Goal: Task Accomplishment & Management: Use online tool/utility

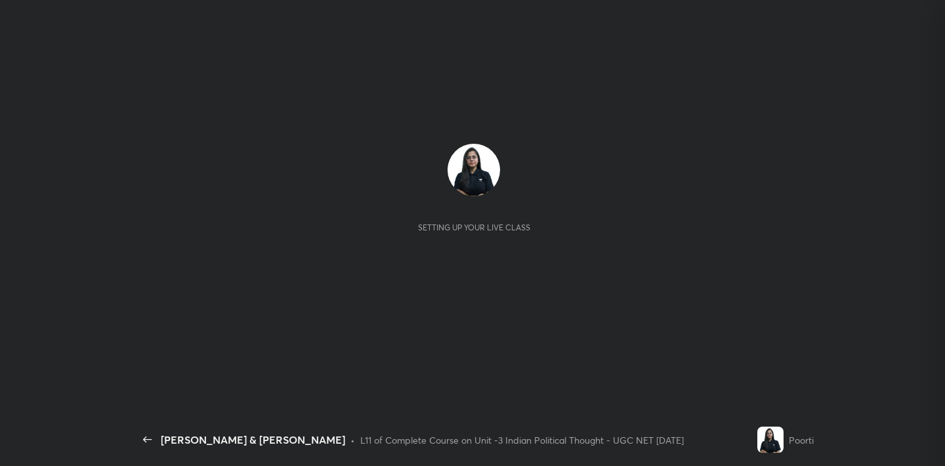
scroll to position [293, 198]
click at [498, 256] on div "Setting up your live class" at bounding box center [474, 223] width 658 height 158
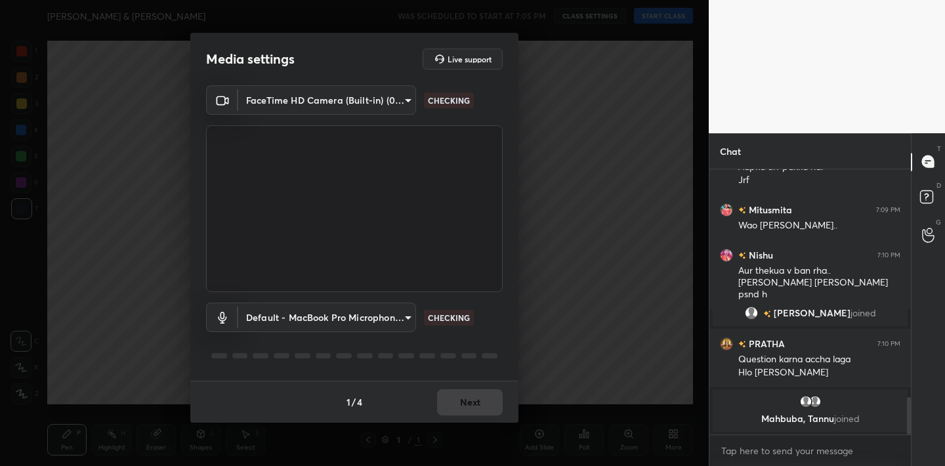
scroll to position [1495, 0]
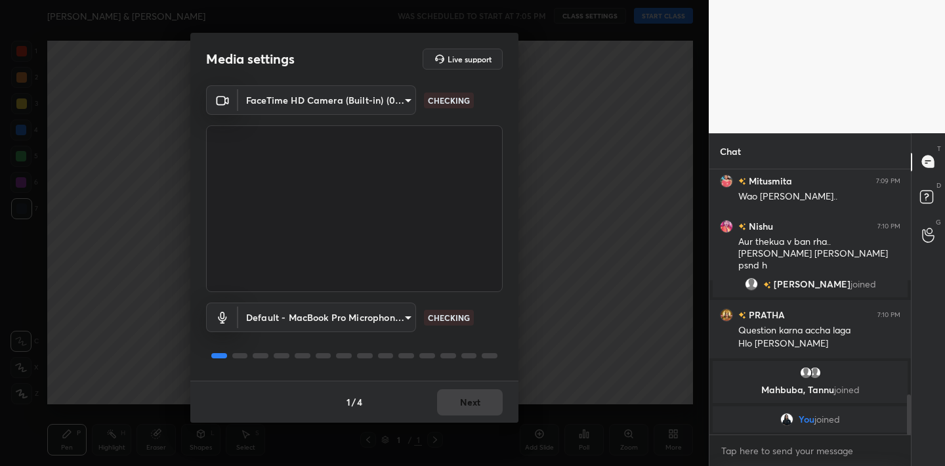
click at [458, 401] on div "1 / 4 Next" at bounding box center [354, 402] width 328 height 42
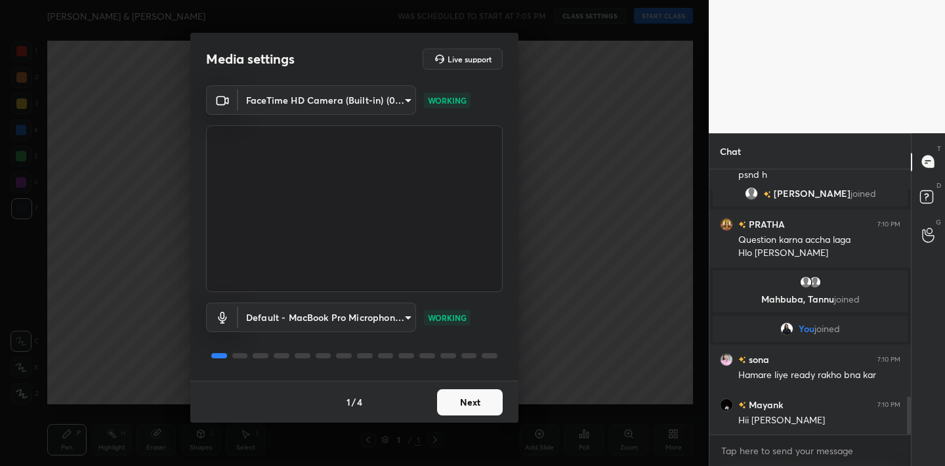
click at [458, 401] on button "Next" at bounding box center [470, 402] width 66 height 26
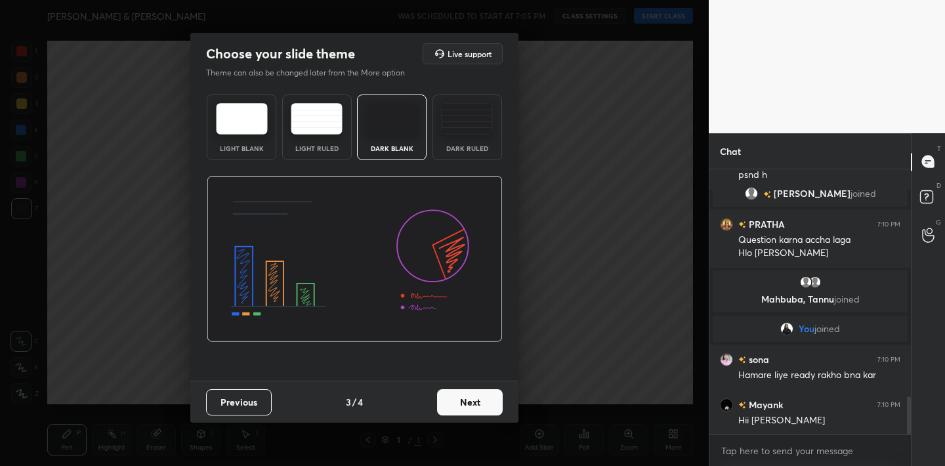
click at [458, 401] on button "Next" at bounding box center [470, 402] width 66 height 26
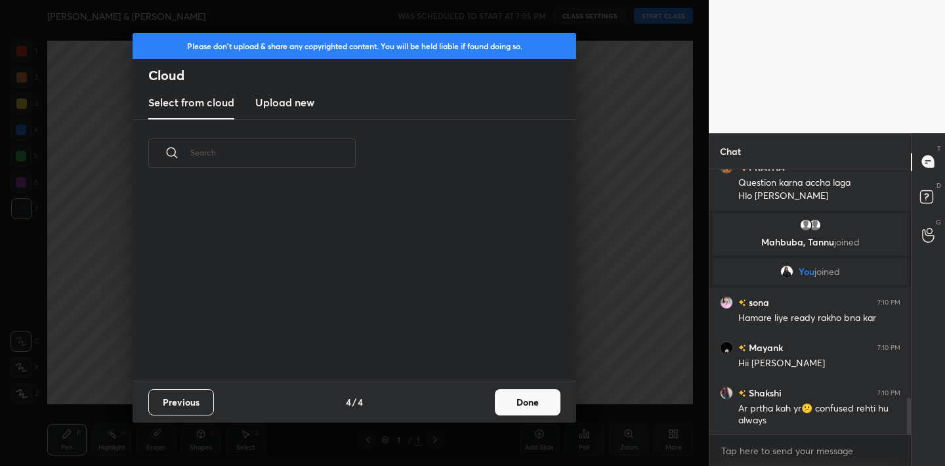
scroll to position [194, 421]
click at [542, 410] on button "Done" at bounding box center [528, 402] width 66 height 26
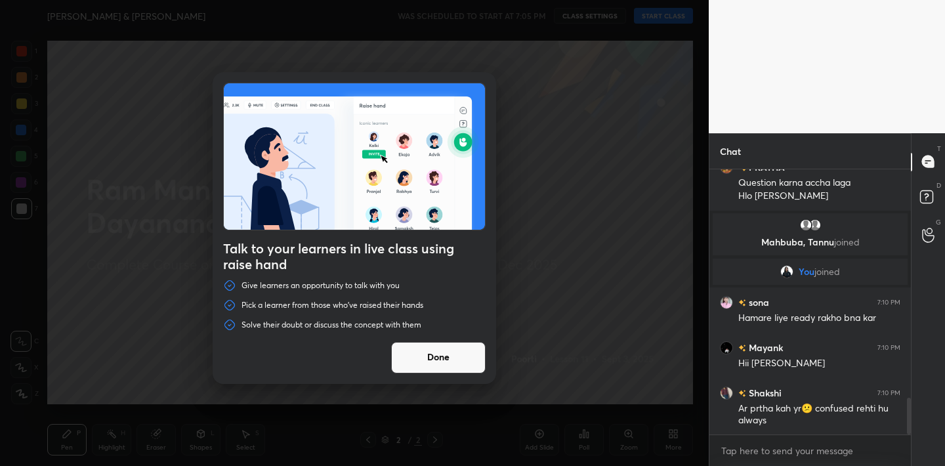
click at [472, 356] on button "Done" at bounding box center [438, 358] width 95 height 32
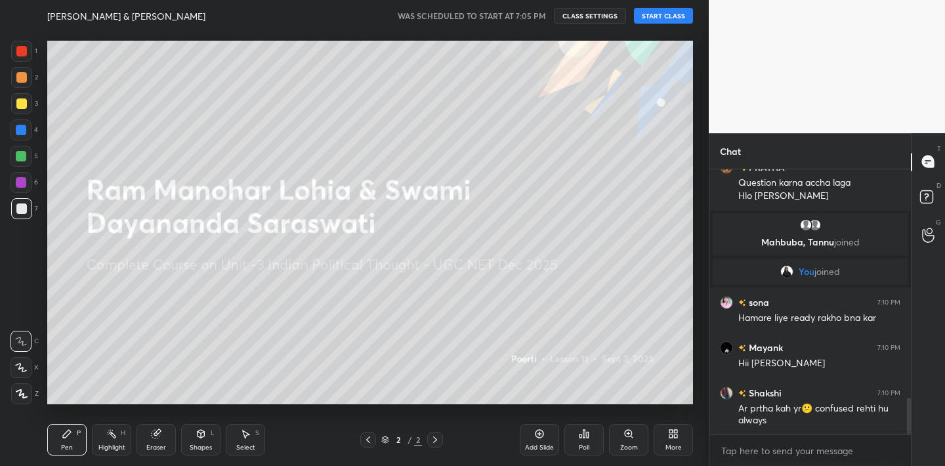
click at [668, 12] on button "START CLASS" at bounding box center [663, 16] width 59 height 16
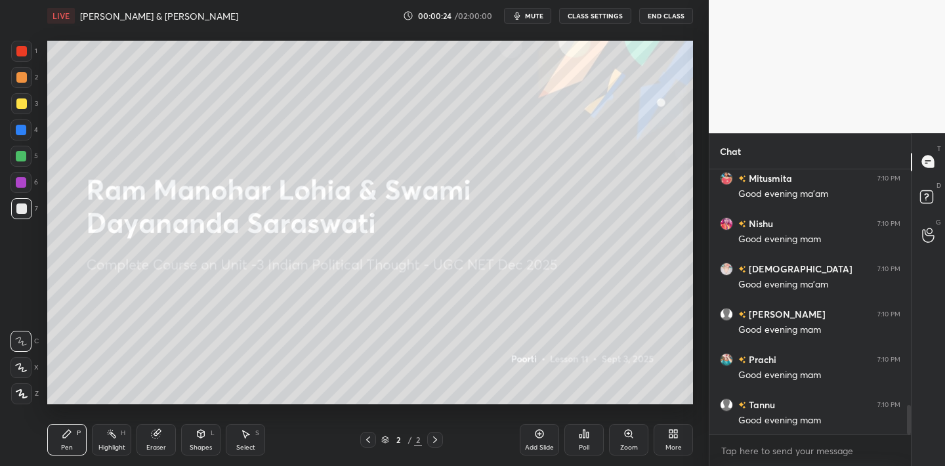
scroll to position [2164, 0]
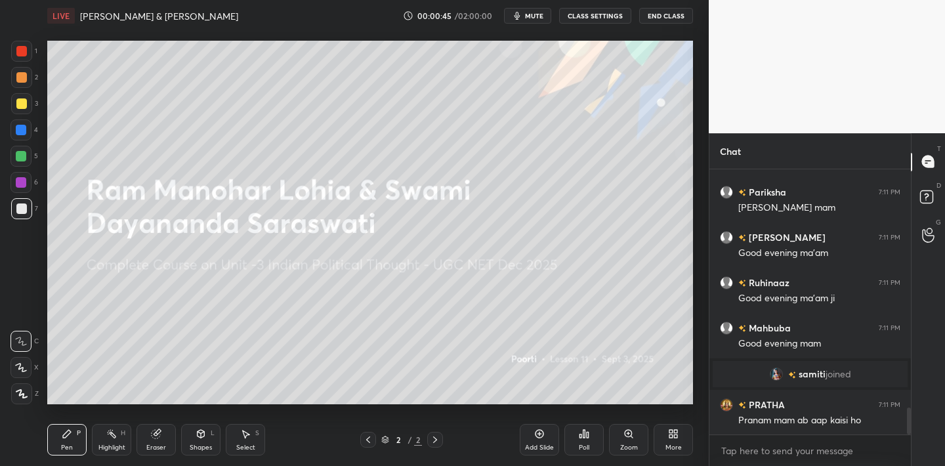
click at [534, 21] on button "mute" at bounding box center [527, 16] width 47 height 16
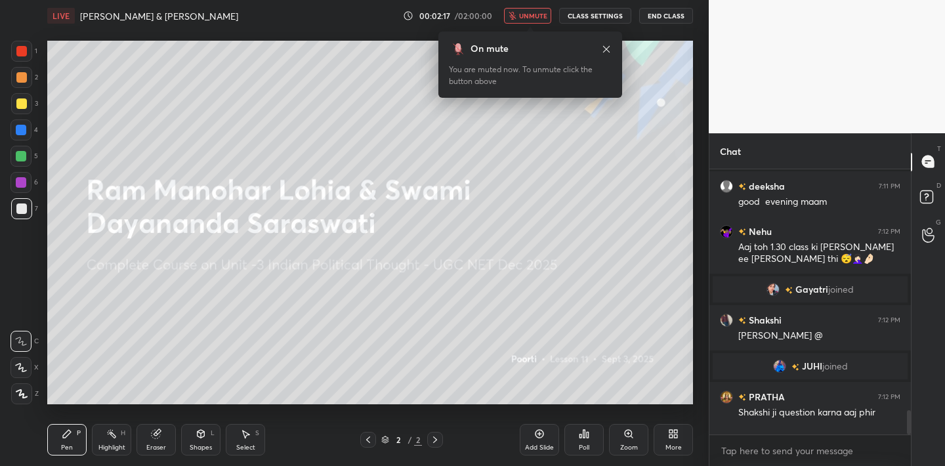
scroll to position [2670, 0]
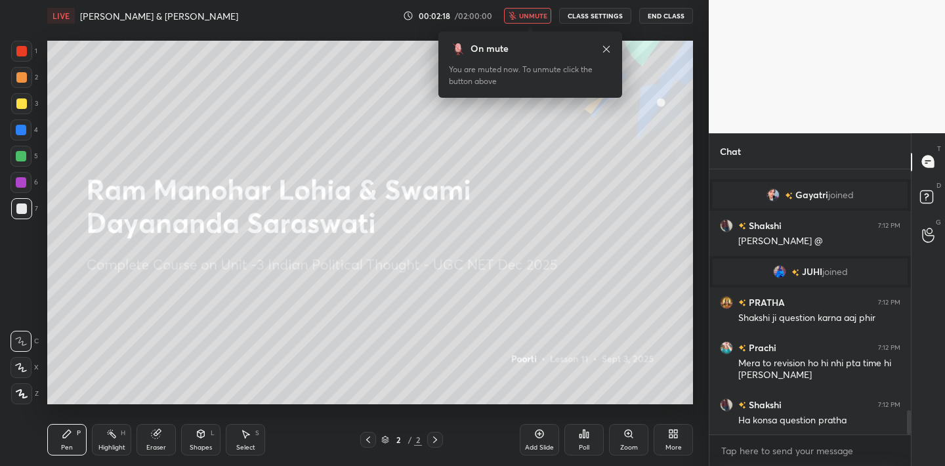
click at [541, 19] on span "unmute" at bounding box center [533, 15] width 28 height 9
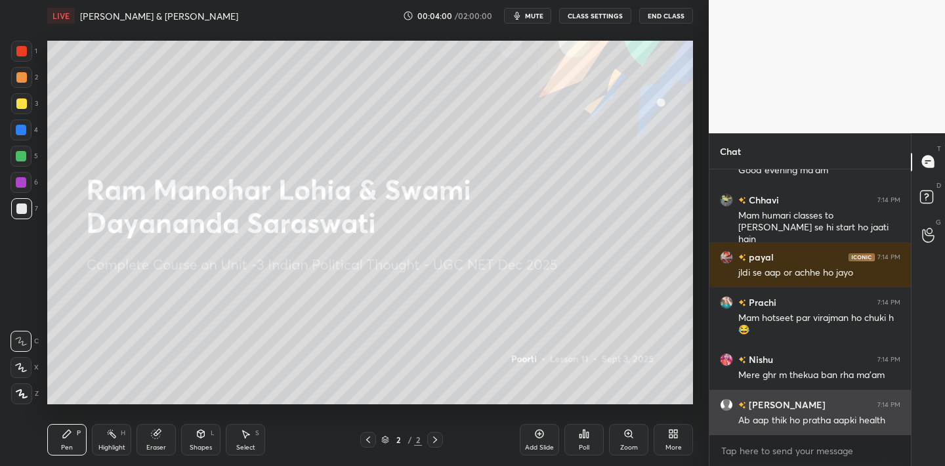
scroll to position [3429, 0]
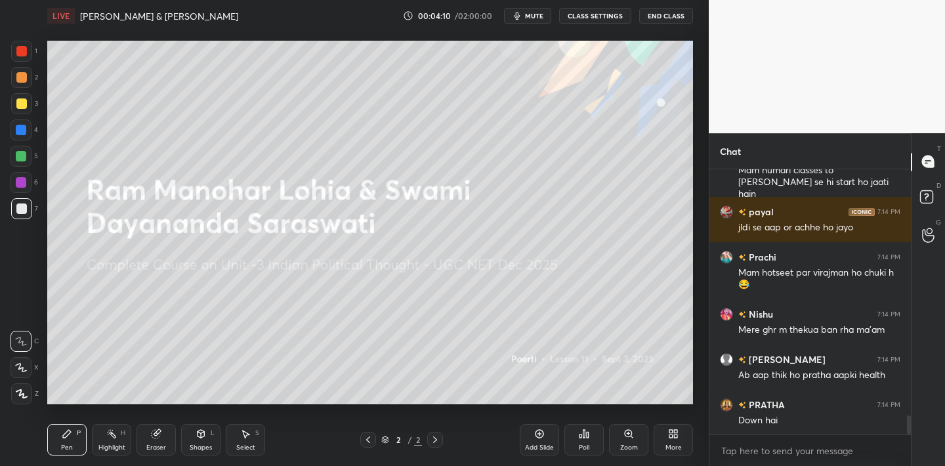
click at [21, 395] on icon at bounding box center [22, 393] width 12 height 9
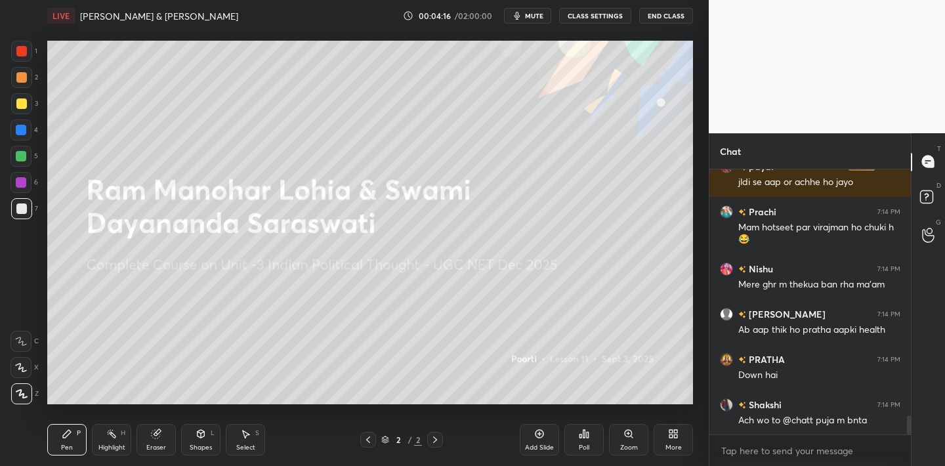
click at [532, 24] on div "LIVE Ram Manohar Lohia & Swami Dayananda Saraswati 00:04:16 / 02:00:00 mute CLA…" at bounding box center [370, 16] width 646 height 32
click at [532, 18] on span "mute" at bounding box center [534, 15] width 18 height 9
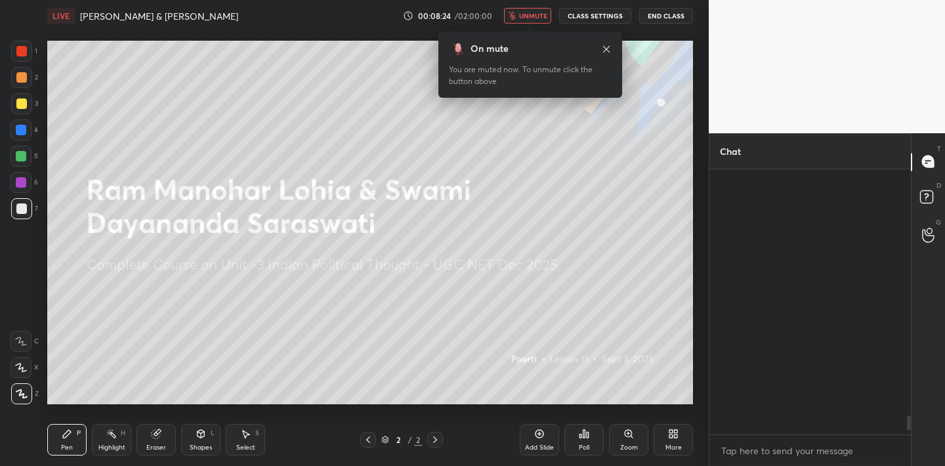
scroll to position [4464, 0]
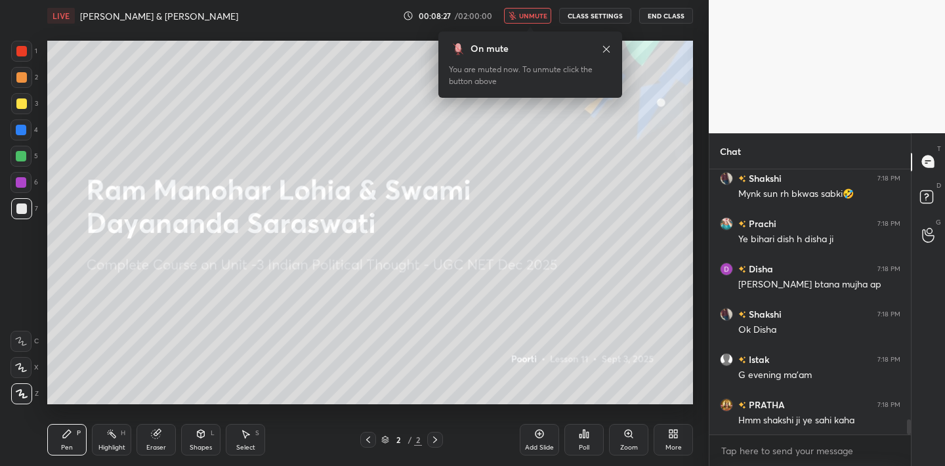
click at [547, 18] on span "unmute" at bounding box center [533, 15] width 28 height 9
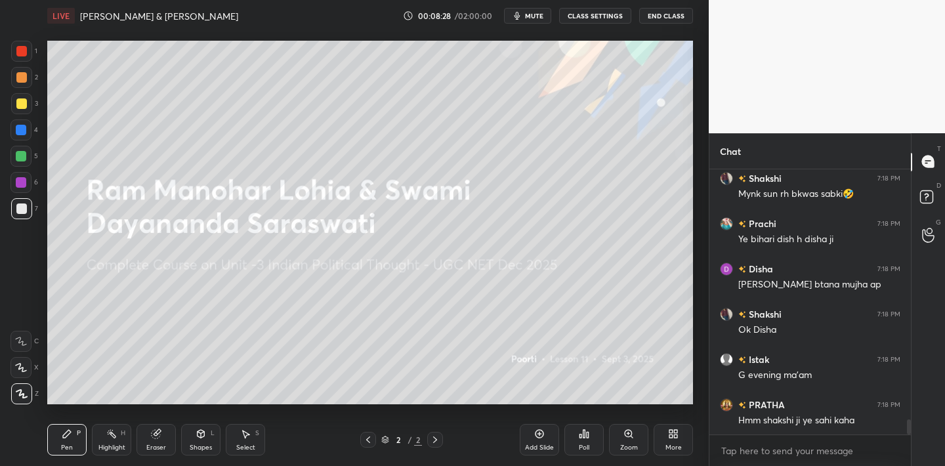
click at [679, 437] on div "More" at bounding box center [673, 440] width 39 height 32
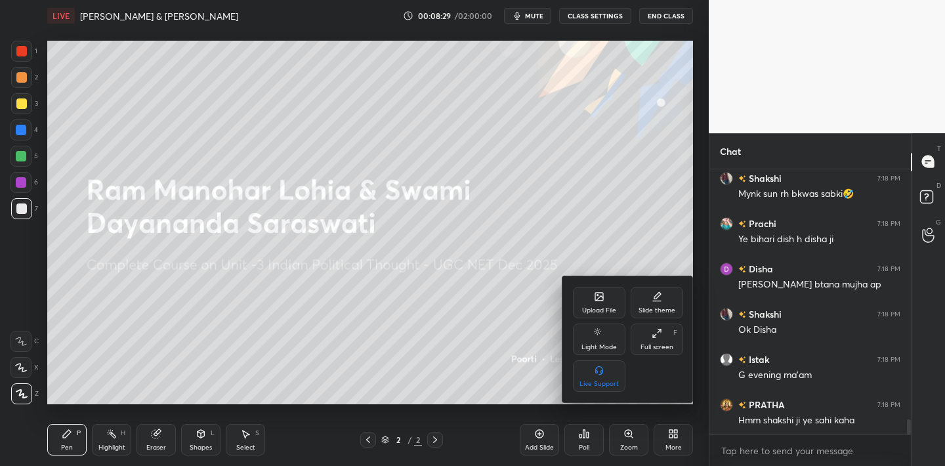
click at [603, 298] on icon at bounding box center [599, 298] width 7 height 5
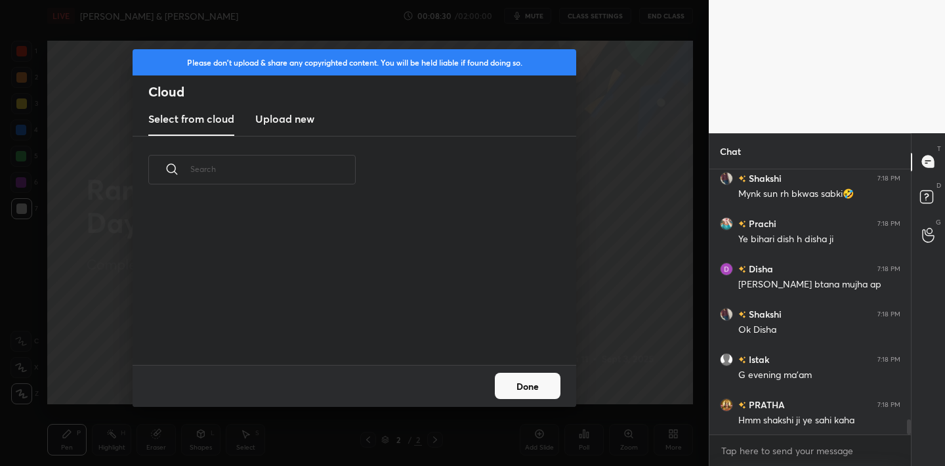
scroll to position [161, 421]
click at [297, 127] on new "Upload new" at bounding box center [284, 119] width 59 height 33
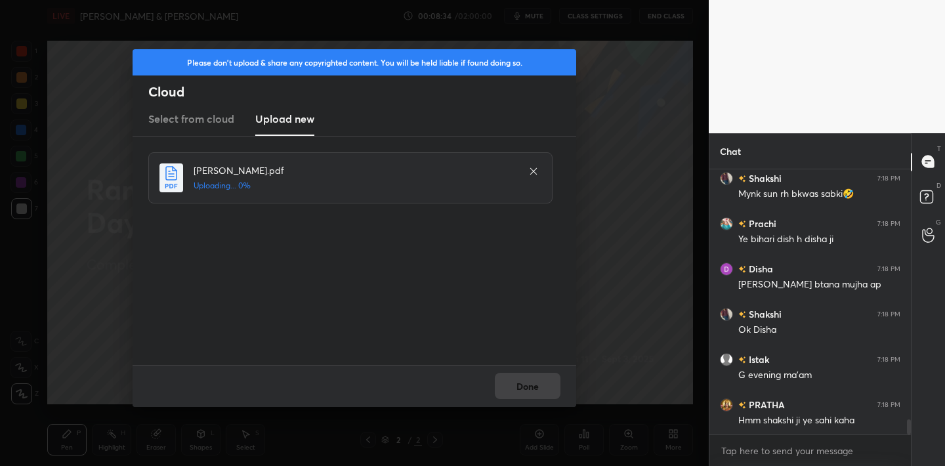
scroll to position [4496, 0]
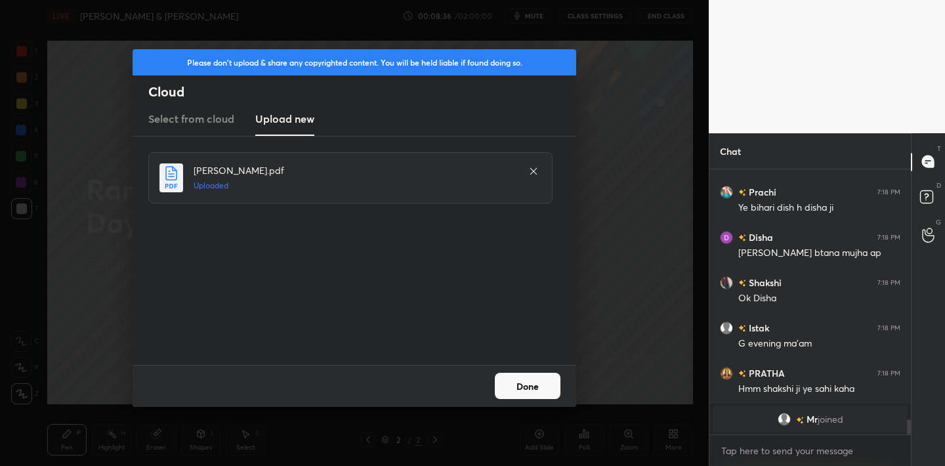
click at [534, 391] on button "Done" at bounding box center [528, 386] width 66 height 26
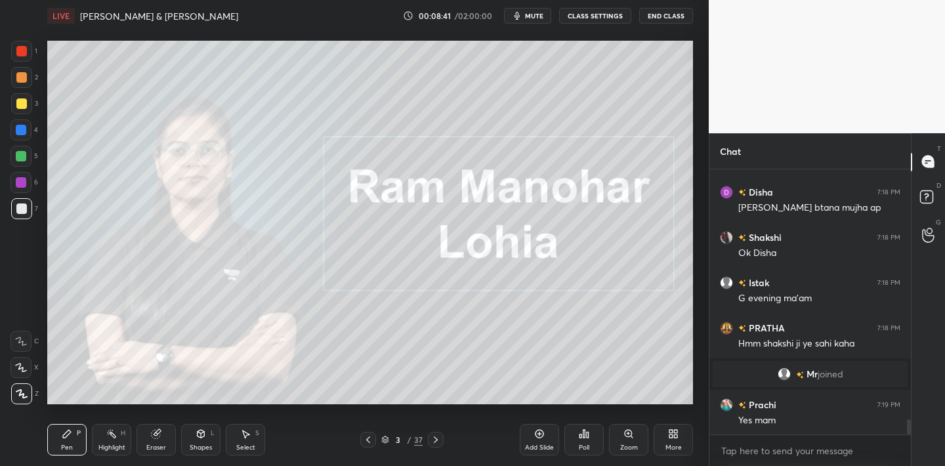
scroll to position [4412, 0]
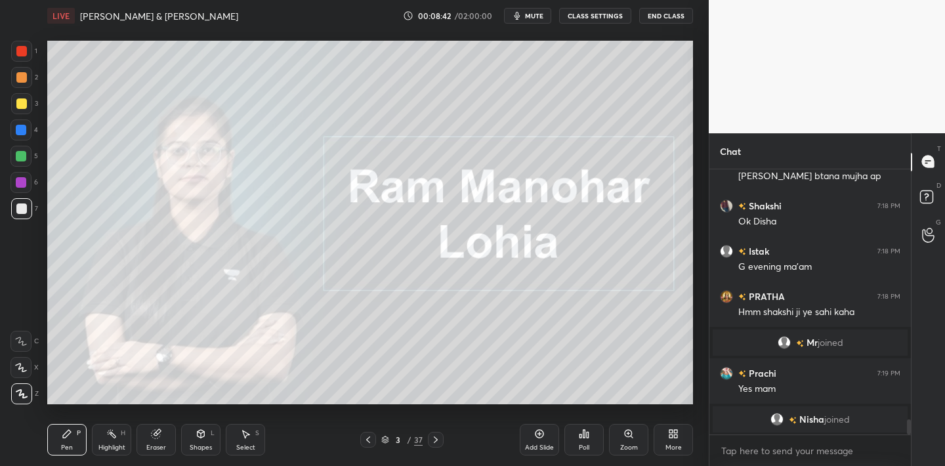
click at [581, 444] on div "Poll" at bounding box center [584, 447] width 11 height 7
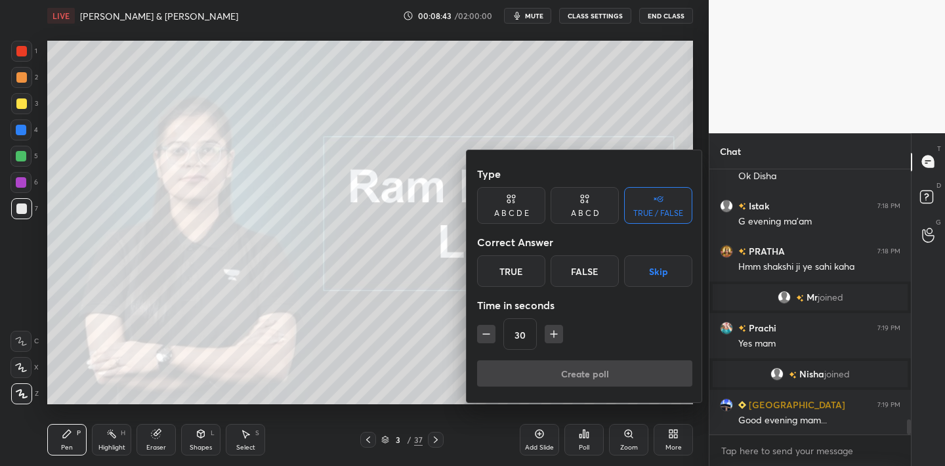
scroll to position [4407, 0]
click at [499, 269] on div "True" at bounding box center [511, 271] width 68 height 32
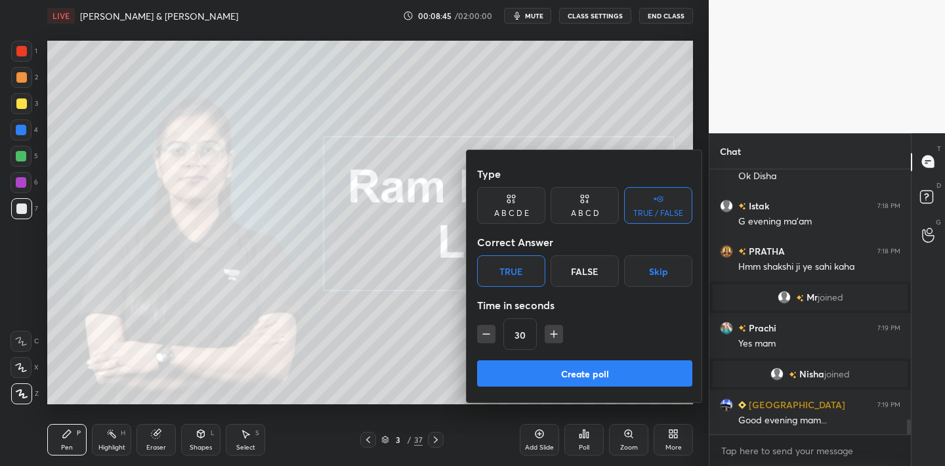
click at [556, 367] on button "Create poll" at bounding box center [584, 373] width 215 height 26
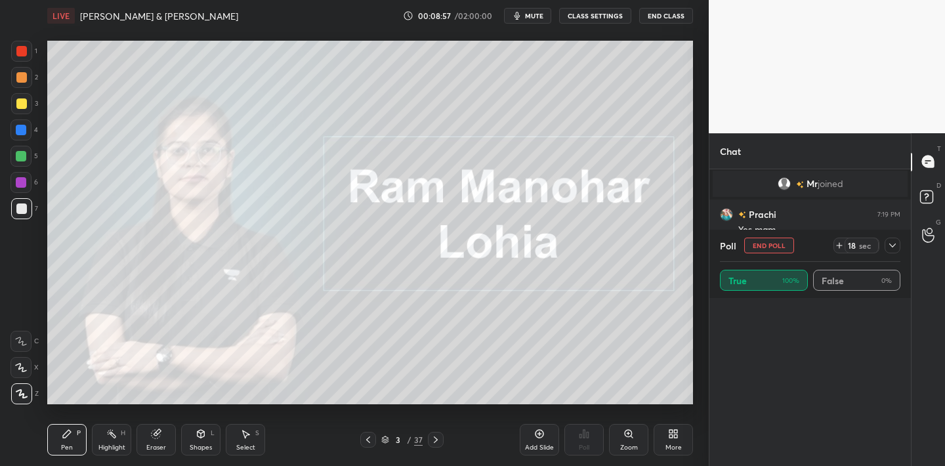
scroll to position [1092, 0]
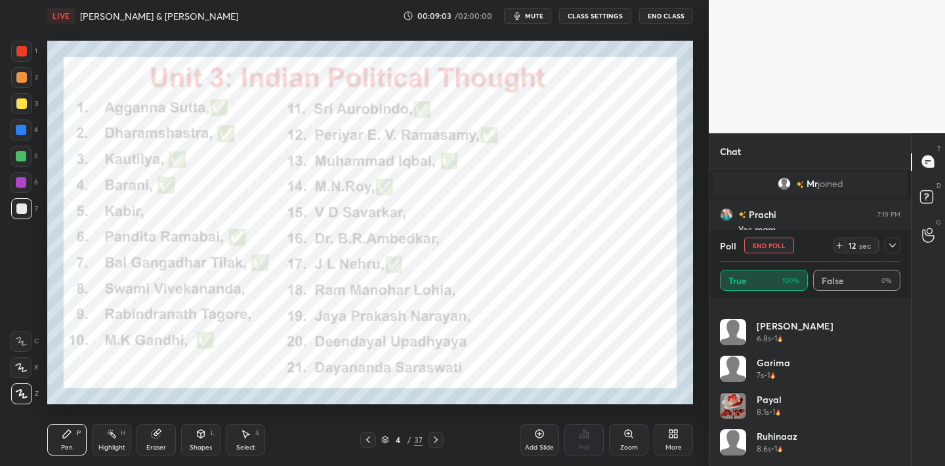
click at [22, 51] on div at bounding box center [21, 51] width 11 height 11
click at [23, 401] on div at bounding box center [21, 393] width 21 height 21
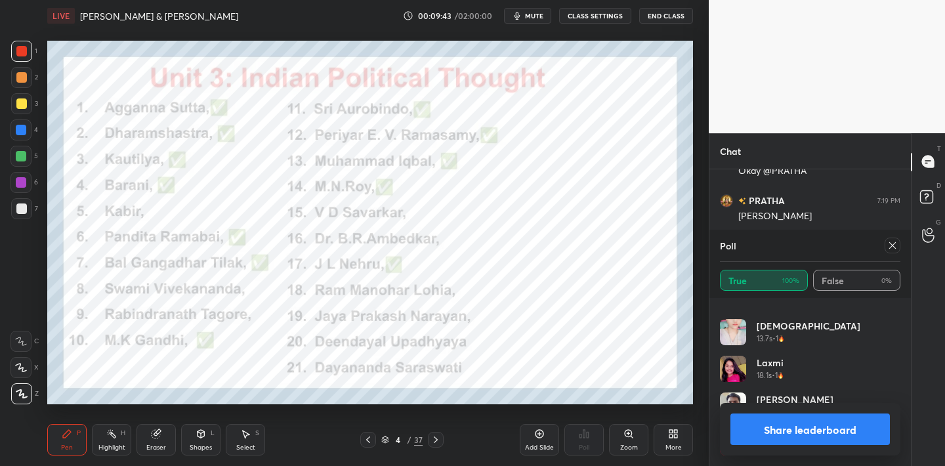
scroll to position [1350, 0]
click at [25, 397] on icon at bounding box center [21, 394] width 11 height 8
click at [893, 245] on icon at bounding box center [892, 245] width 11 height 11
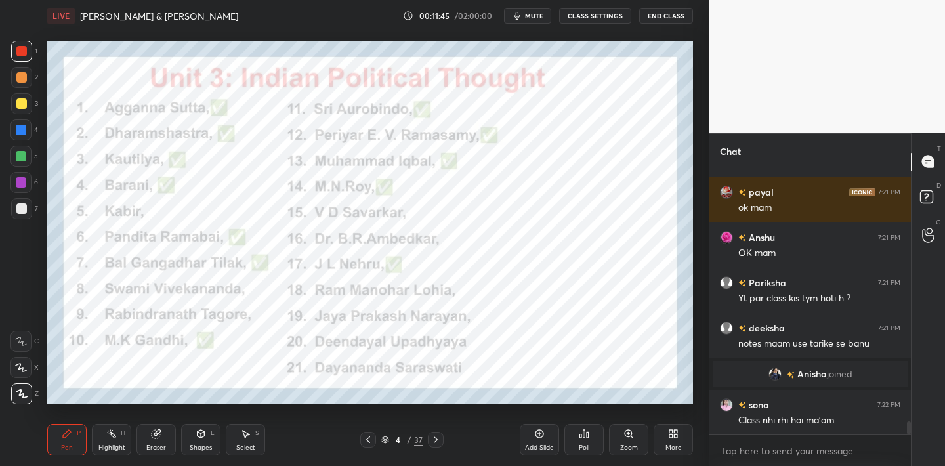
scroll to position [5092, 0]
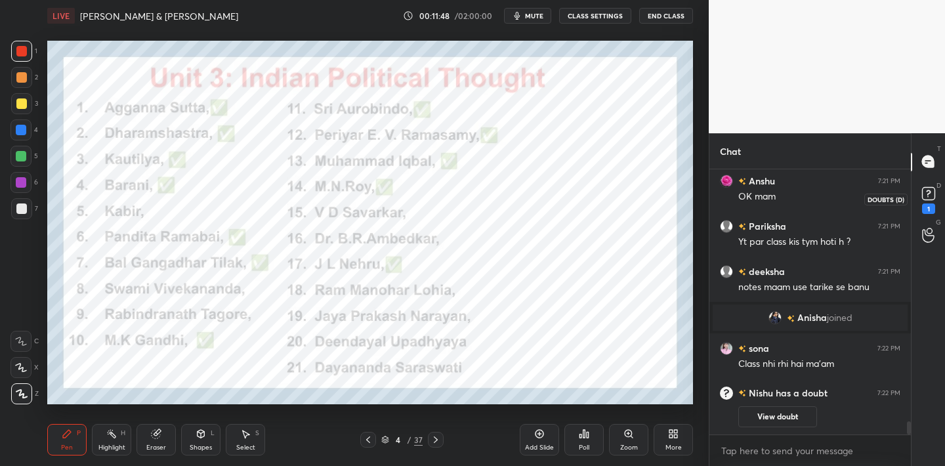
click at [922, 210] on div "1" at bounding box center [928, 208] width 13 height 11
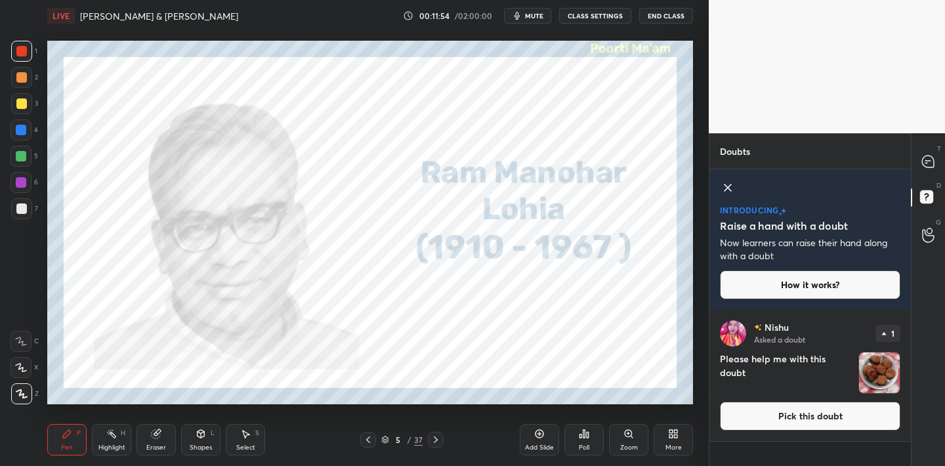
click at [874, 379] on img "grid" at bounding box center [879, 372] width 41 height 41
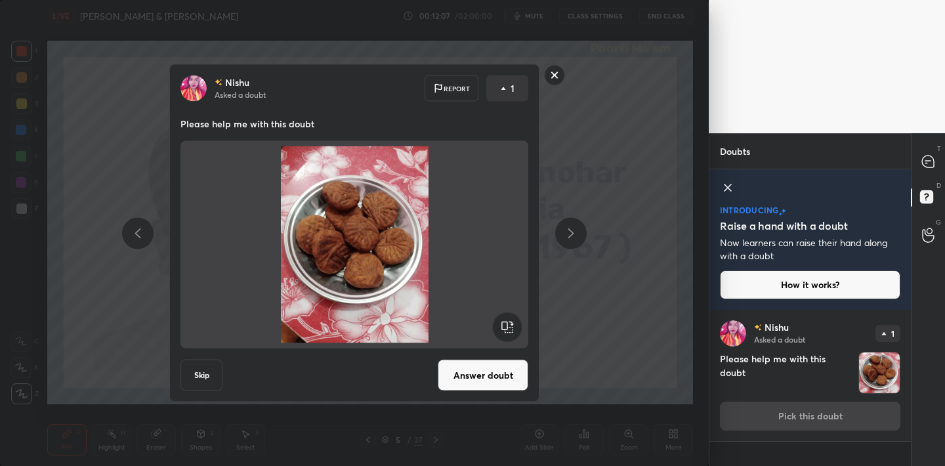
click at [731, 190] on icon at bounding box center [728, 187] width 7 height 7
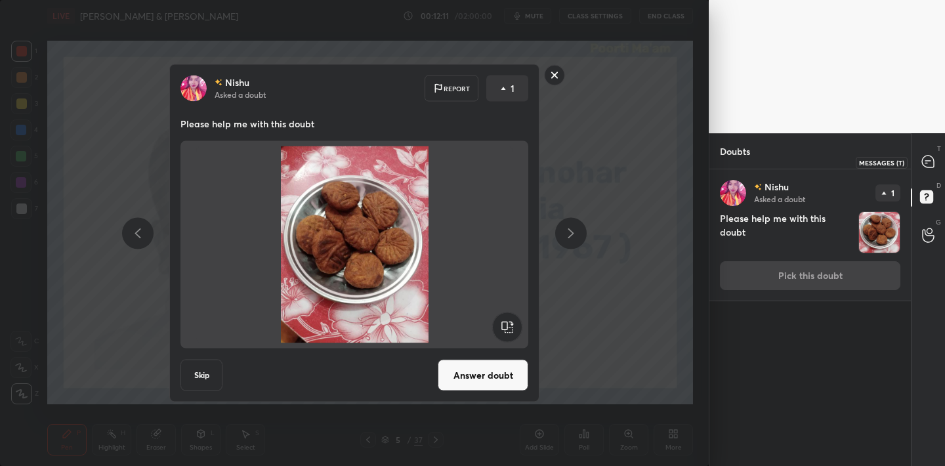
click at [926, 161] on icon at bounding box center [928, 162] width 12 height 12
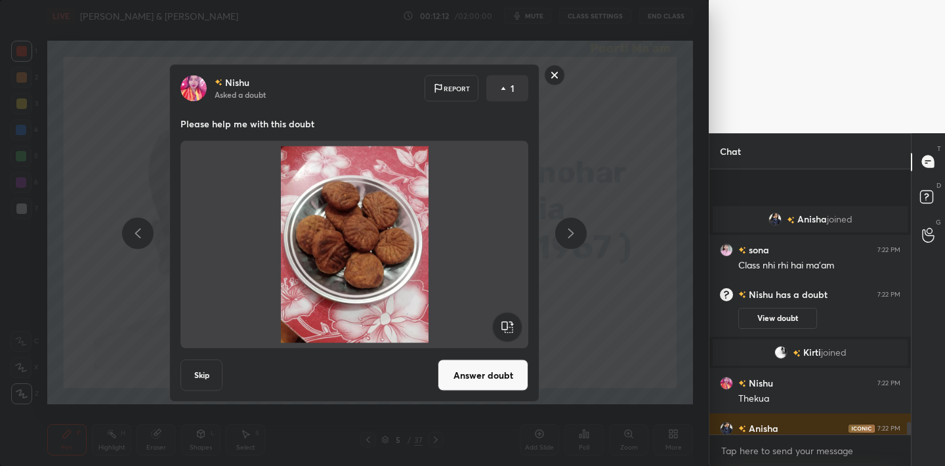
scroll to position [5343, 0]
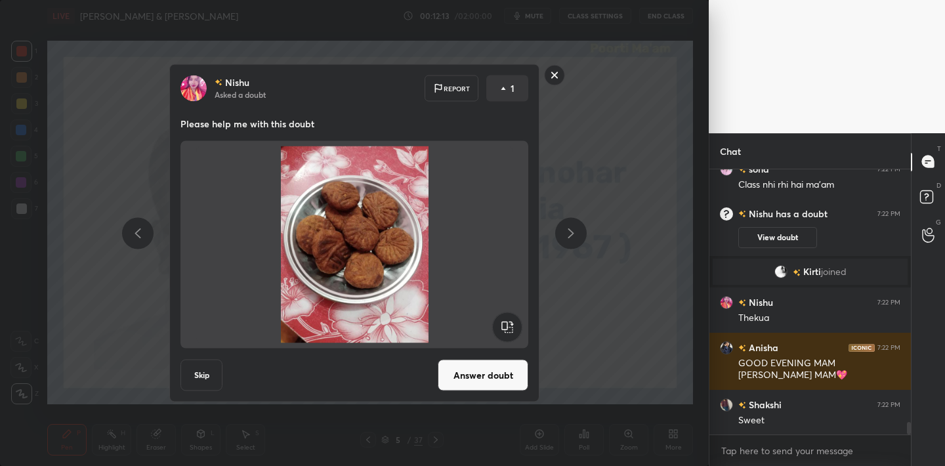
click at [553, 75] on rect at bounding box center [555, 75] width 20 height 20
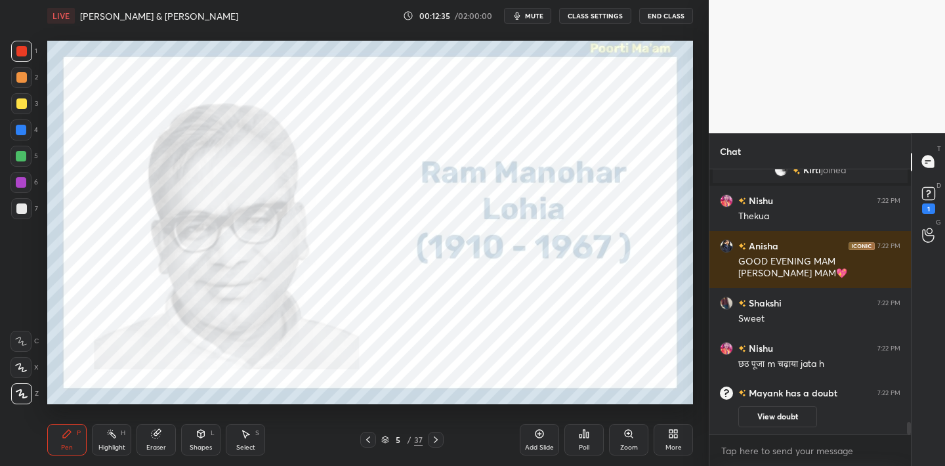
scroll to position [5294, 0]
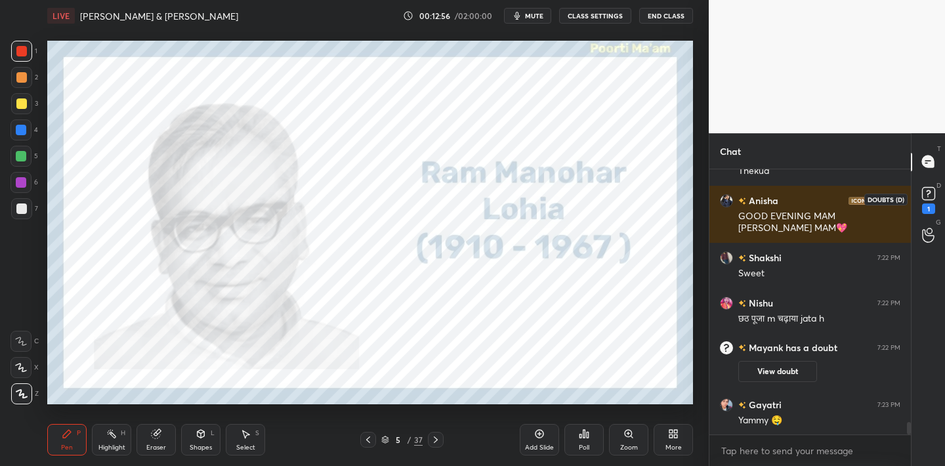
click at [929, 203] on div "1" at bounding box center [928, 208] width 13 height 11
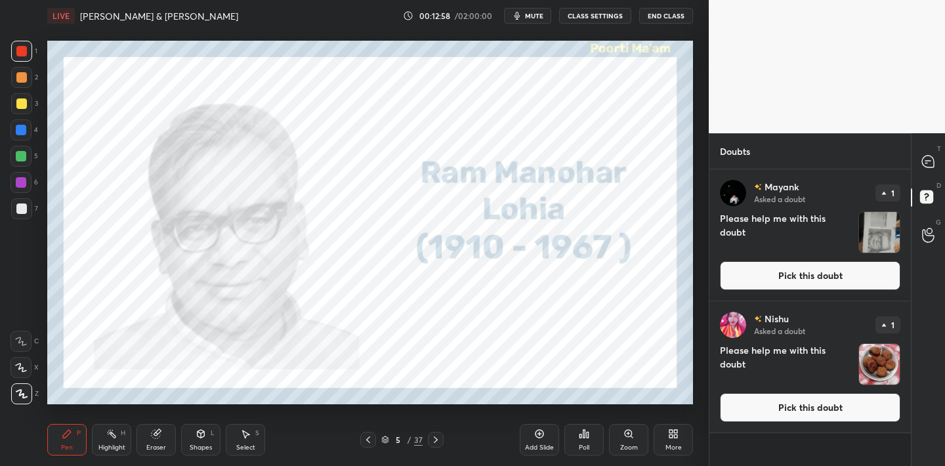
click at [878, 232] on img "grid" at bounding box center [879, 232] width 41 height 41
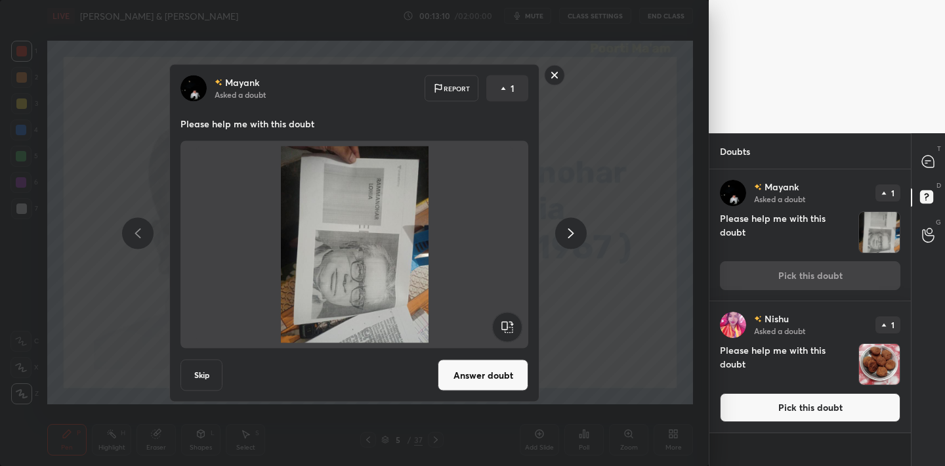
click at [555, 73] on rect at bounding box center [555, 75] width 20 height 20
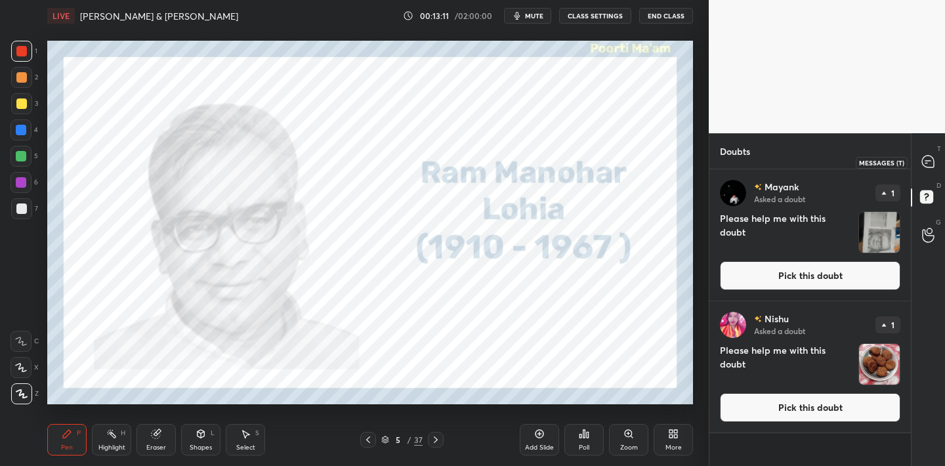
click at [929, 158] on icon at bounding box center [928, 162] width 12 height 12
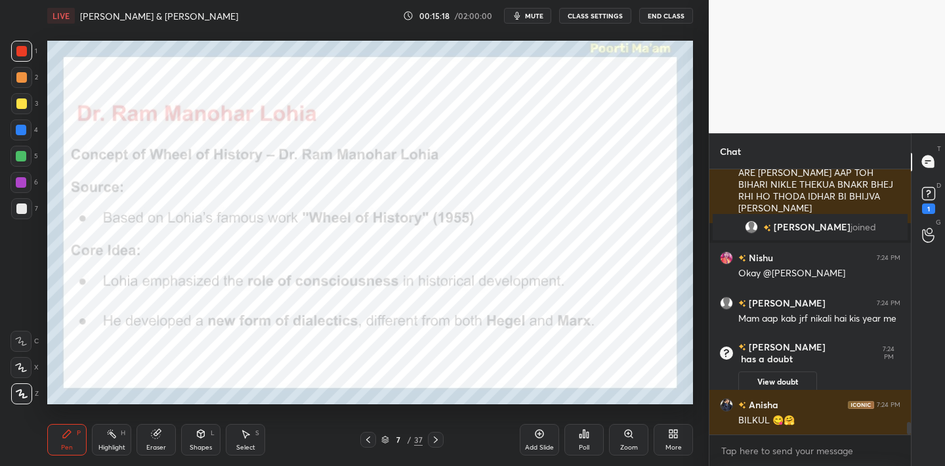
scroll to position [5564, 0]
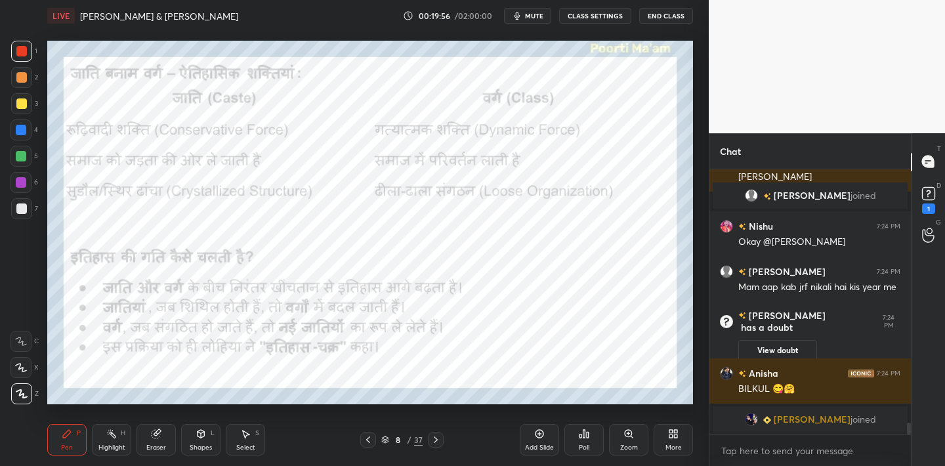
click at [537, 20] on span "mute" at bounding box center [534, 15] width 18 height 9
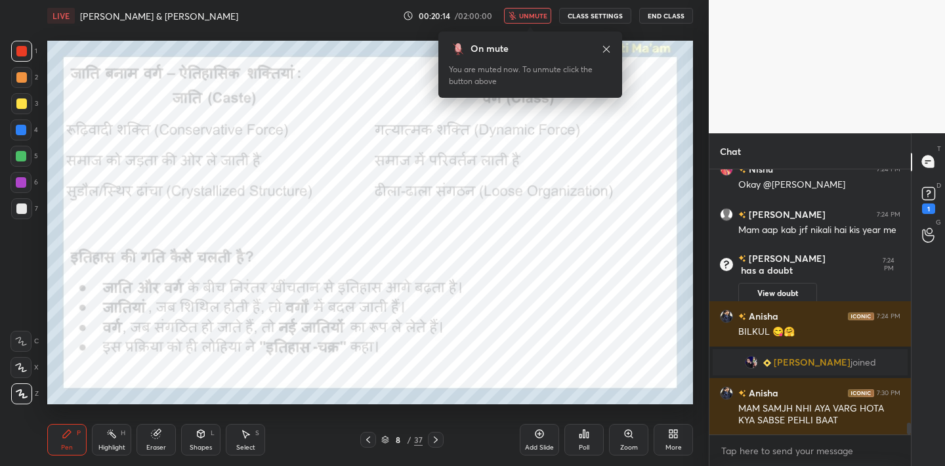
scroll to position [5622, 0]
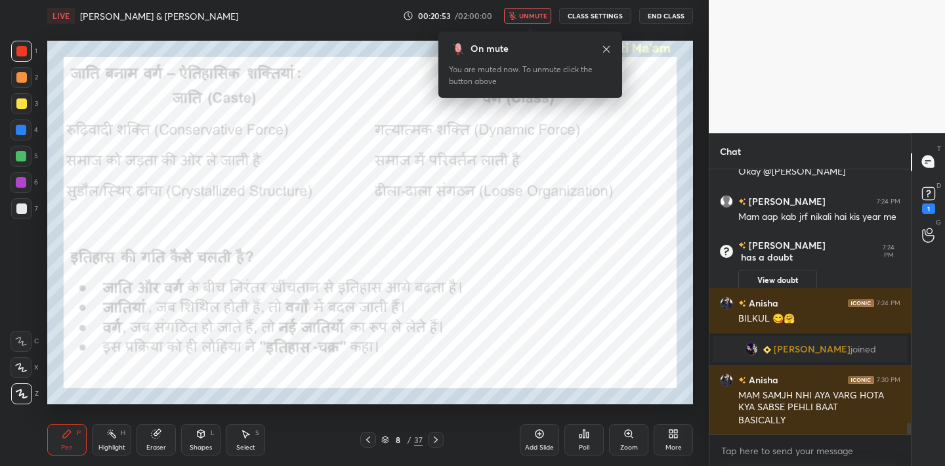
click at [532, 15] on span "unmute" at bounding box center [533, 15] width 28 height 9
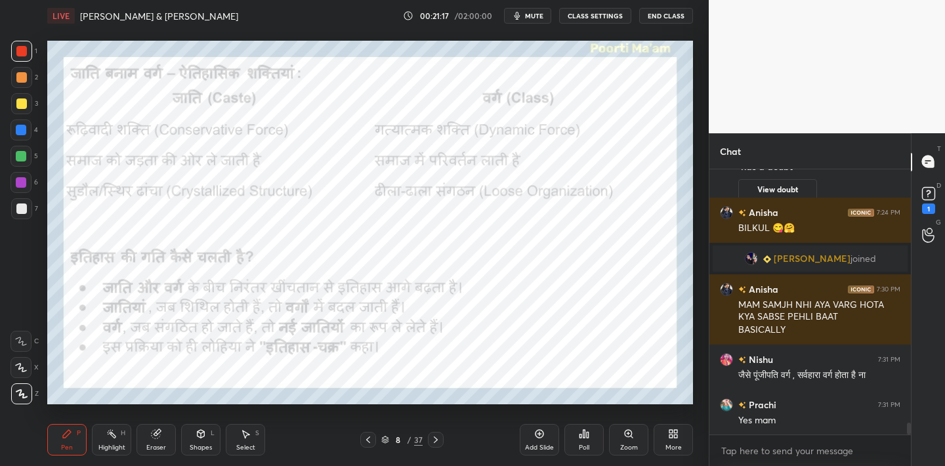
scroll to position [5758, 0]
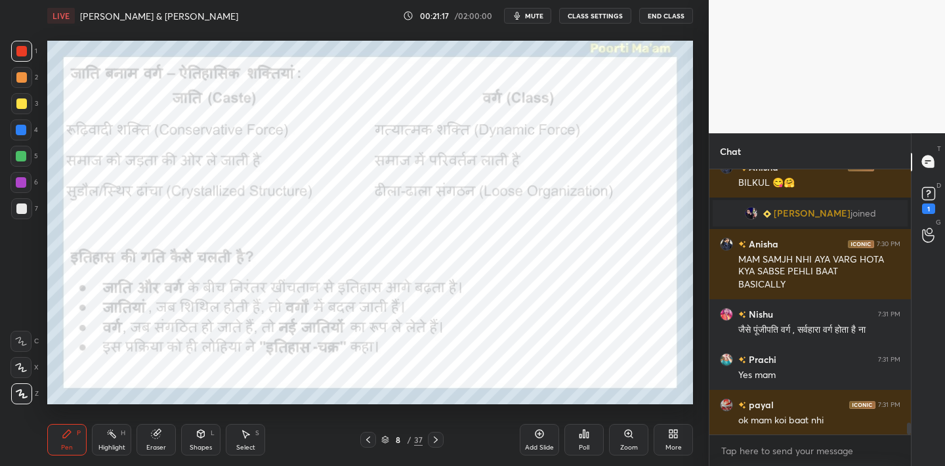
click at [535, 20] on button "mute" at bounding box center [527, 16] width 47 height 16
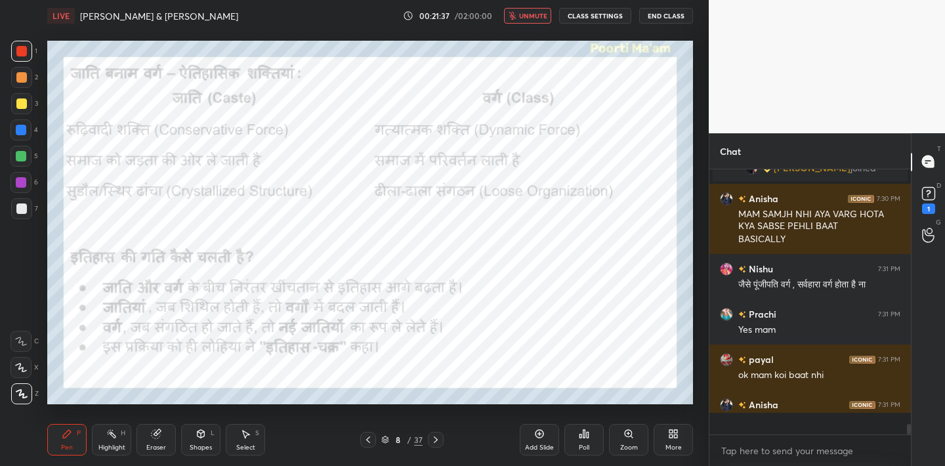
scroll to position [5803, 0]
click at [535, 20] on button "unmute" at bounding box center [527, 16] width 47 height 16
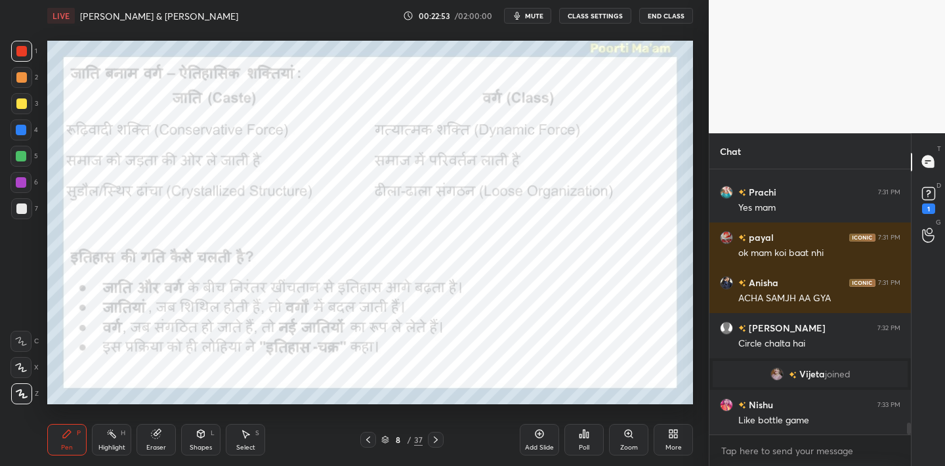
scroll to position [5901, 0]
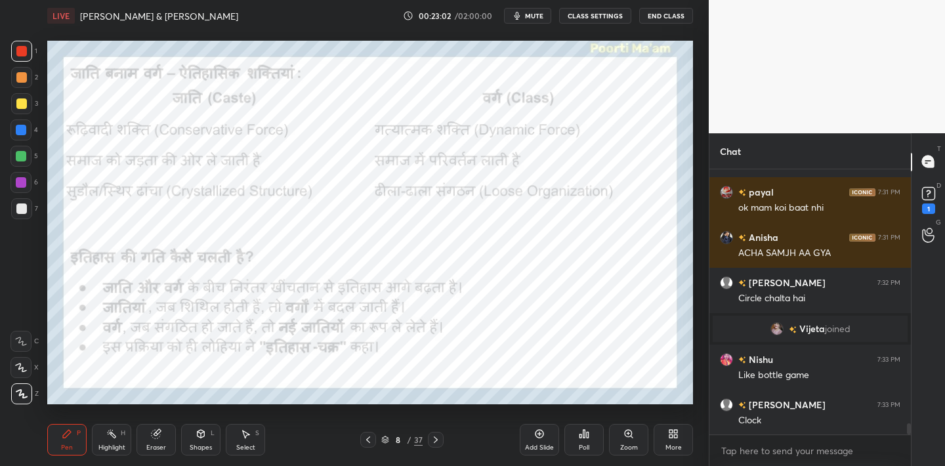
click at [161, 439] on div "Eraser" at bounding box center [156, 440] width 39 height 32
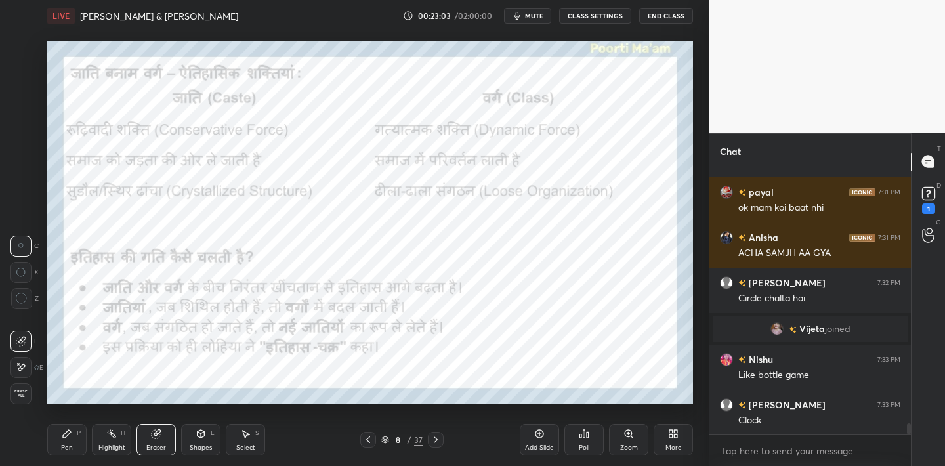
click at [24, 401] on div "Erase all" at bounding box center [21, 393] width 21 height 21
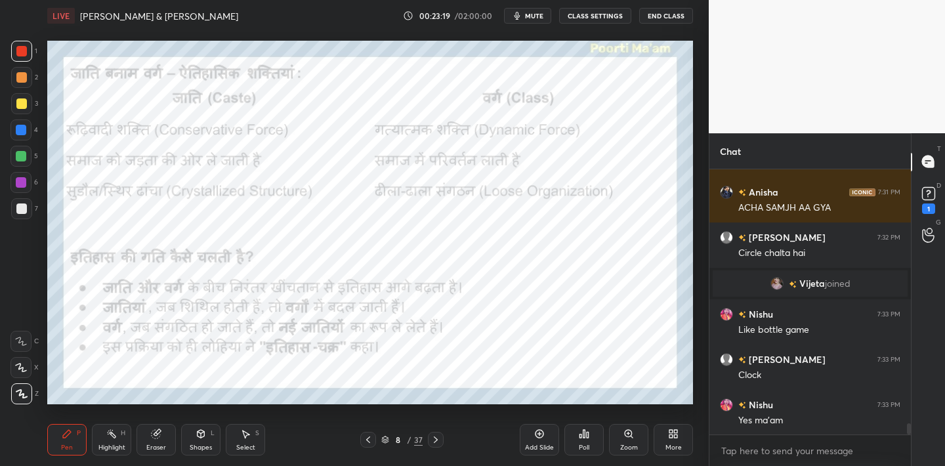
scroll to position [5991, 0]
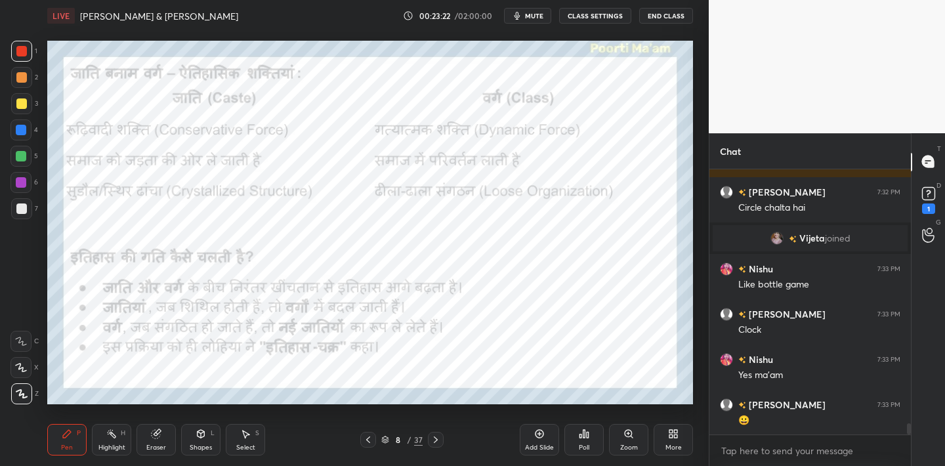
click at [157, 442] on div "Eraser" at bounding box center [156, 440] width 39 height 32
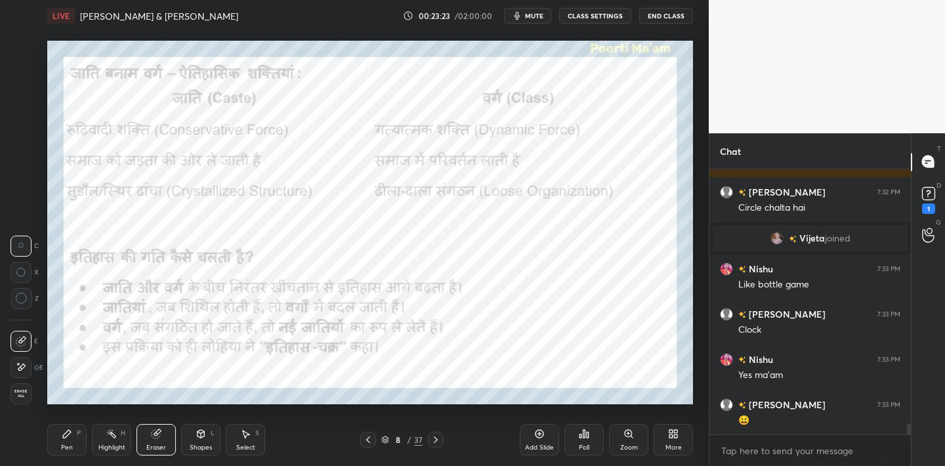
click at [24, 396] on span "Erase all" at bounding box center [21, 393] width 20 height 9
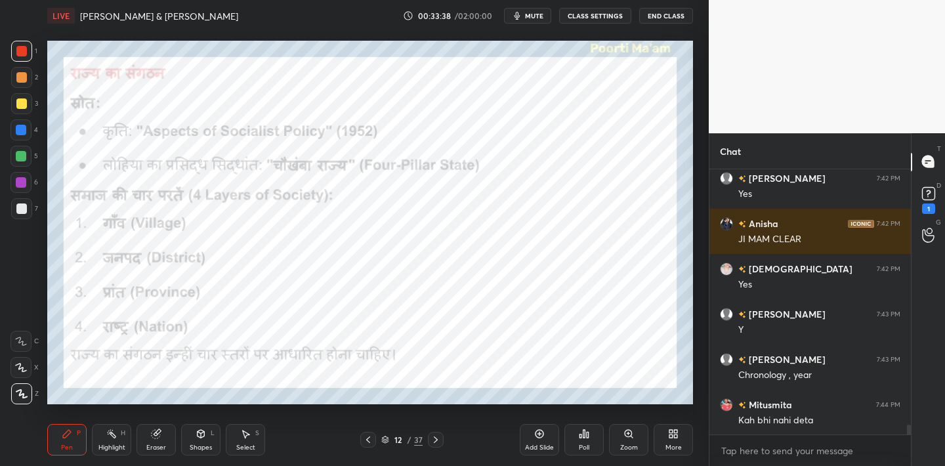
scroll to position [6960, 0]
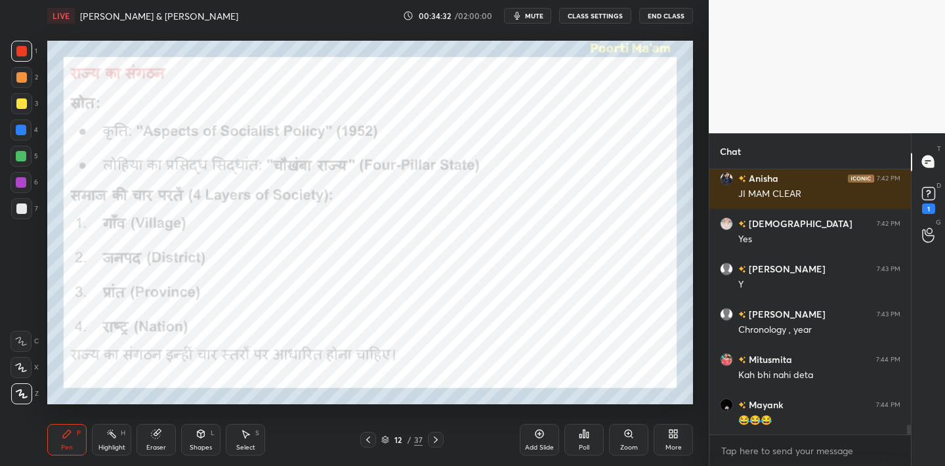
click at [158, 436] on icon at bounding box center [156, 434] width 11 height 11
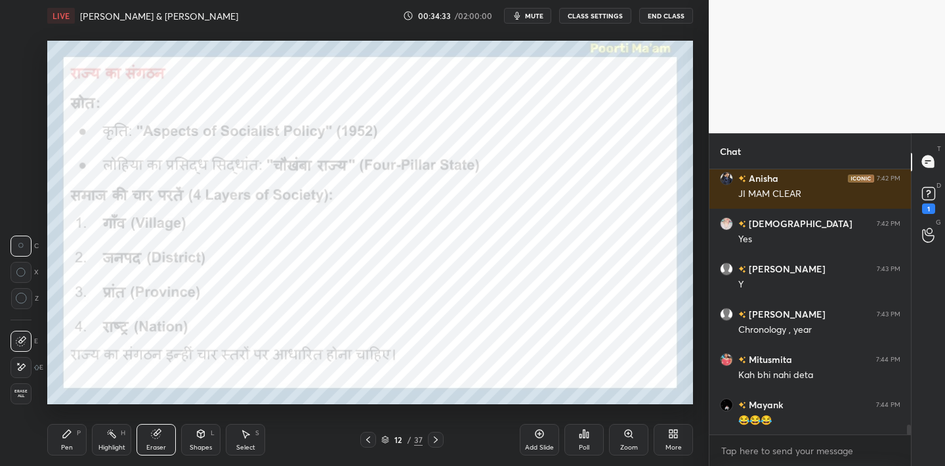
click at [30, 396] on span "Erase all" at bounding box center [21, 393] width 20 height 9
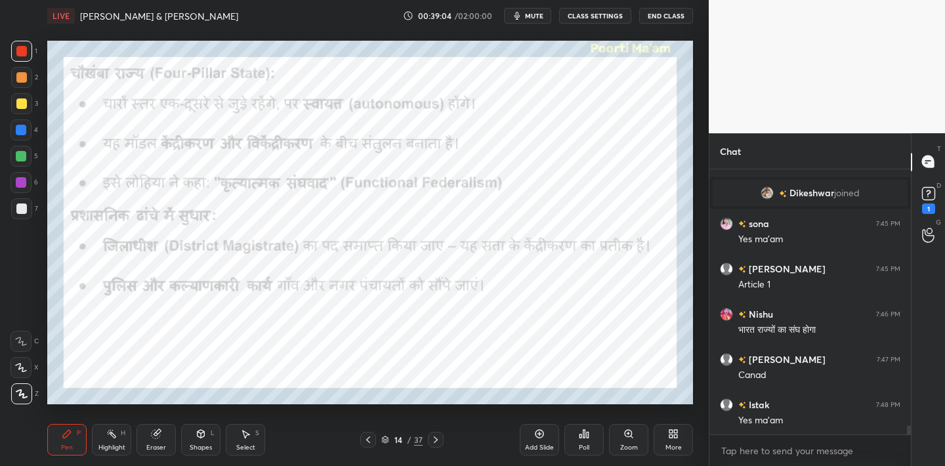
scroll to position [7224, 0]
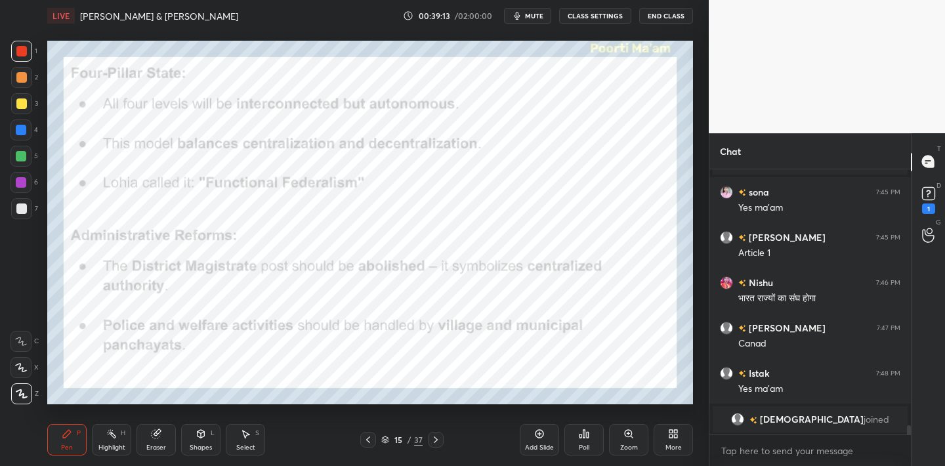
click at [32, 268] on div "1 2 3 4 5 6 7 C X Z C X Z E E Erase all H H LIVE Ram Manohar Lohia & Swami Daya…" at bounding box center [349, 233] width 698 height 466
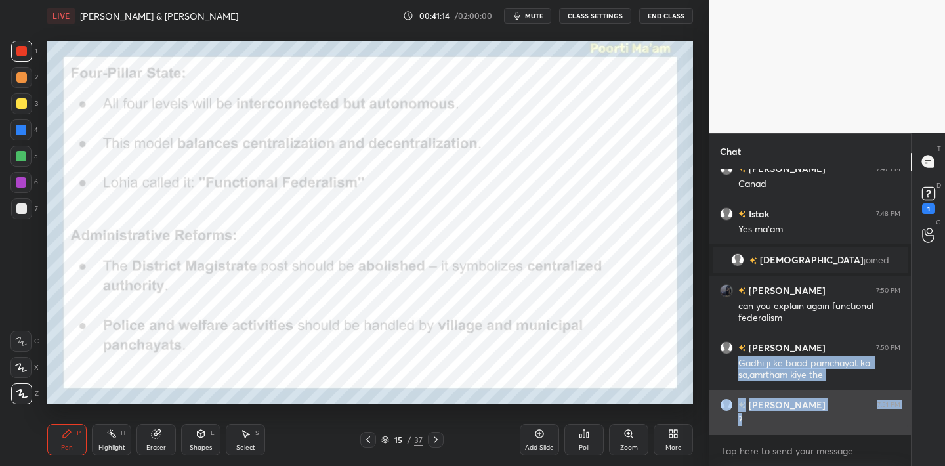
scroll to position [7404, 0]
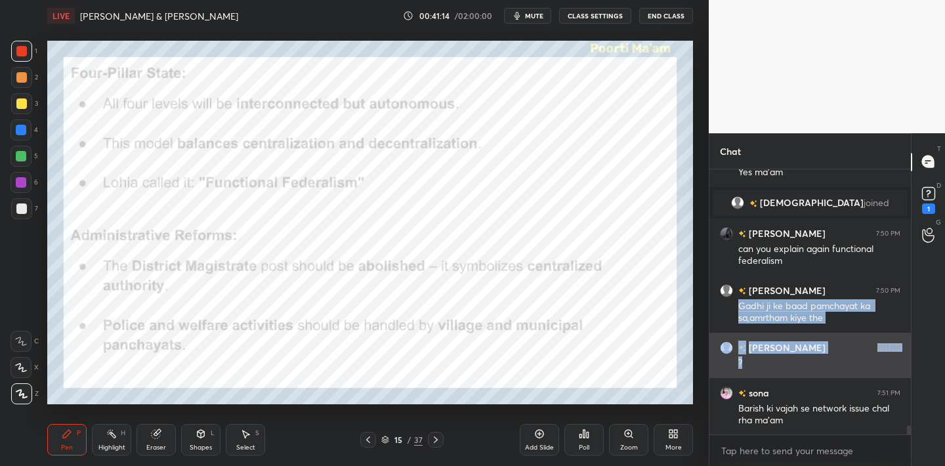
drag, startPoint x: 738, startPoint y: 364, endPoint x: 803, endPoint y: 372, distance: 65.5
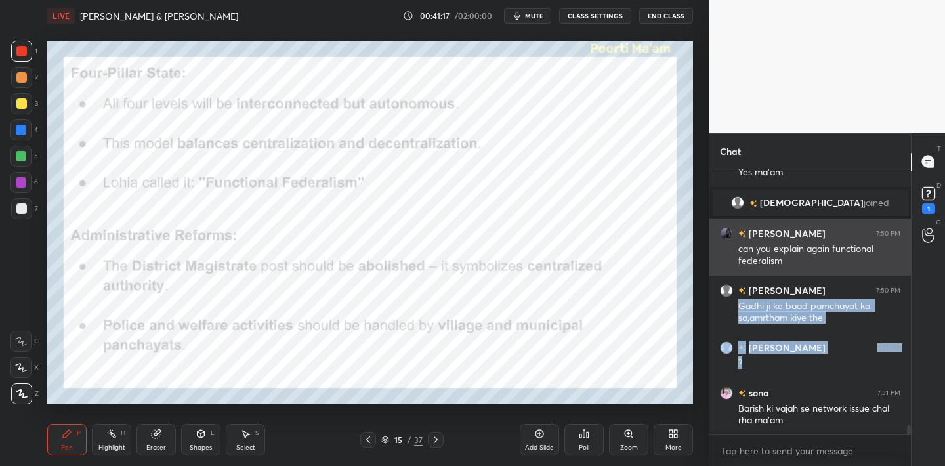
click at [712, 242] on div "Rishita 7:50 PM can you explain again functional federalism" at bounding box center [811, 247] width 202 height 57
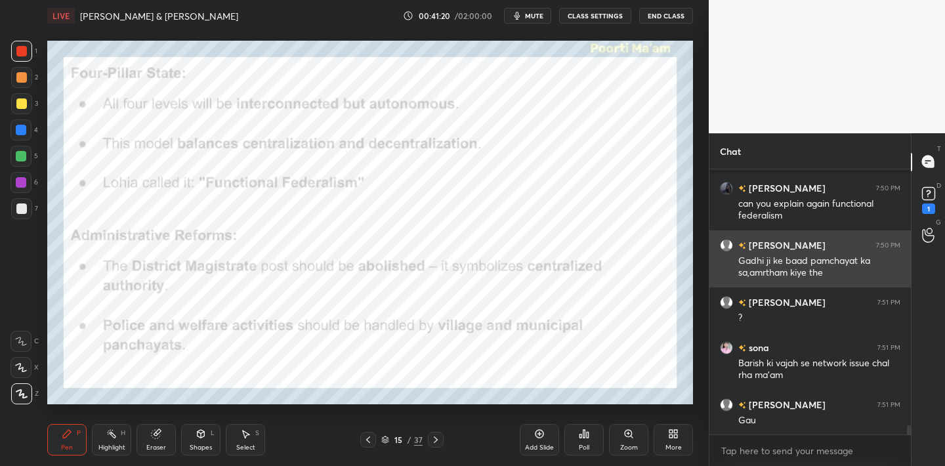
scroll to position [7495, 0]
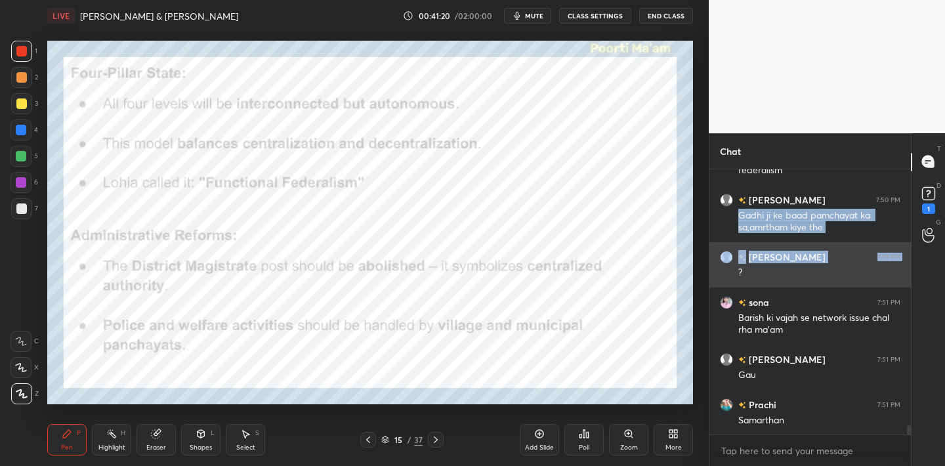
drag, startPoint x: 735, startPoint y: 265, endPoint x: 752, endPoint y: 263, distance: 17.1
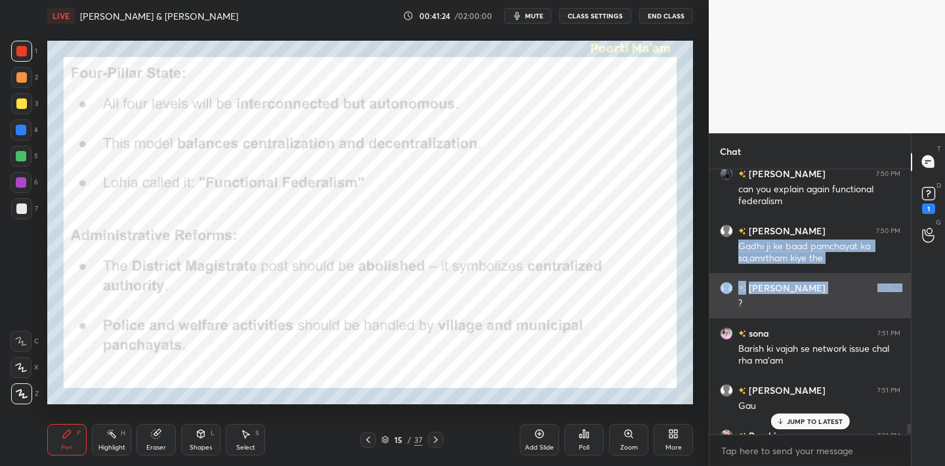
scroll to position [7448, 0]
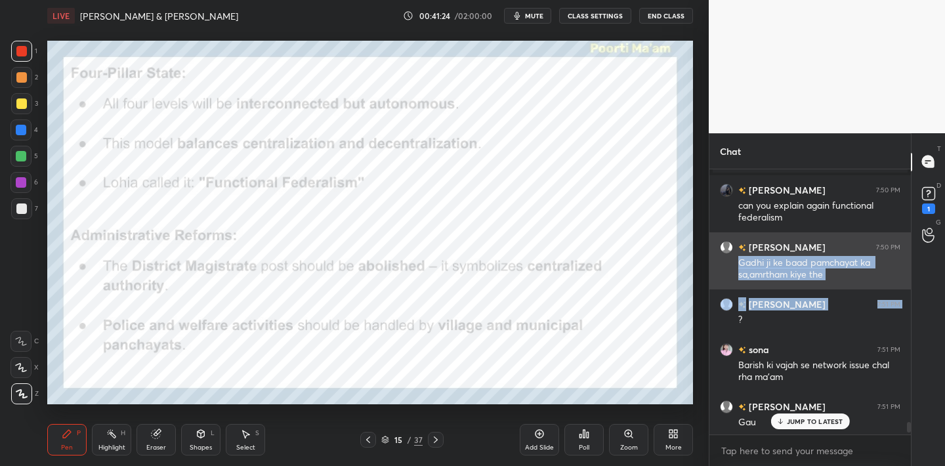
click at [748, 244] on h6 "Mr Sheikh" at bounding box center [785, 247] width 79 height 14
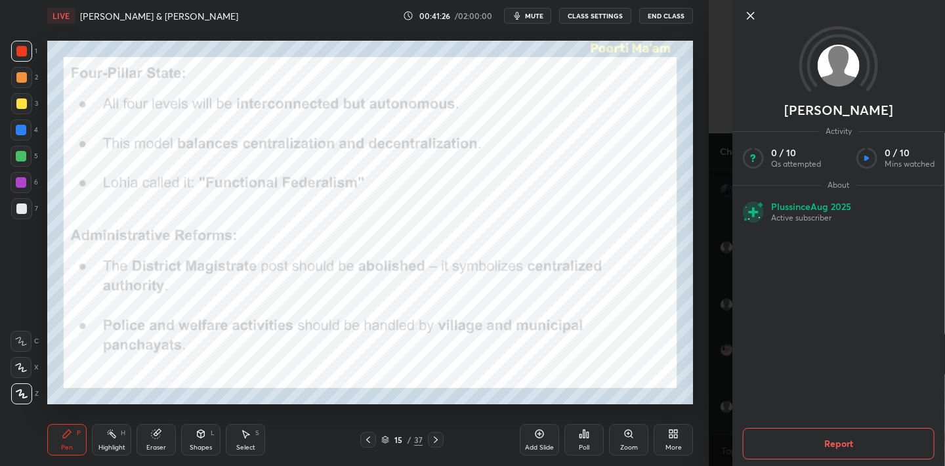
click at [719, 263] on div "Mr Sheikh Activity 0 / 10 Qs attempted 0 / 10 Mins watched About Plus since Aug…" at bounding box center [827, 233] width 236 height 466
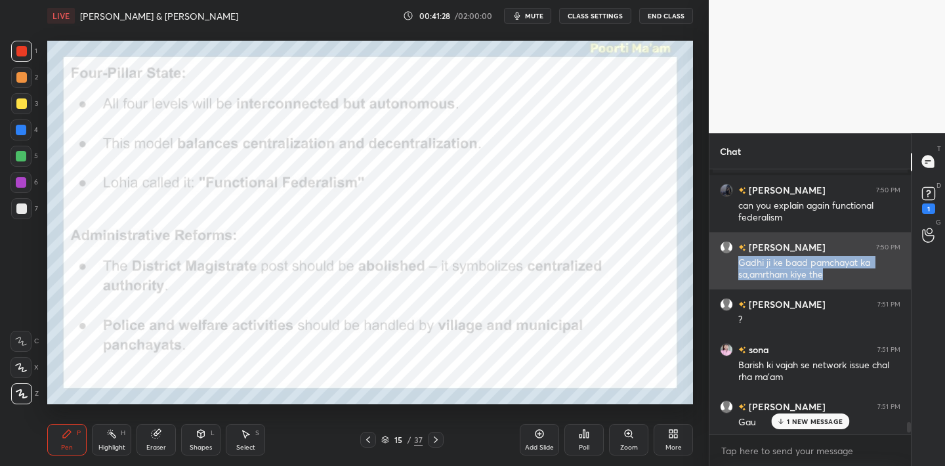
drag, startPoint x: 740, startPoint y: 260, endPoint x: 822, endPoint y: 272, distance: 82.9
click at [822, 272] on div "Gadhi ji ke baad pamchayat ka sa,amrtham kiye the" at bounding box center [819, 269] width 162 height 25
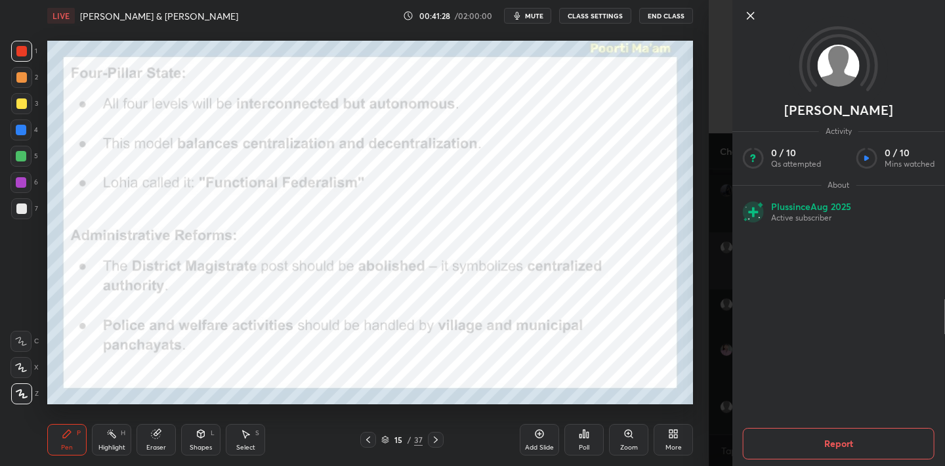
copy div "Gadhi ji ke baad pamchayat ka sa,amrtham kiye the"
click at [709, 283] on div "Mr Sheikh Activity 0 / 10 Qs attempted 0 / 10 Mins watched About Plus since Aug…" at bounding box center [827, 233] width 236 height 466
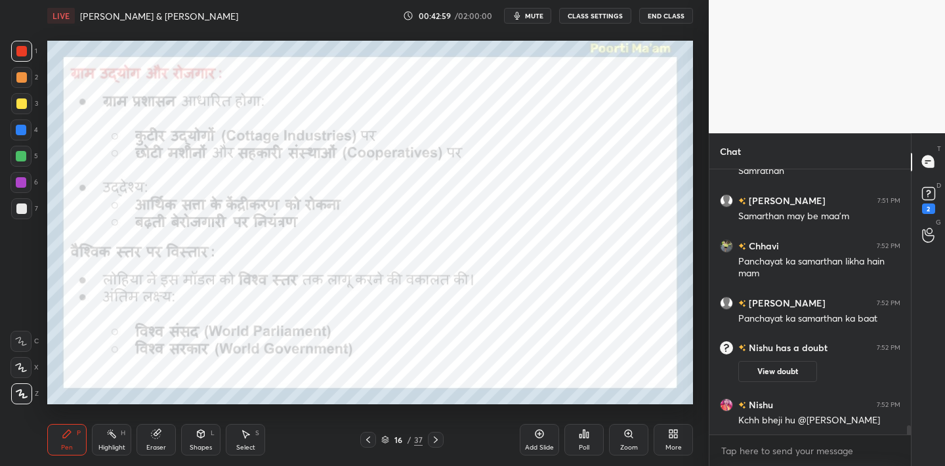
scroll to position [7674, 0]
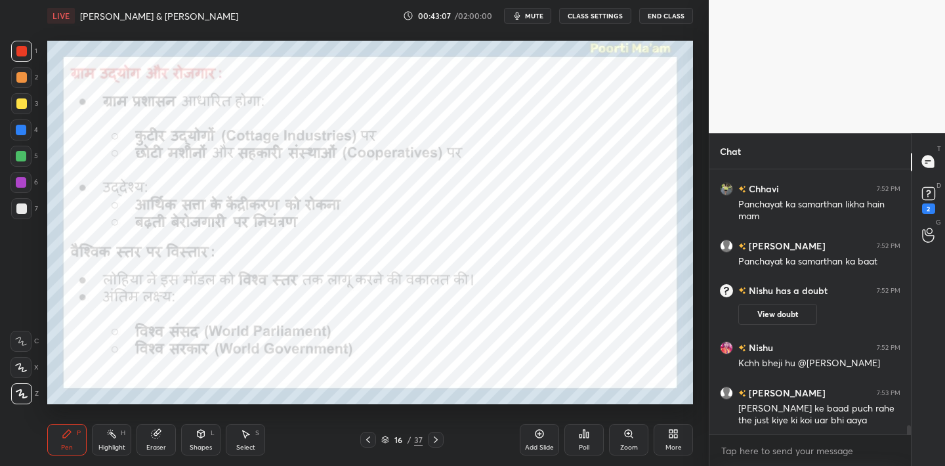
click at [156, 438] on icon at bounding box center [156, 434] width 11 height 11
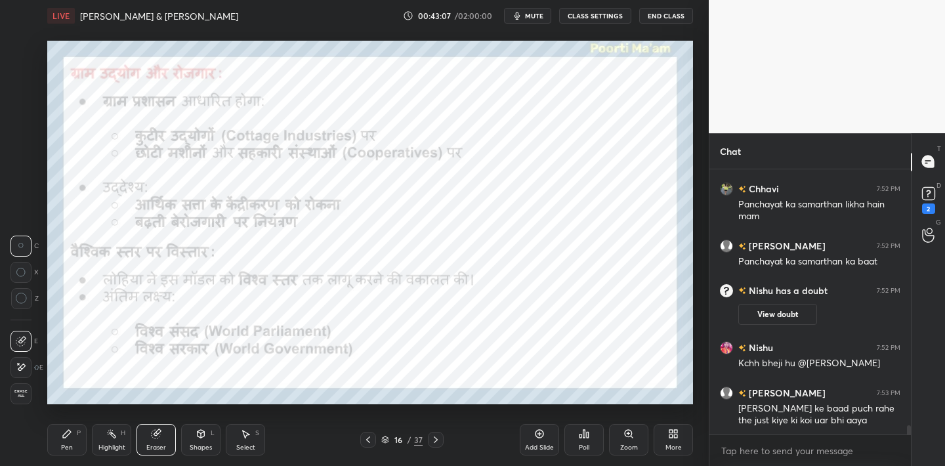
click at [20, 401] on div "Erase all" at bounding box center [21, 393] width 21 height 21
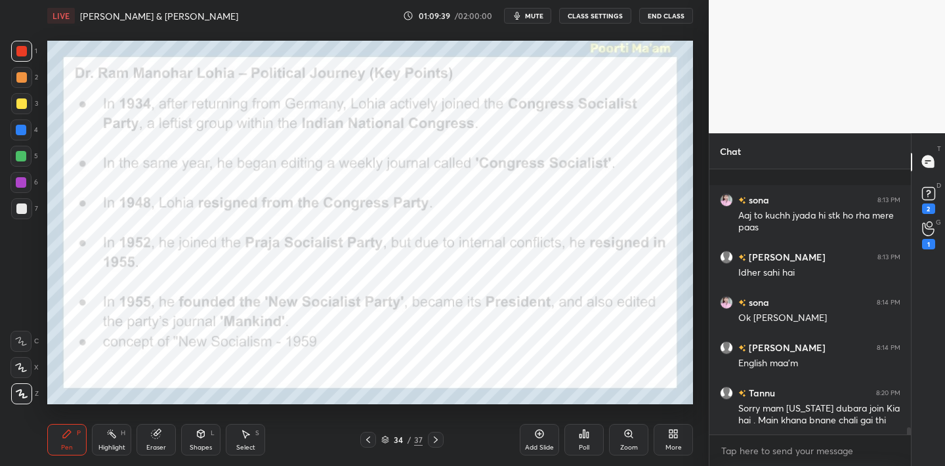
scroll to position [9275, 0]
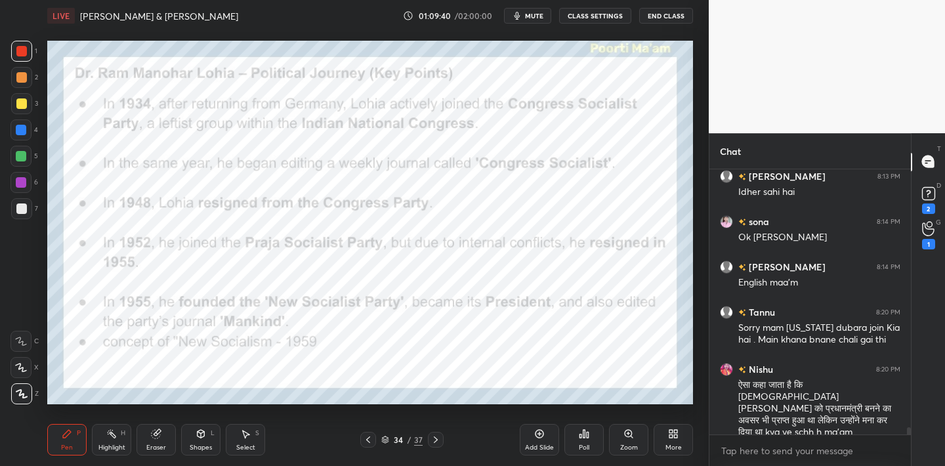
click at [153, 444] on div "Eraser" at bounding box center [156, 447] width 20 height 7
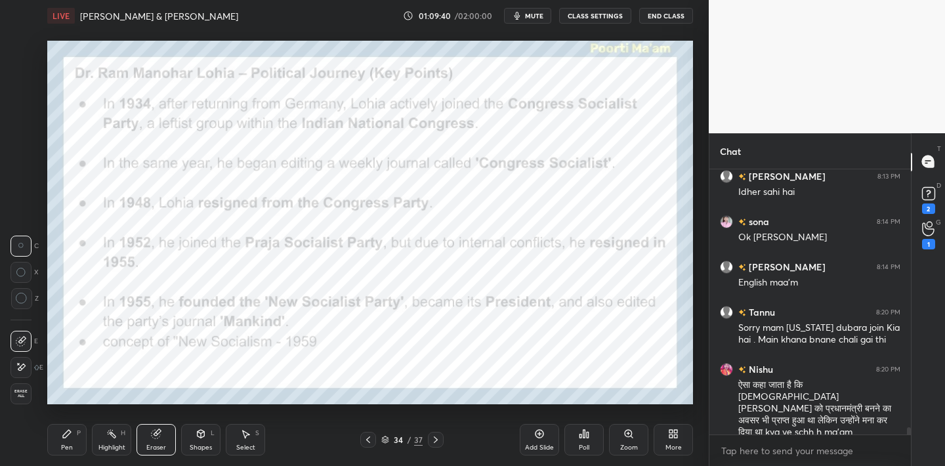
drag, startPoint x: 28, startPoint y: 400, endPoint x: 43, endPoint y: 395, distance: 16.6
click at [28, 400] on div "Erase all" at bounding box center [21, 393] width 21 height 21
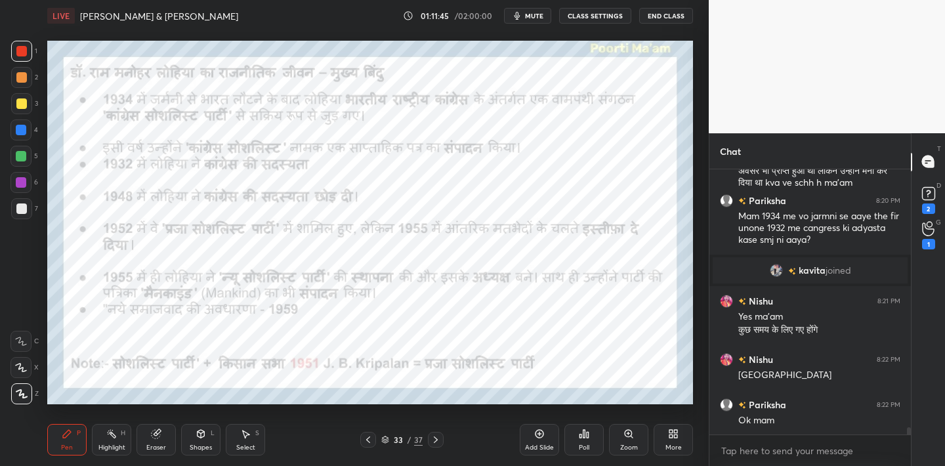
scroll to position [9336, 0]
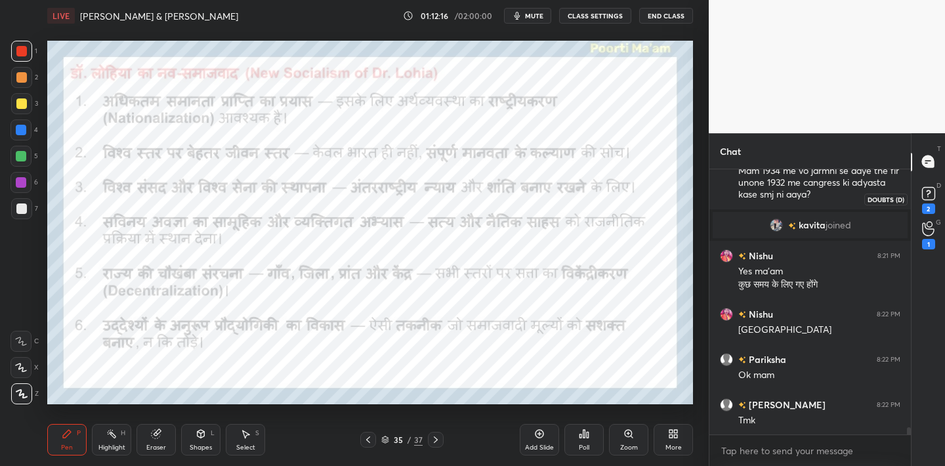
click at [933, 194] on rect at bounding box center [928, 193] width 12 height 12
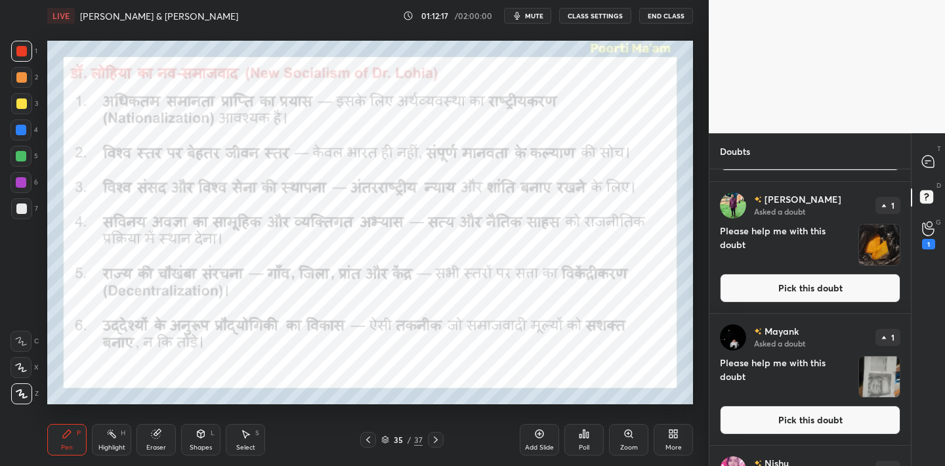
scroll to position [121, 0]
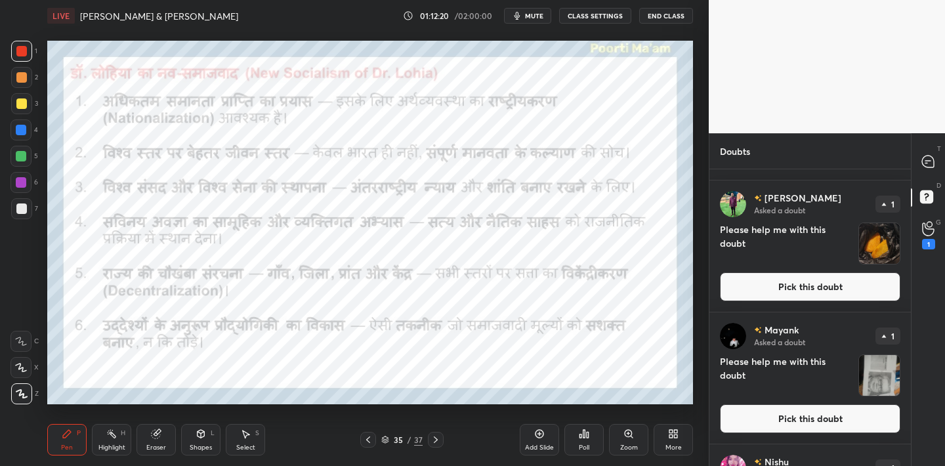
click at [884, 243] on img "grid" at bounding box center [879, 243] width 41 height 41
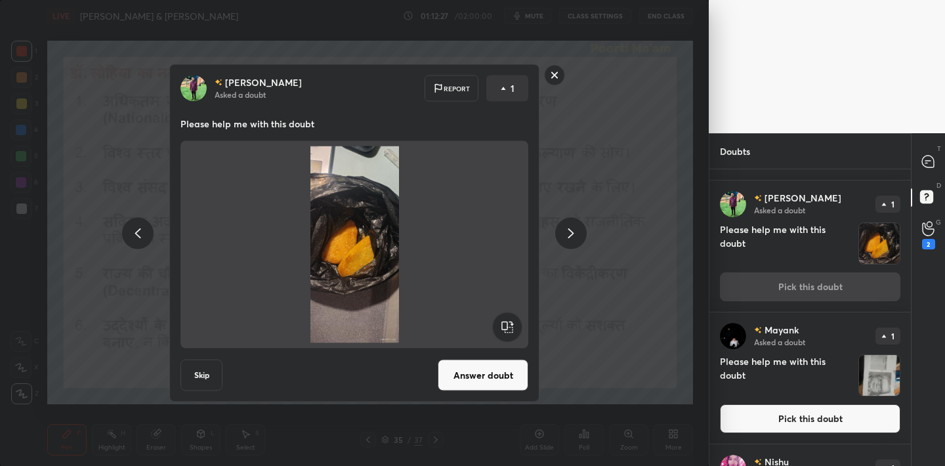
click at [554, 77] on rect at bounding box center [555, 75] width 20 height 20
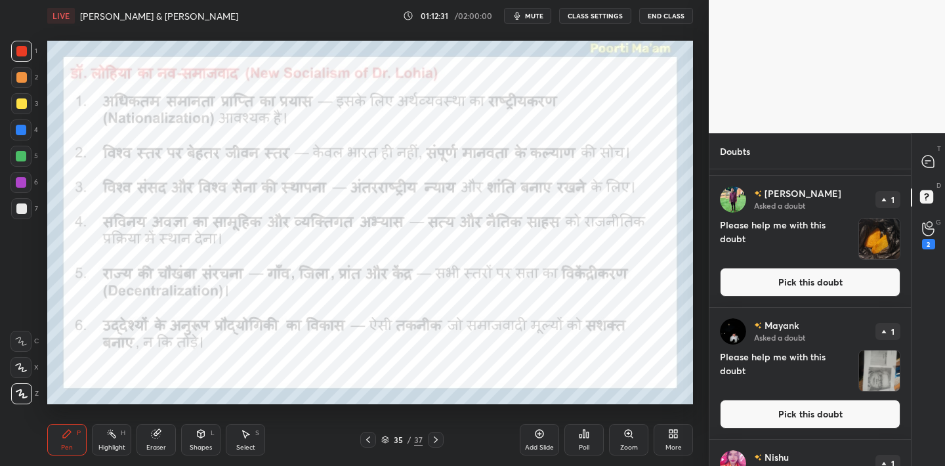
scroll to position [230, 0]
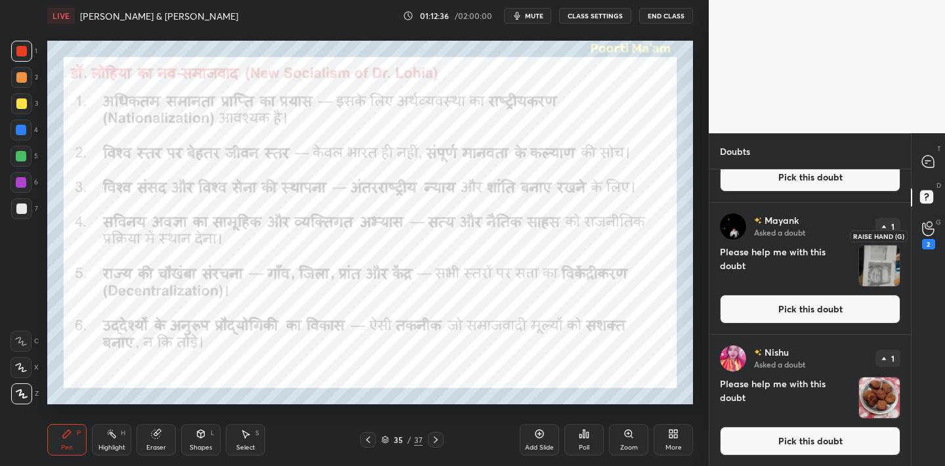
click at [930, 224] on icon at bounding box center [928, 228] width 12 height 15
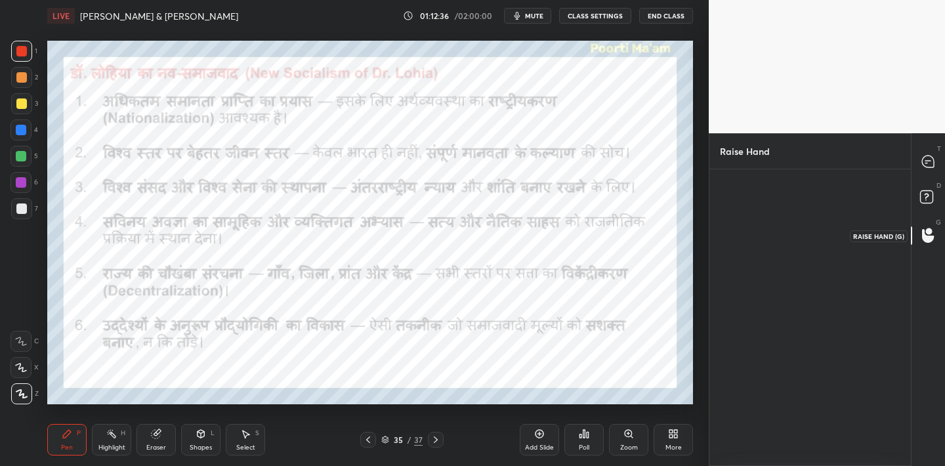
scroll to position [5, 5]
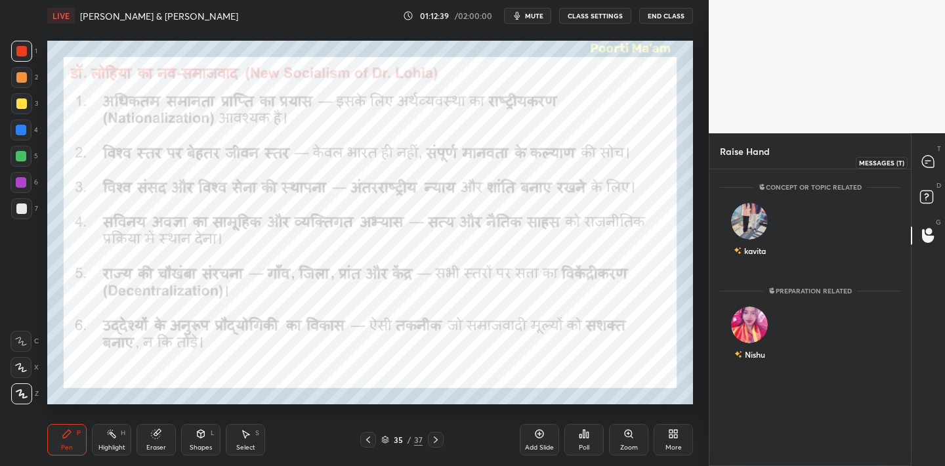
click at [926, 160] on icon at bounding box center [928, 162] width 12 height 12
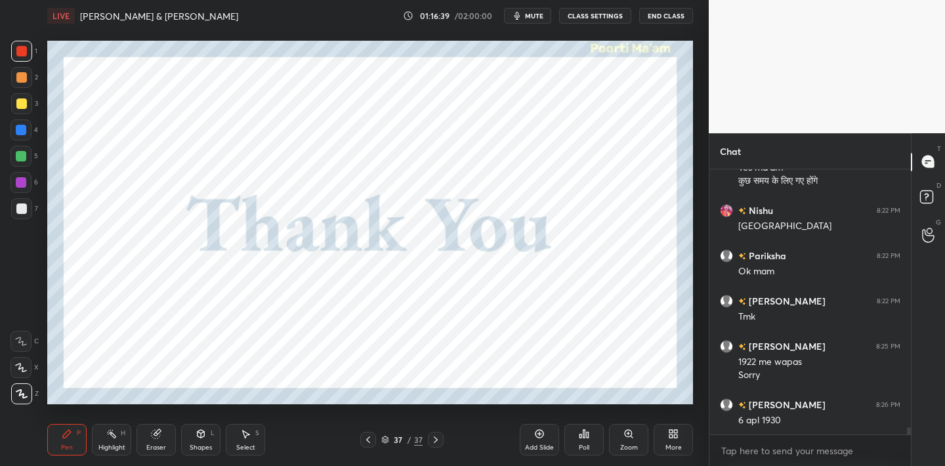
scroll to position [9764, 0]
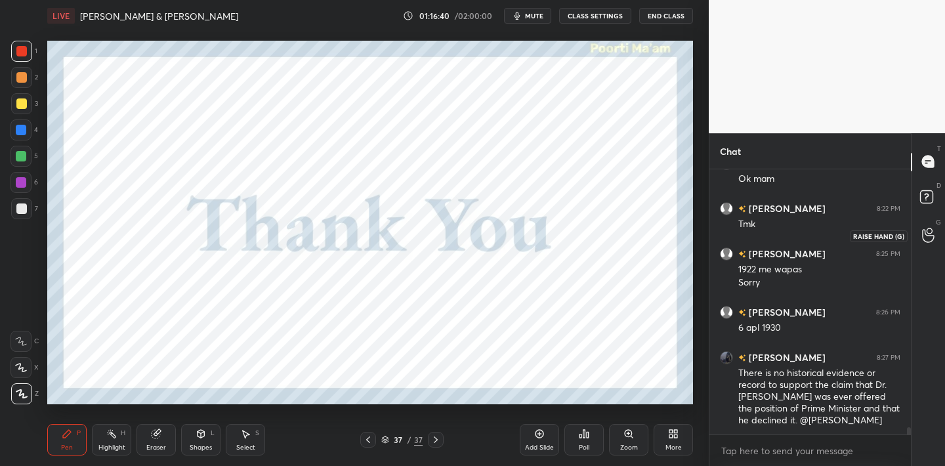
click at [933, 236] on icon at bounding box center [928, 235] width 12 height 13
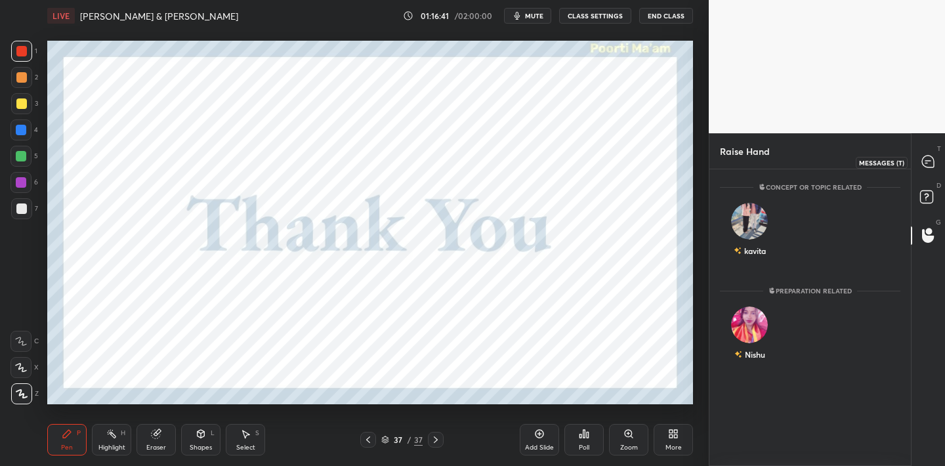
click at [926, 167] on icon at bounding box center [929, 162] width 14 height 14
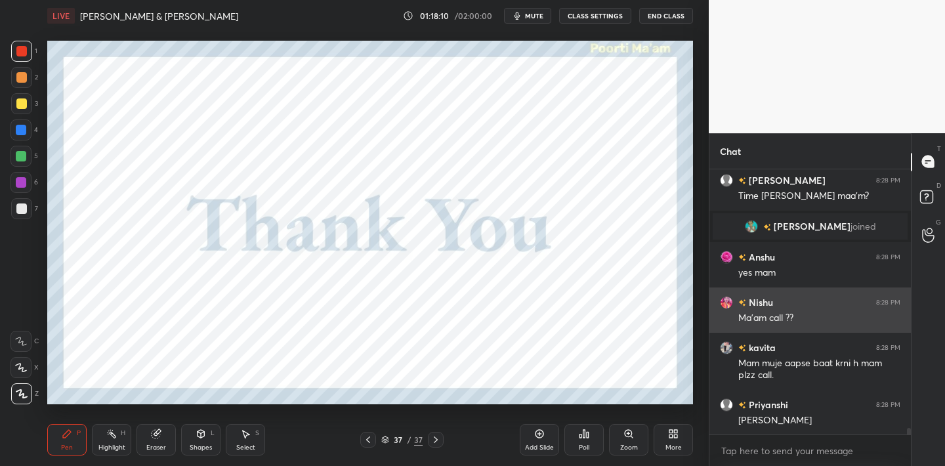
scroll to position [10402, 0]
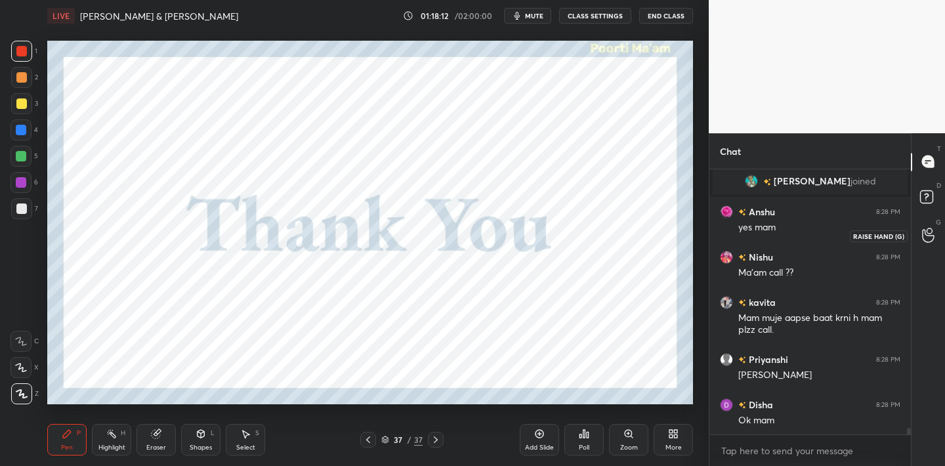
click at [931, 238] on icon at bounding box center [928, 235] width 12 height 15
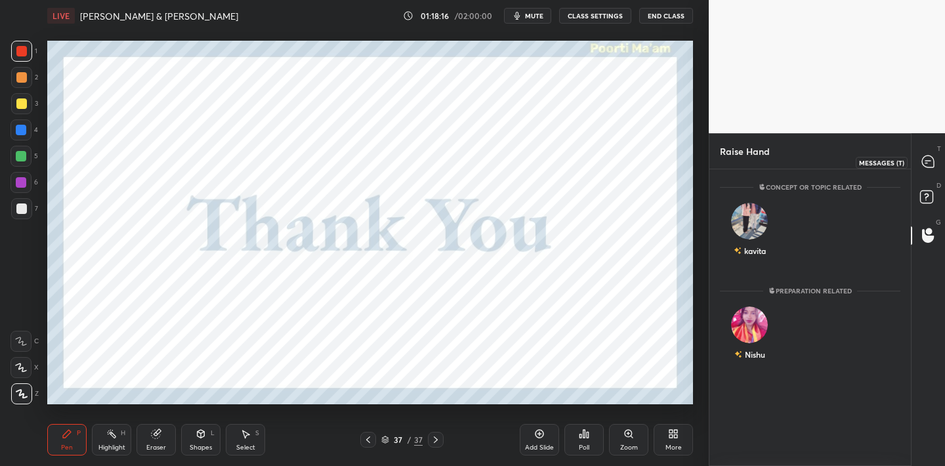
click at [926, 163] on icon at bounding box center [927, 163] width 2 height 0
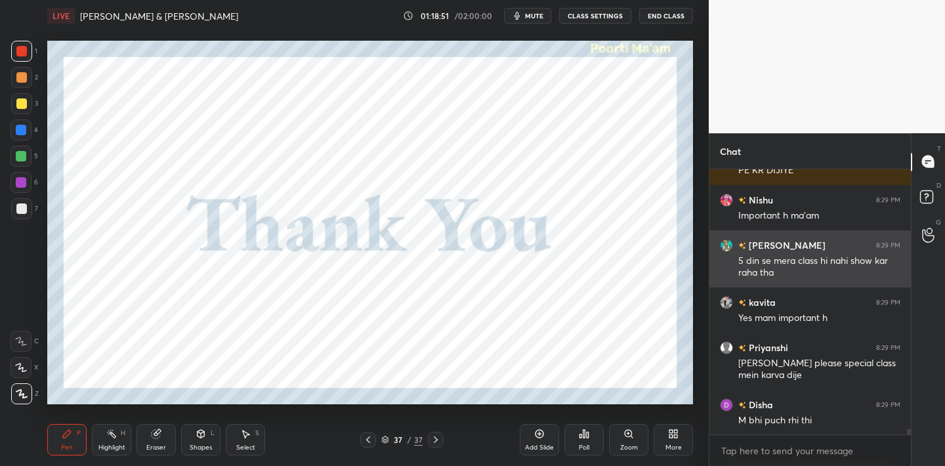
scroll to position [11147, 0]
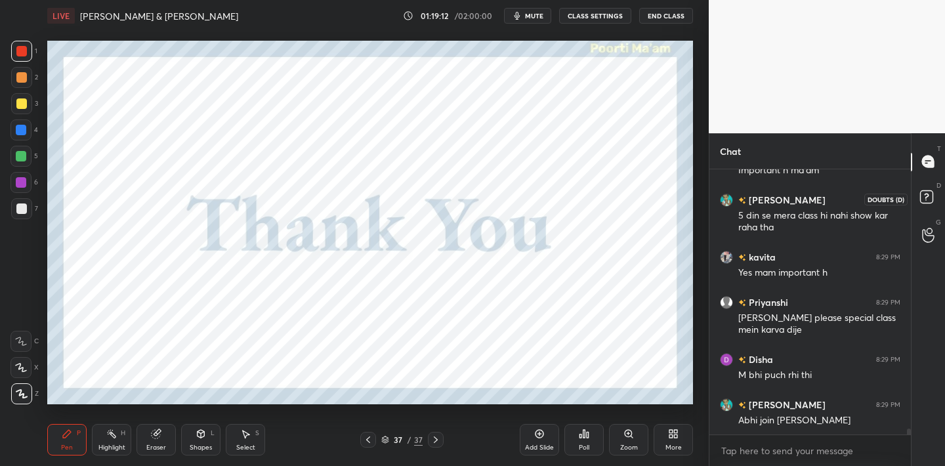
click at [926, 199] on icon at bounding box center [926, 199] width 1 height 1
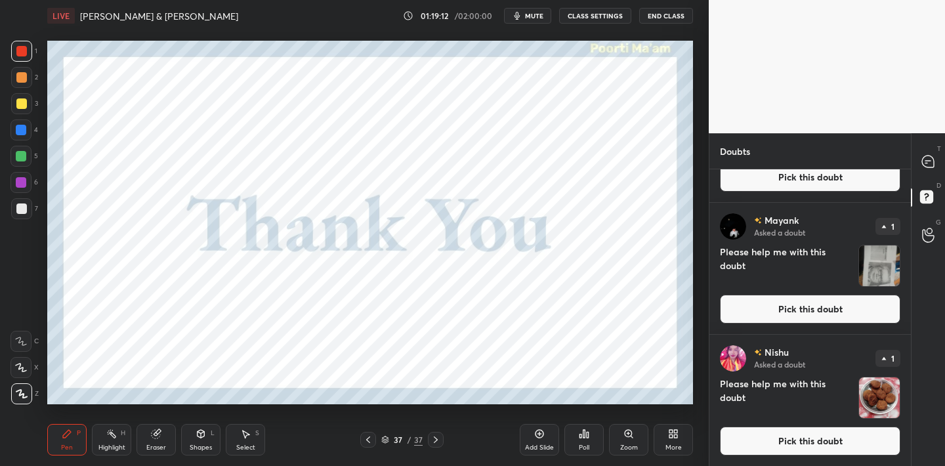
scroll to position [0, 0]
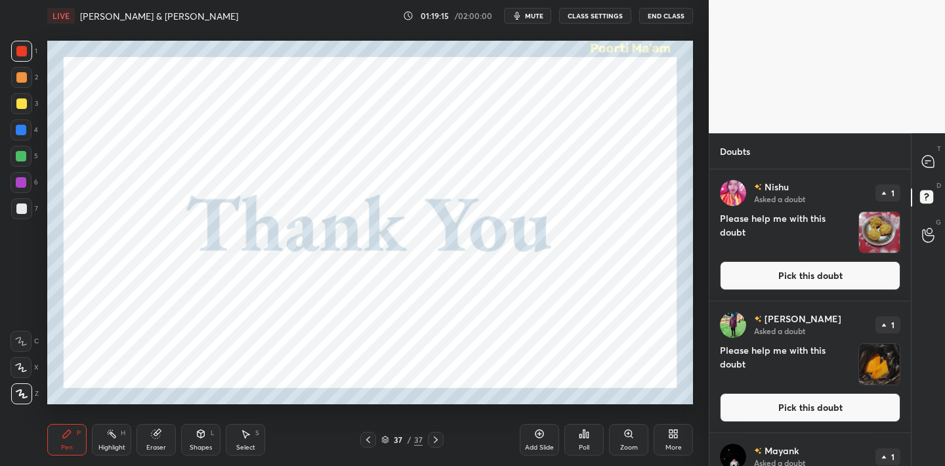
click at [882, 242] on img "grid" at bounding box center [879, 232] width 41 height 41
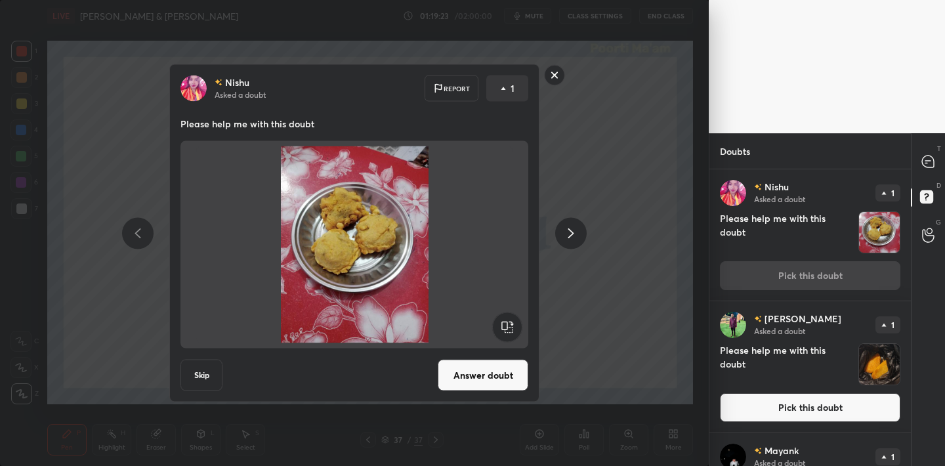
click at [555, 75] on rect at bounding box center [555, 75] width 20 height 20
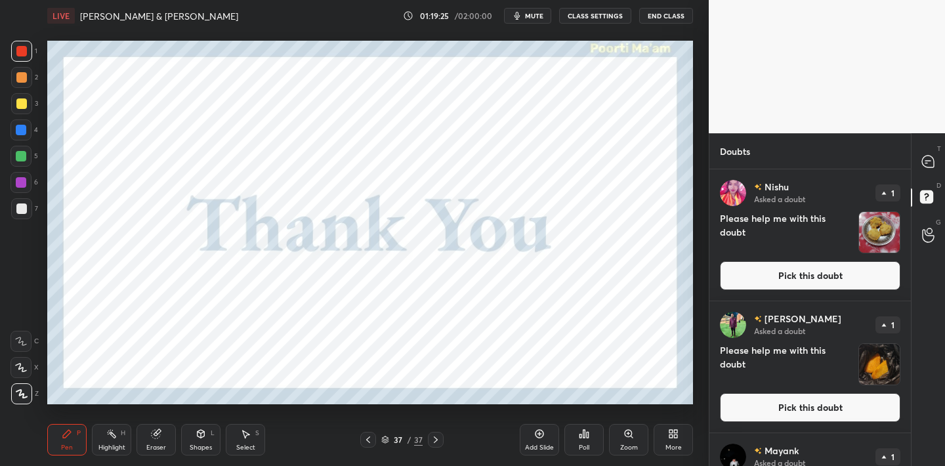
click at [801, 277] on button "Pick this doubt" at bounding box center [810, 275] width 181 height 29
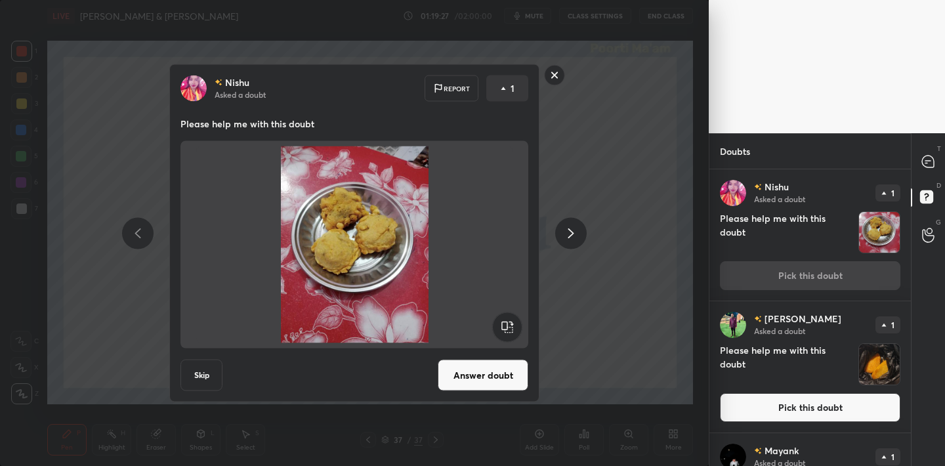
click at [555, 74] on rect at bounding box center [555, 75] width 20 height 20
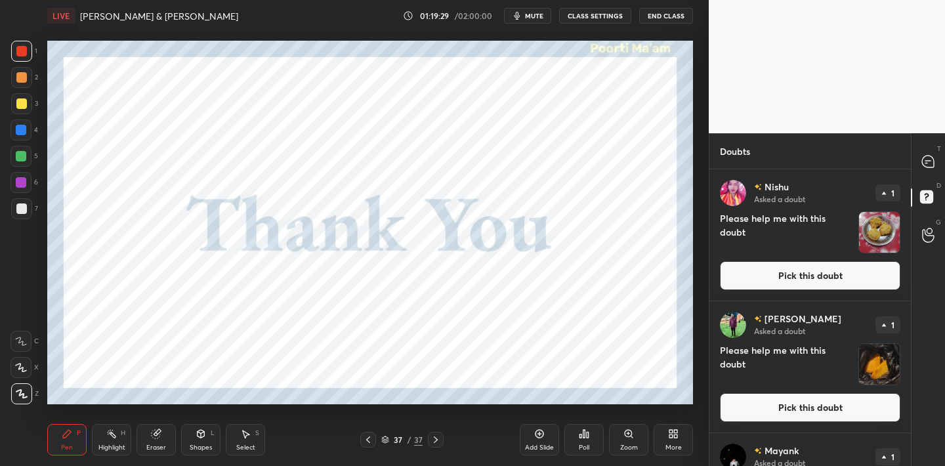
click at [928, 250] on div "G Raise Hand (G)" at bounding box center [928, 235] width 33 height 37
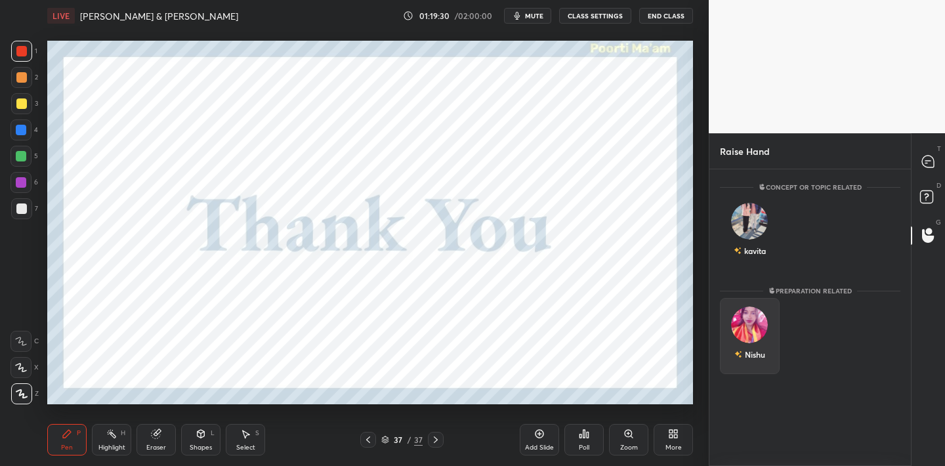
click at [752, 328] on img "grid" at bounding box center [749, 325] width 37 height 37
click at [750, 361] on button "INVITE" at bounding box center [750, 363] width 48 height 17
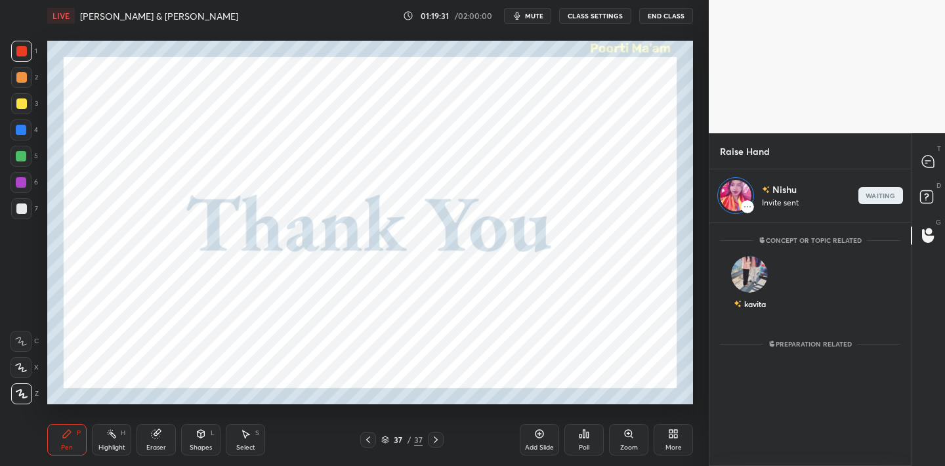
scroll to position [240, 198]
drag, startPoint x: 157, startPoint y: 435, endPoint x: 133, endPoint y: 435, distance: 24.3
click at [158, 435] on icon at bounding box center [156, 434] width 9 height 9
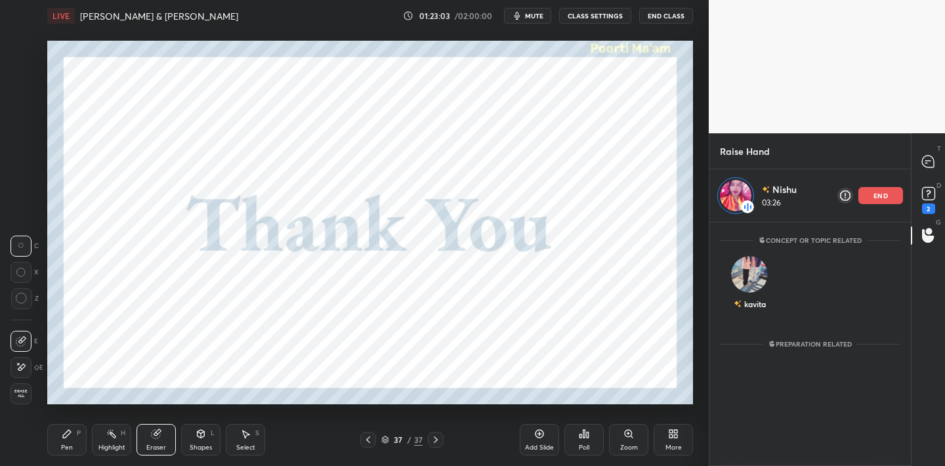
click at [20, 398] on span "Erase all" at bounding box center [21, 393] width 20 height 9
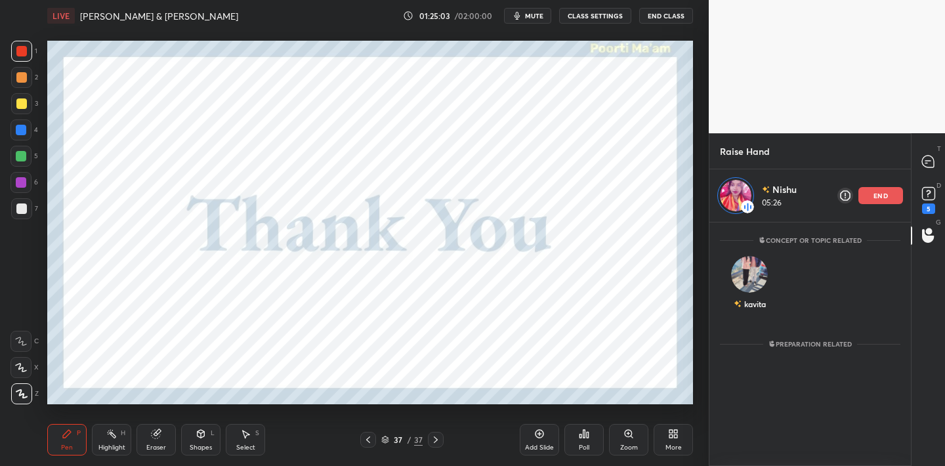
click at [874, 192] on p "end" at bounding box center [881, 195] width 14 height 7
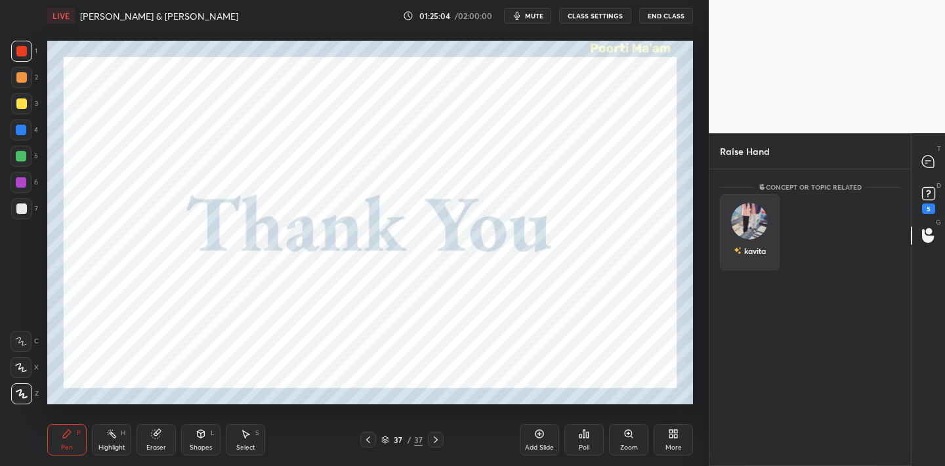
click at [751, 221] on img "grid" at bounding box center [749, 221] width 37 height 37
click at [752, 254] on button "INVITE" at bounding box center [750, 259] width 48 height 17
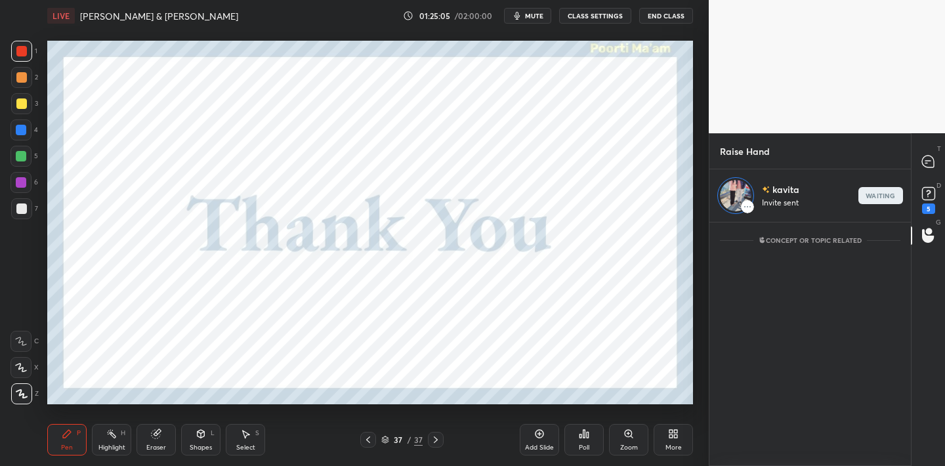
scroll to position [240, 198]
click at [927, 194] on icon at bounding box center [928, 192] width 5 height 5
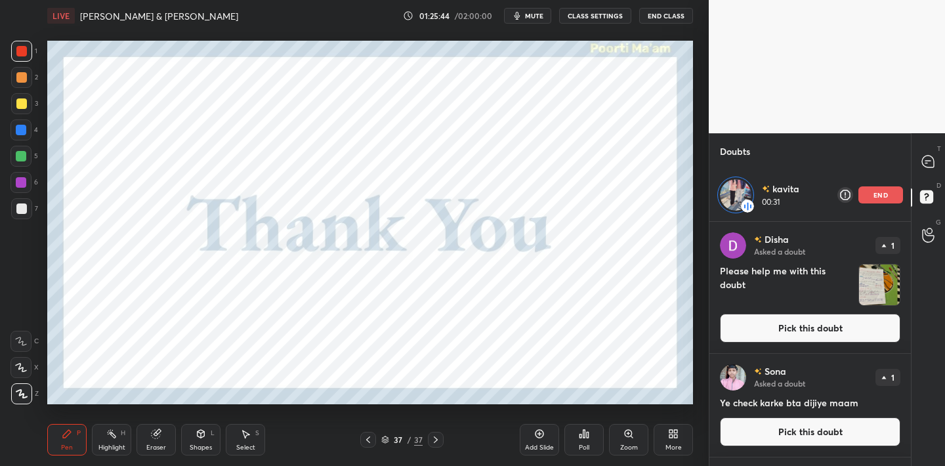
drag, startPoint x: 161, startPoint y: 438, endPoint x: 163, endPoint y: 424, distance: 13.8
click at [162, 437] on div "Eraser" at bounding box center [156, 440] width 39 height 32
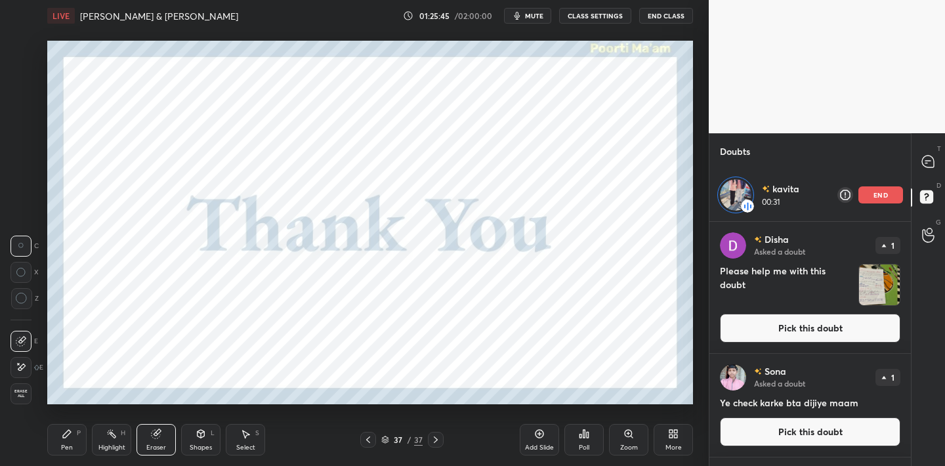
click at [24, 391] on span "Erase all" at bounding box center [21, 393] width 20 height 9
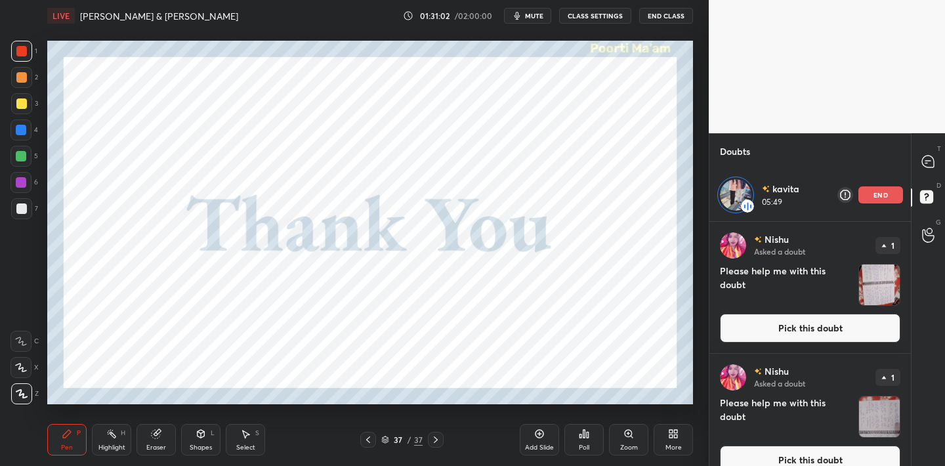
drag, startPoint x: 154, startPoint y: 439, endPoint x: 163, endPoint y: 425, distance: 16.6
click at [154, 439] on div "Eraser" at bounding box center [156, 440] width 39 height 32
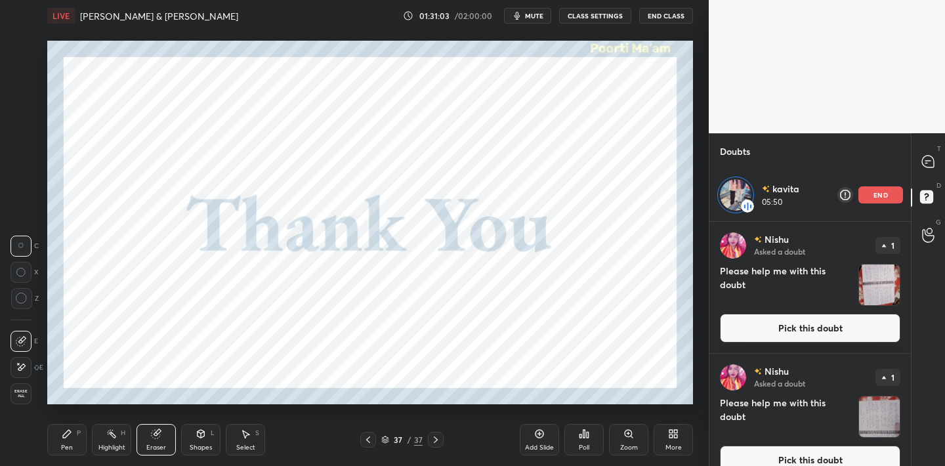
click at [22, 399] on div "Erase all" at bounding box center [21, 393] width 21 height 21
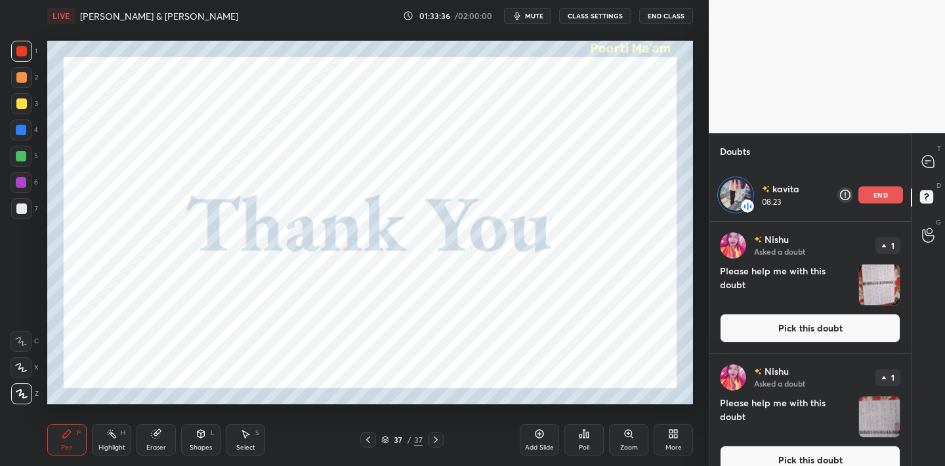
click at [615, 56] on div "Setting up your live class Poll for secs No correct answer Start poll" at bounding box center [370, 223] width 656 height 382
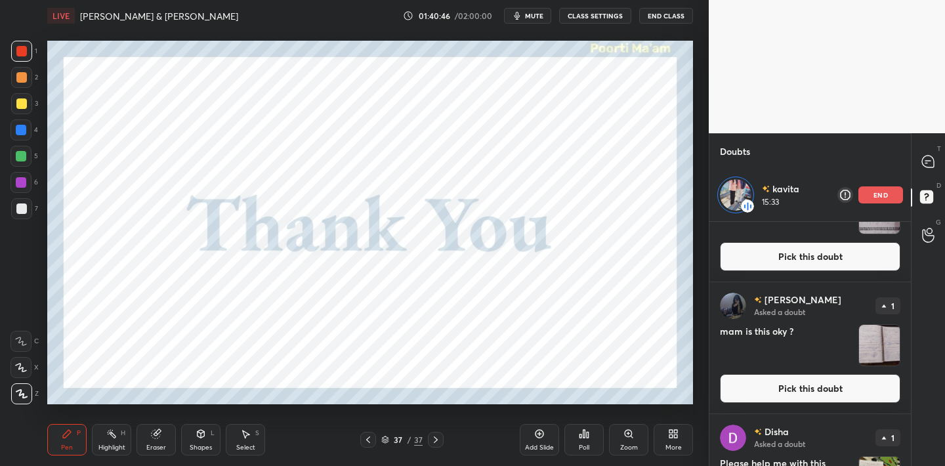
scroll to position [0, 0]
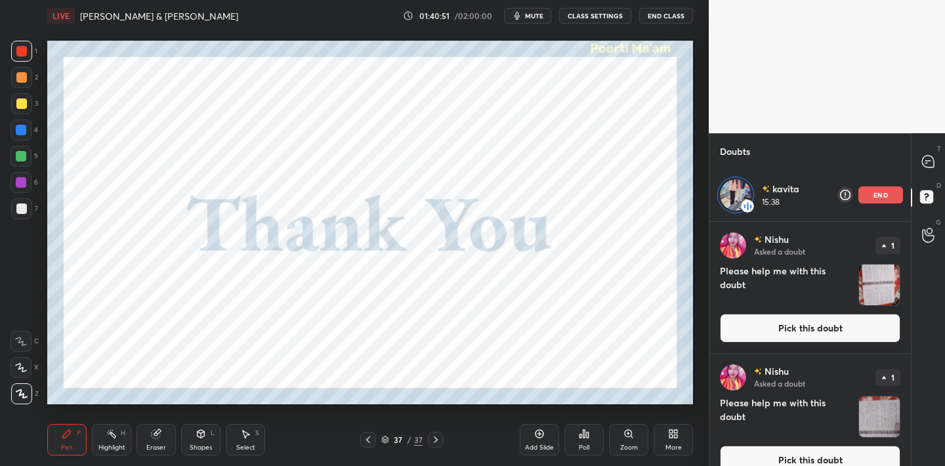
click at [883, 194] on p "end" at bounding box center [881, 195] width 14 height 7
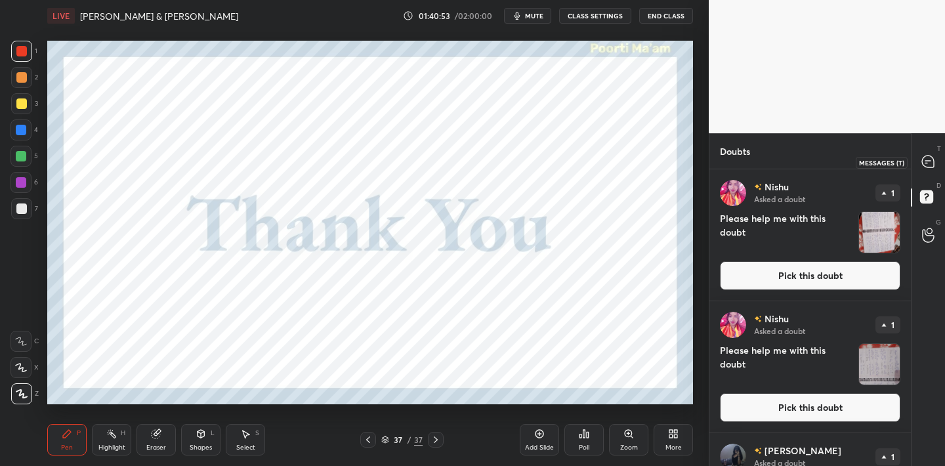
click at [926, 166] on icon at bounding box center [928, 162] width 12 height 12
type textarea "x"
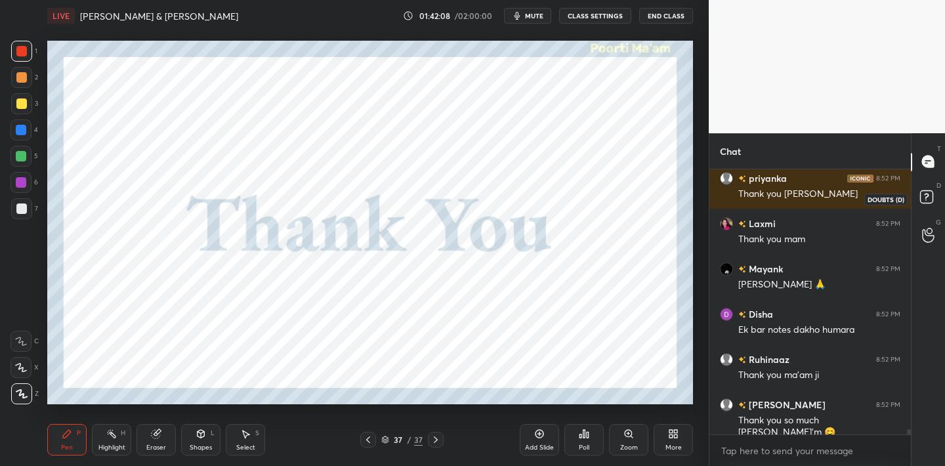
scroll to position [14041, 0]
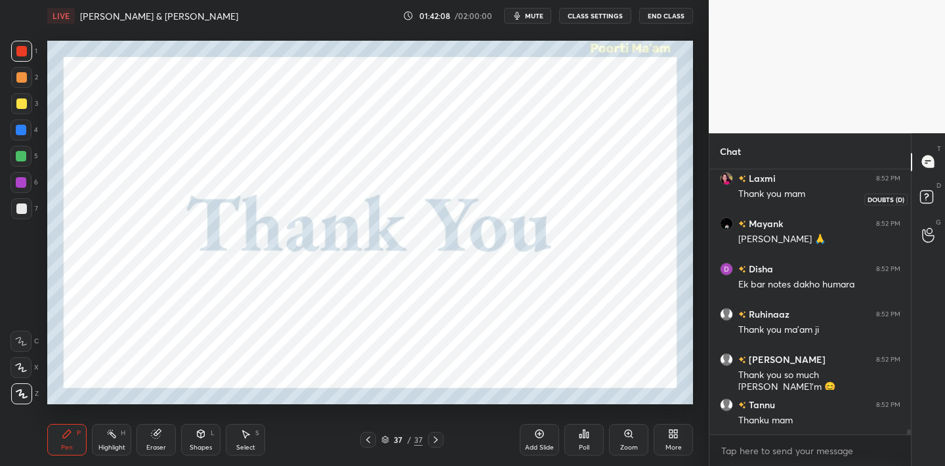
click at [929, 192] on rect at bounding box center [926, 196] width 12 height 12
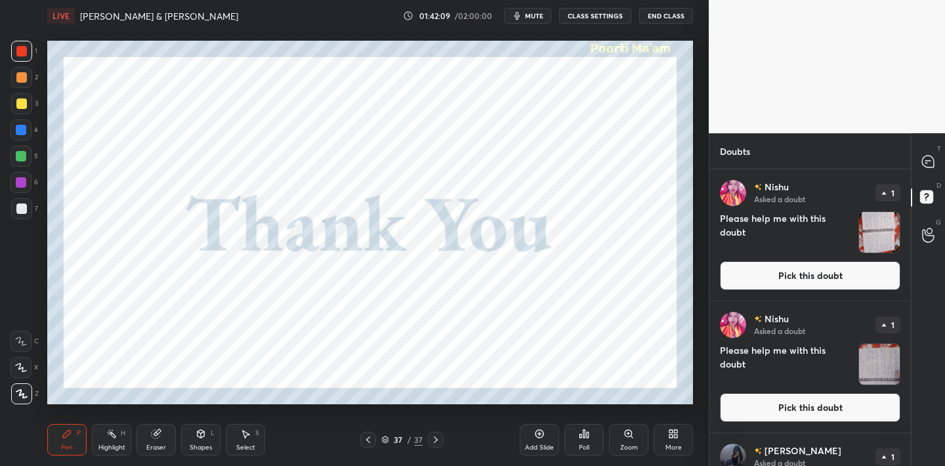
click at [866, 230] on img "grid" at bounding box center [879, 232] width 41 height 41
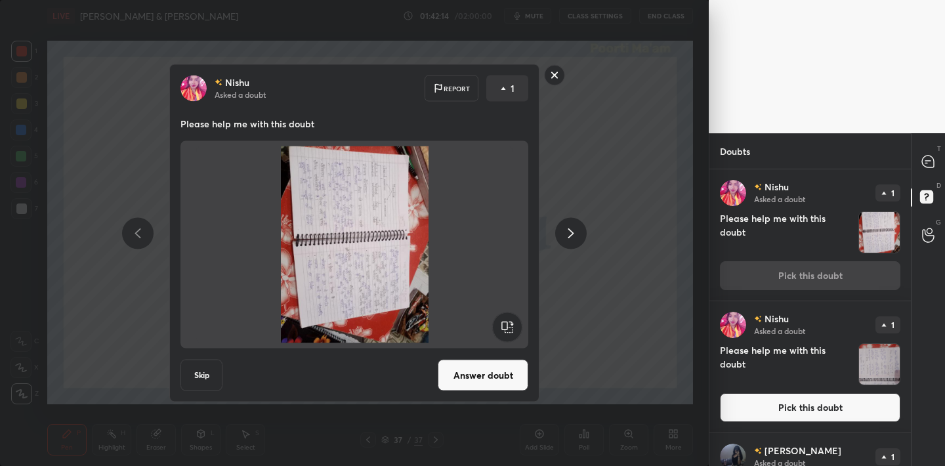
click at [505, 326] on rect at bounding box center [507, 327] width 30 height 30
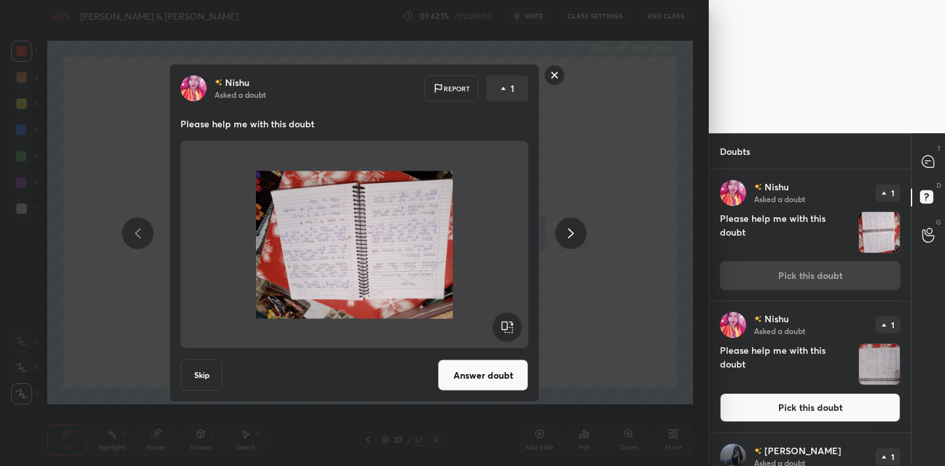
click at [502, 326] on rect at bounding box center [507, 327] width 30 height 30
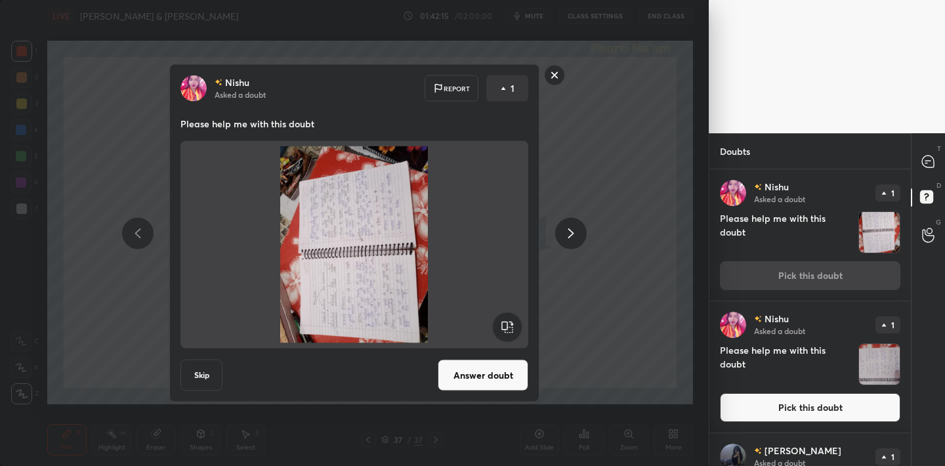
click at [502, 326] on rect at bounding box center [507, 327] width 30 height 30
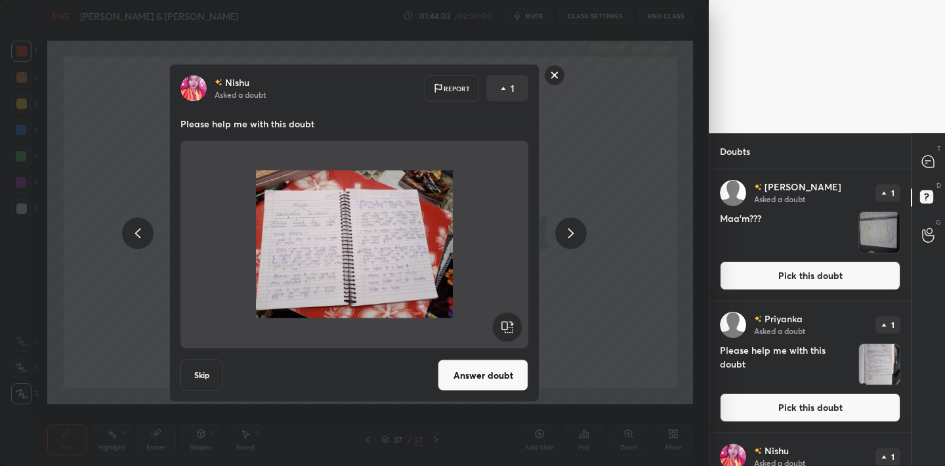
click at [557, 80] on rect at bounding box center [555, 75] width 20 height 20
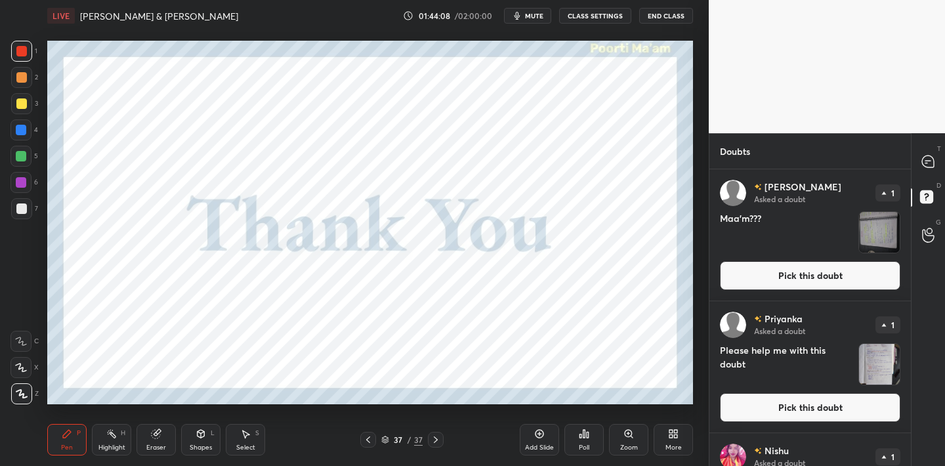
click at [861, 261] on button "Pick this doubt" at bounding box center [810, 275] width 181 height 29
click at [861, 247] on div "Nikumani Asked a doubt 1 Maa'm??? Pick this doubt Priyanka Asked a doubt 1 Plea…" at bounding box center [811, 317] width 202 height 297
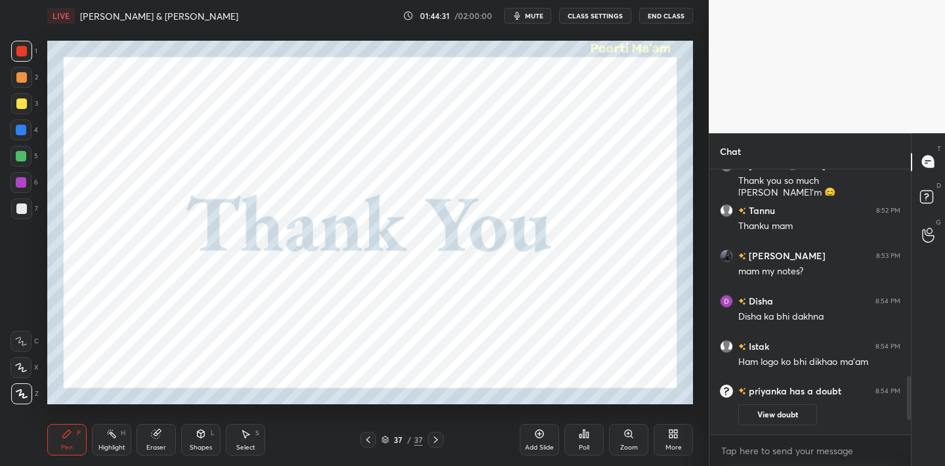
scroll to position [382, 656]
click at [932, 194] on rect at bounding box center [926, 196] width 12 height 12
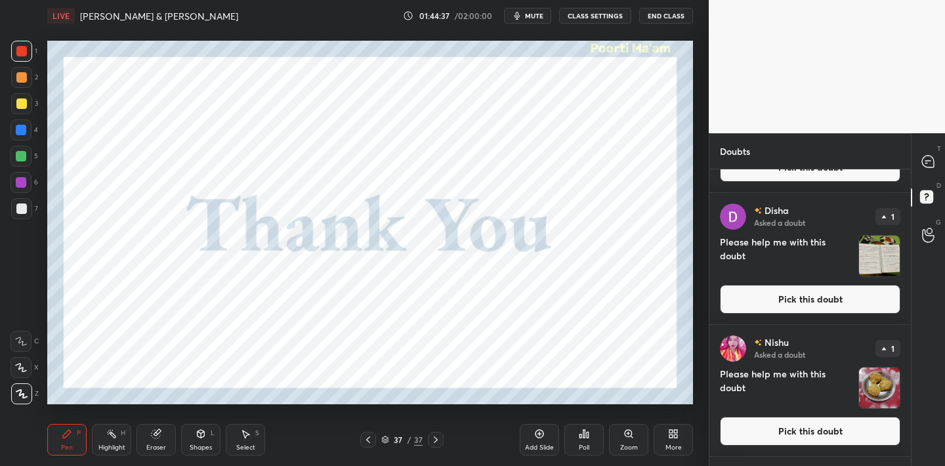
scroll to position [1117, 0]
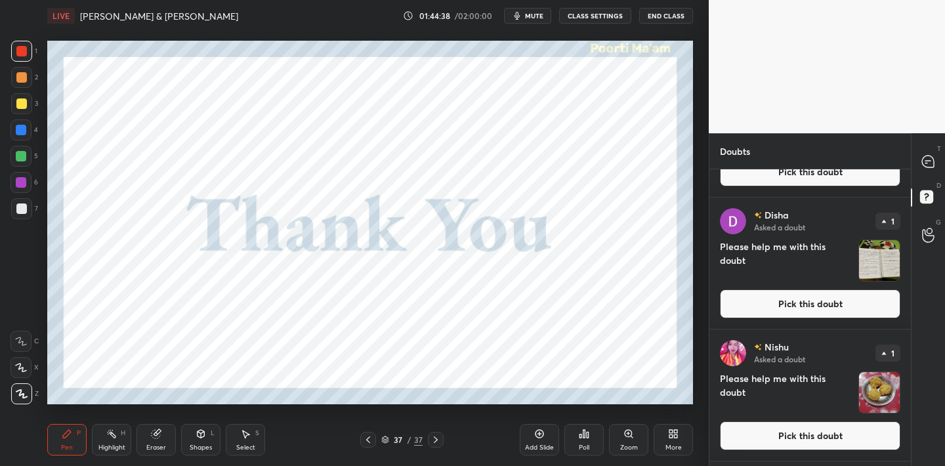
click at [872, 263] on img "grid" at bounding box center [879, 260] width 41 height 41
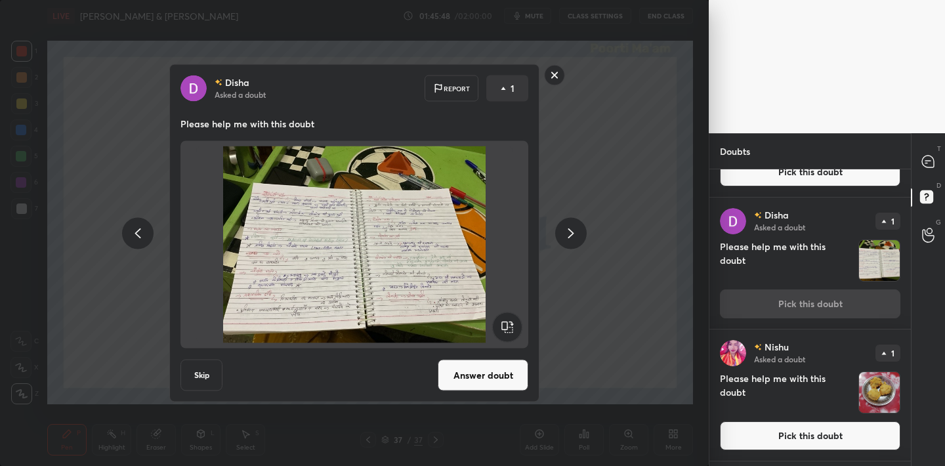
click at [555, 78] on rect at bounding box center [555, 75] width 20 height 20
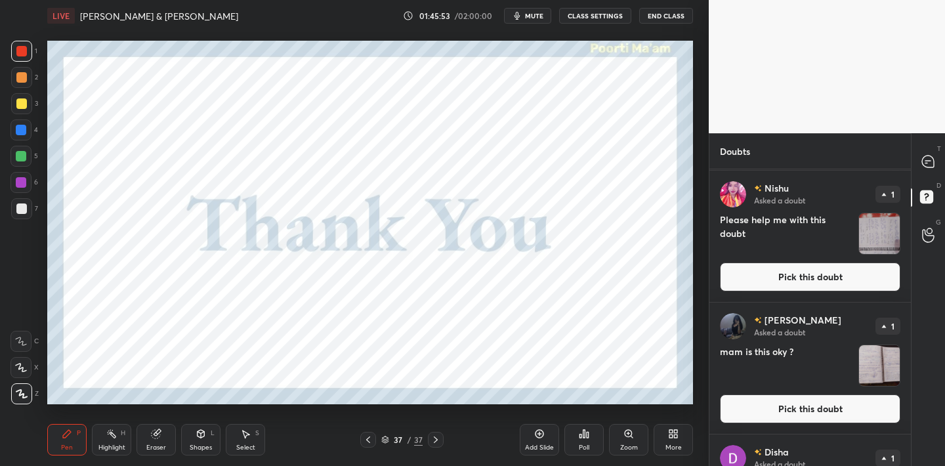
scroll to position [0, 0]
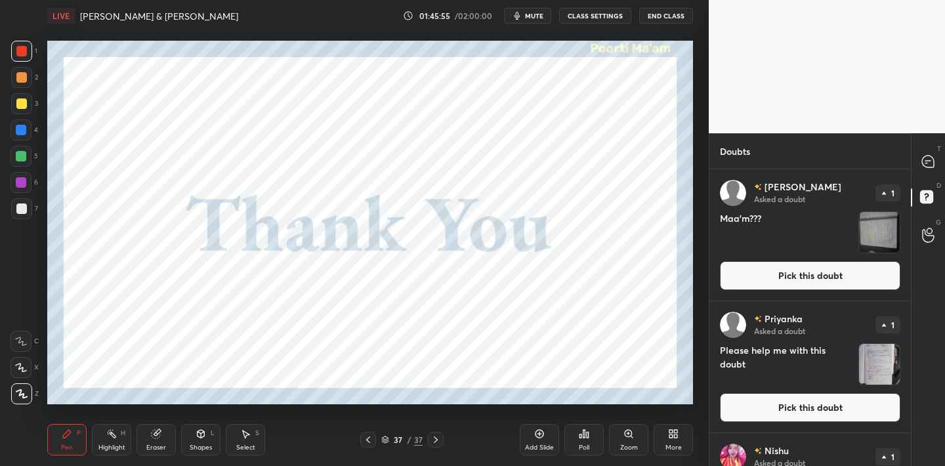
click at [865, 229] on img "grid" at bounding box center [879, 232] width 41 height 41
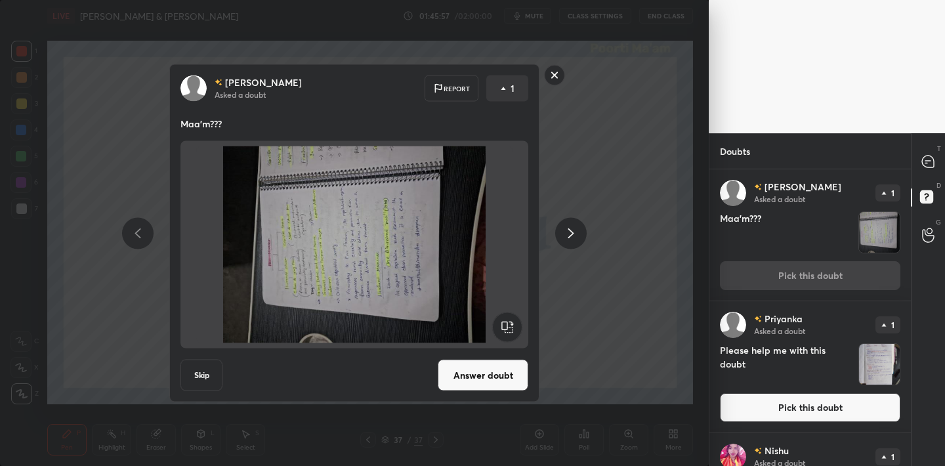
click at [507, 331] on rect at bounding box center [507, 327] width 30 height 30
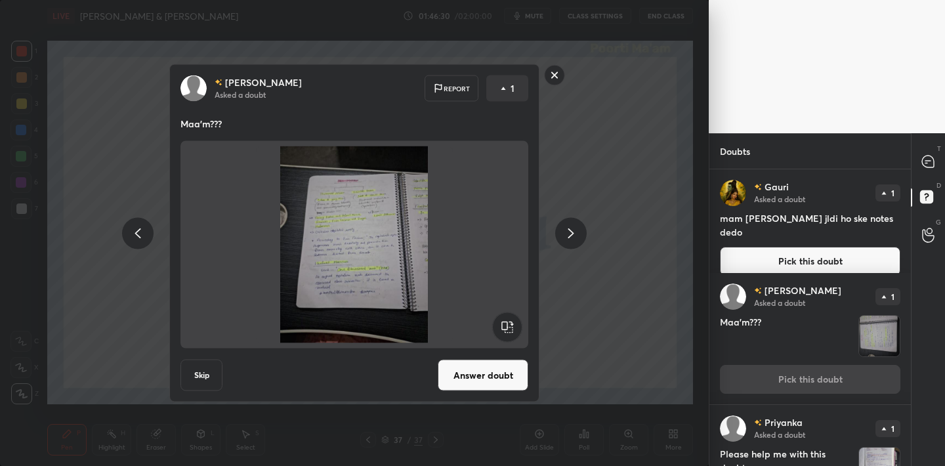
click at [555, 77] on rect at bounding box center [555, 75] width 20 height 20
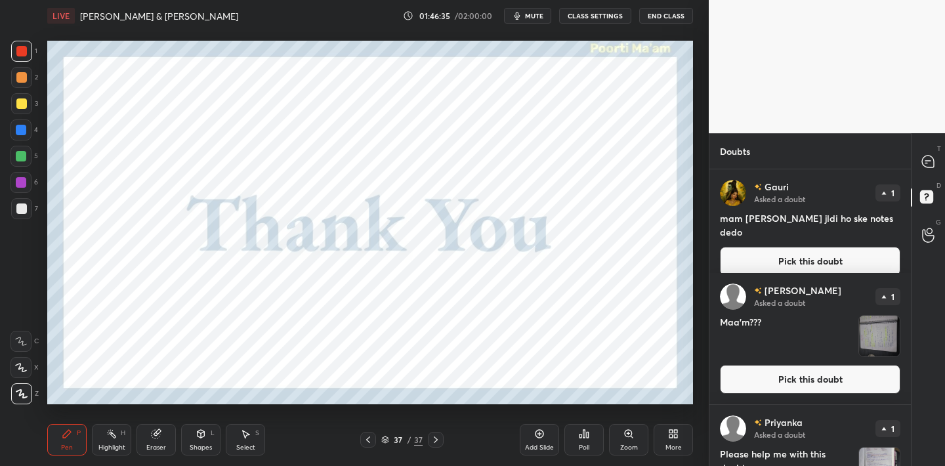
click at [882, 372] on button "Pick this doubt" at bounding box center [810, 379] width 181 height 29
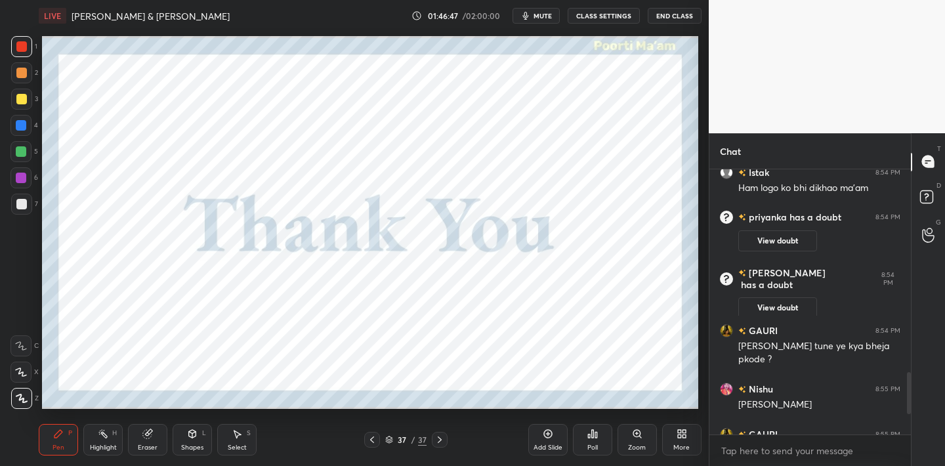
scroll to position [65260, 64986]
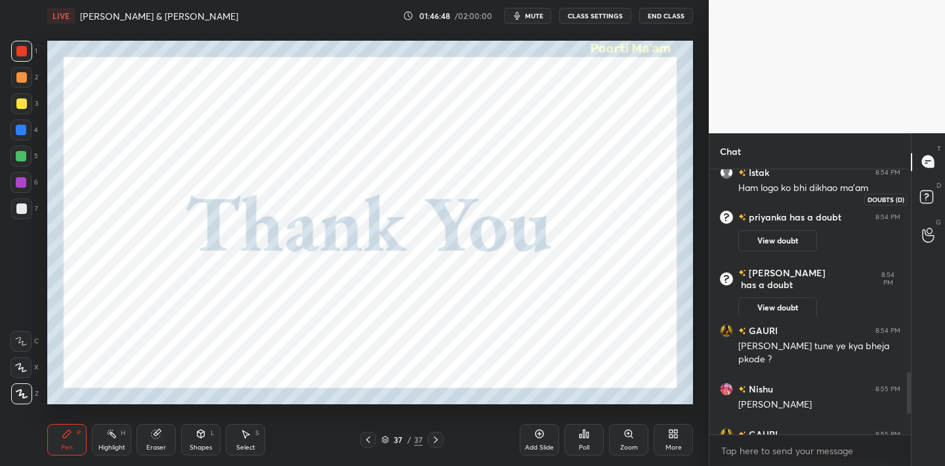
click at [933, 196] on icon at bounding box center [929, 199] width 24 height 24
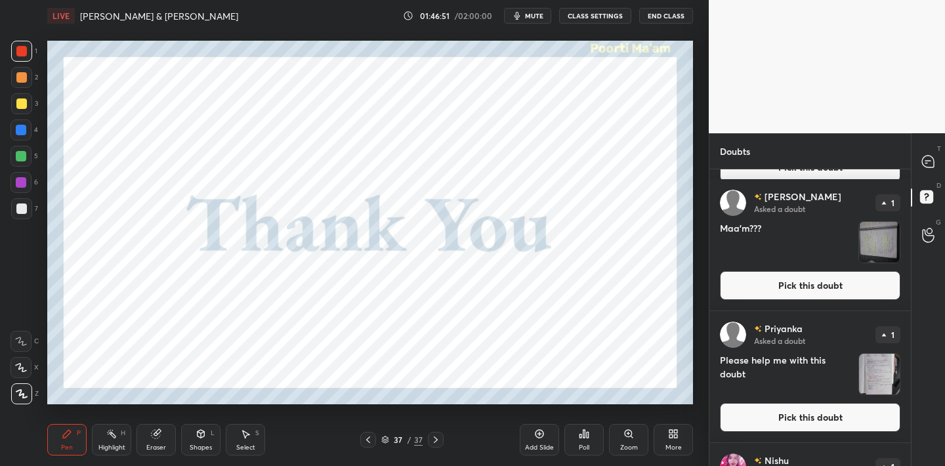
scroll to position [92, 0]
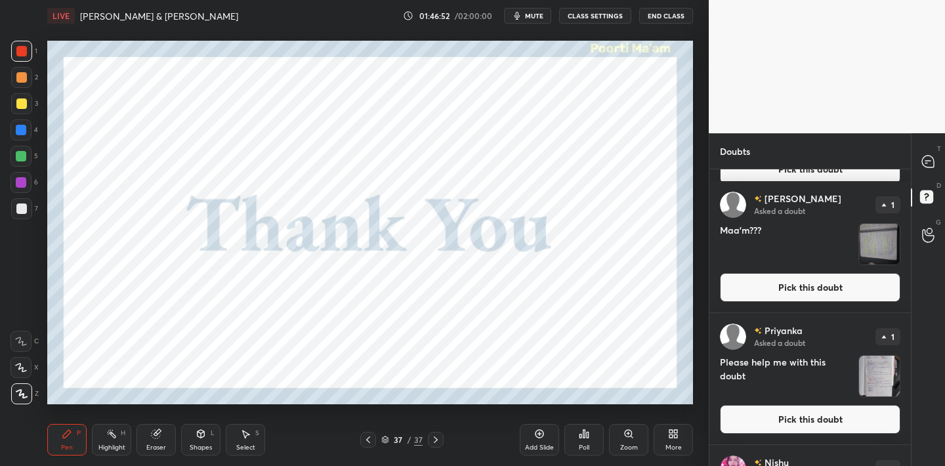
click at [876, 250] on img "grid" at bounding box center [879, 244] width 41 height 41
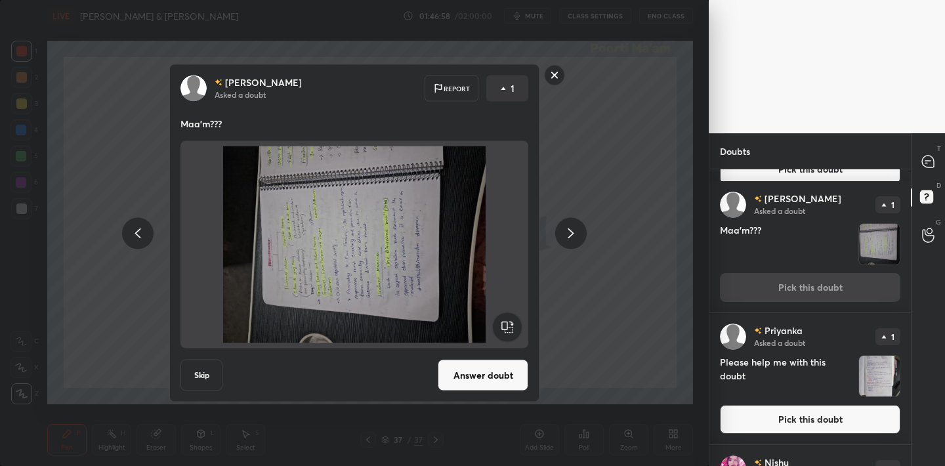
click at [503, 325] on rect at bounding box center [507, 327] width 30 height 30
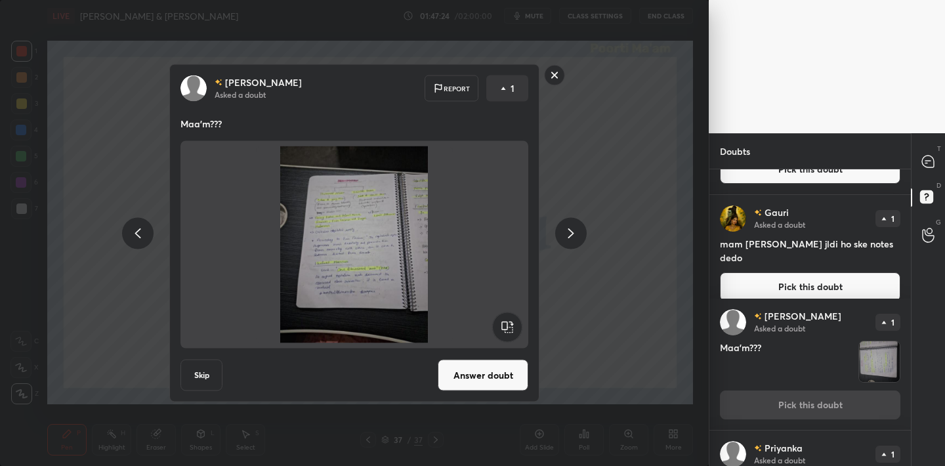
click at [554, 75] on rect at bounding box center [555, 75] width 20 height 20
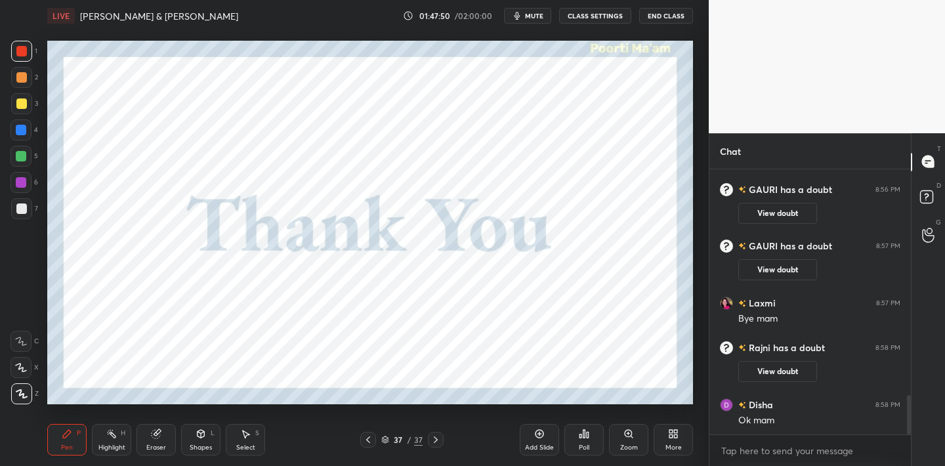
scroll to position [1529, 0]
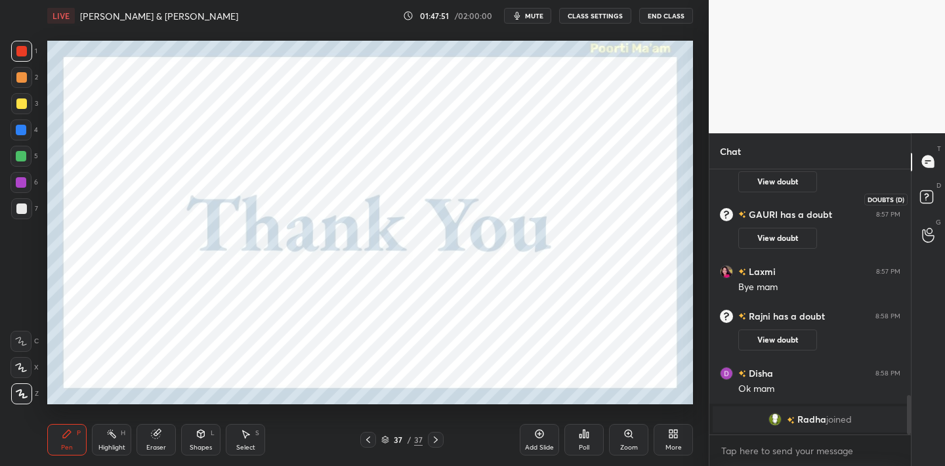
click at [929, 197] on rect at bounding box center [926, 196] width 12 height 12
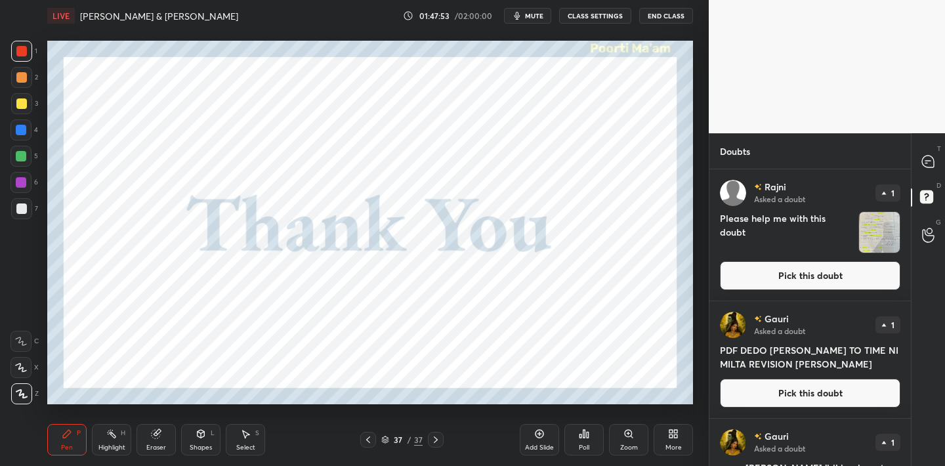
click at [875, 224] on img "grid" at bounding box center [879, 232] width 41 height 41
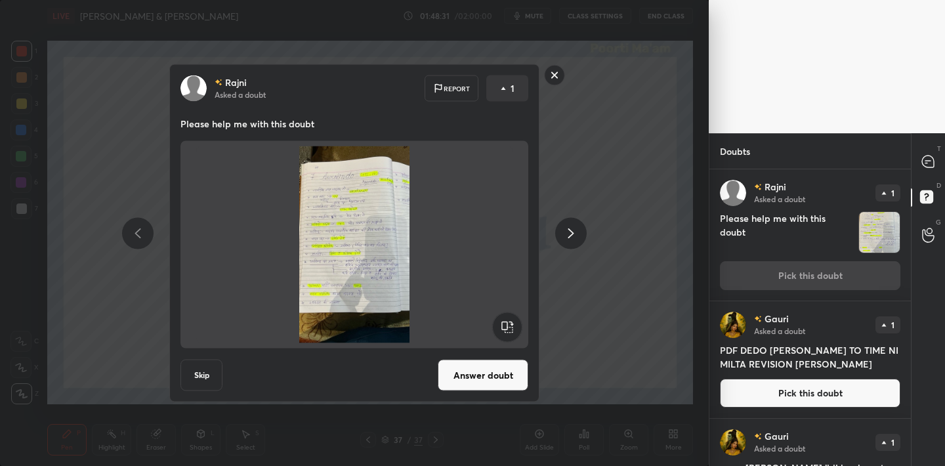
click at [556, 76] on rect at bounding box center [555, 75] width 20 height 20
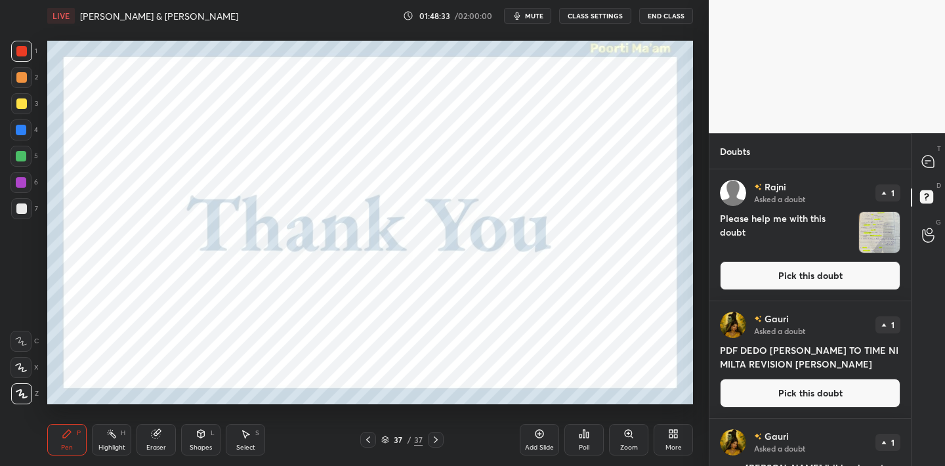
scroll to position [120, 0]
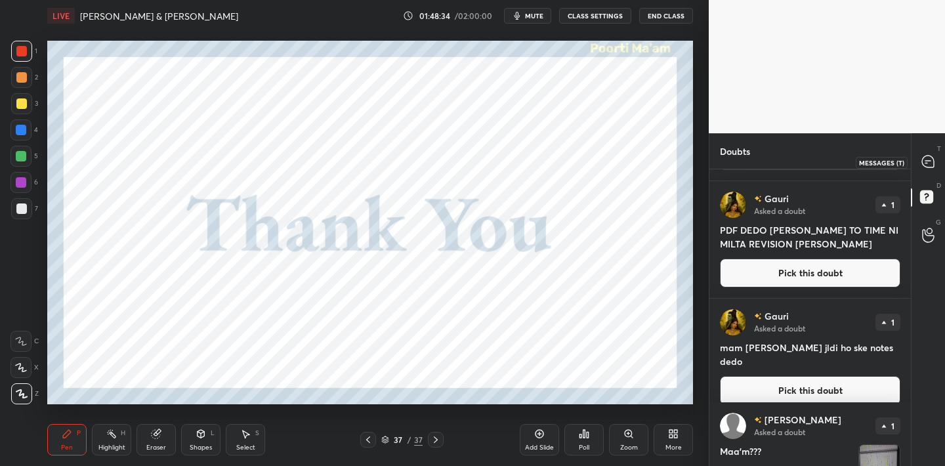
click at [926, 169] on div at bounding box center [929, 162] width 26 height 24
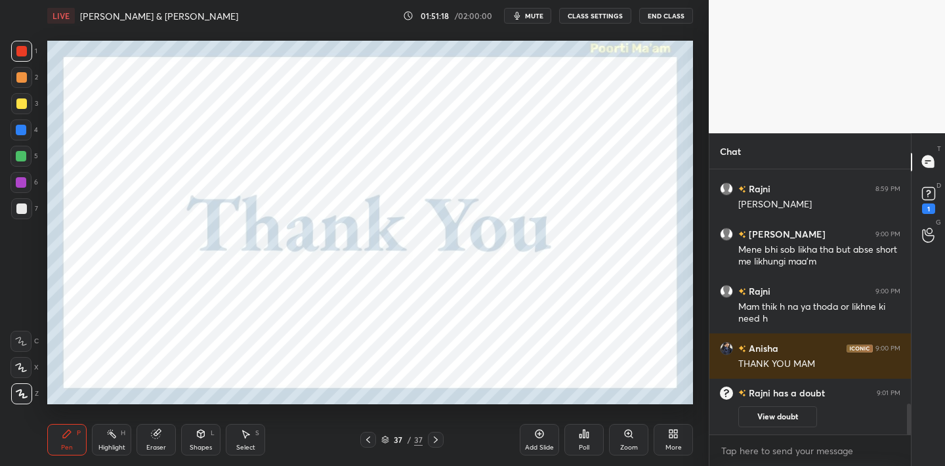
scroll to position [1885, 0]
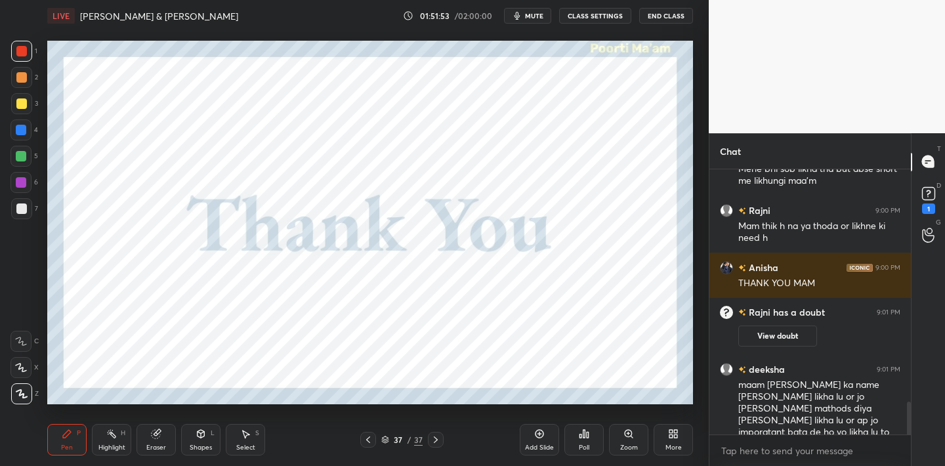
click at [163, 439] on div "Eraser" at bounding box center [156, 440] width 39 height 32
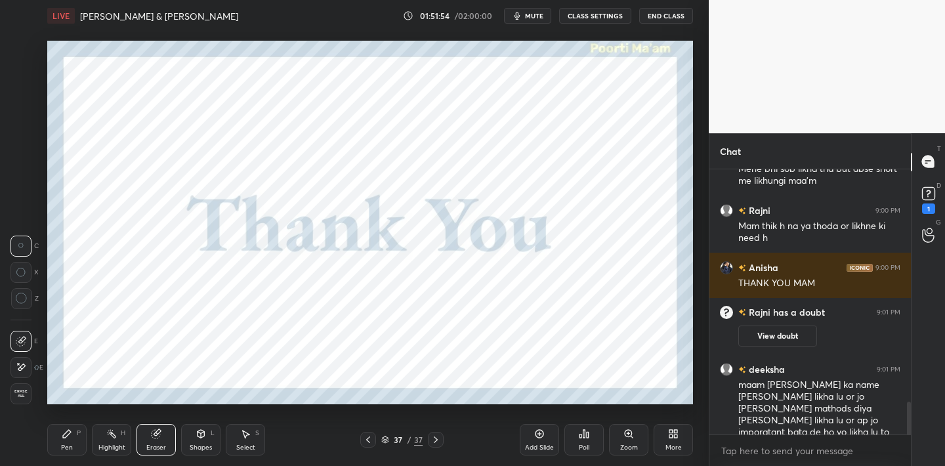
drag, startPoint x: 25, startPoint y: 398, endPoint x: 47, endPoint y: 392, distance: 22.5
click at [26, 400] on div "Erase all" at bounding box center [21, 393] width 21 height 21
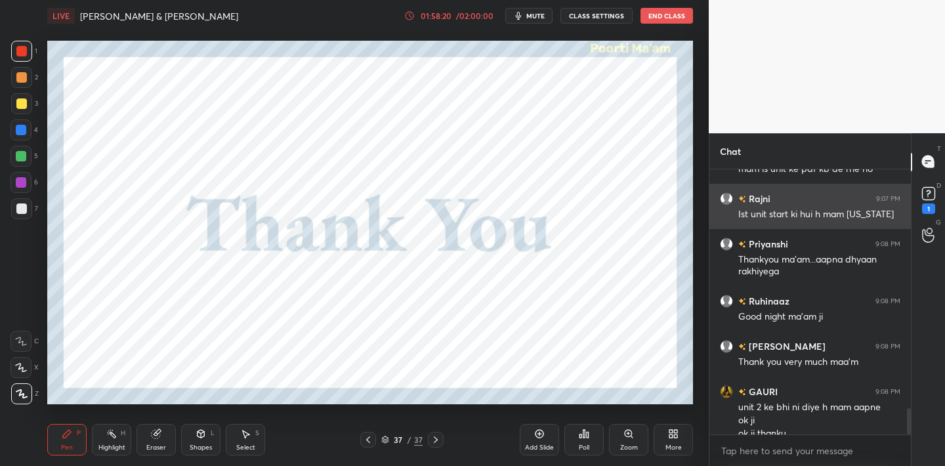
scroll to position [2433, 0]
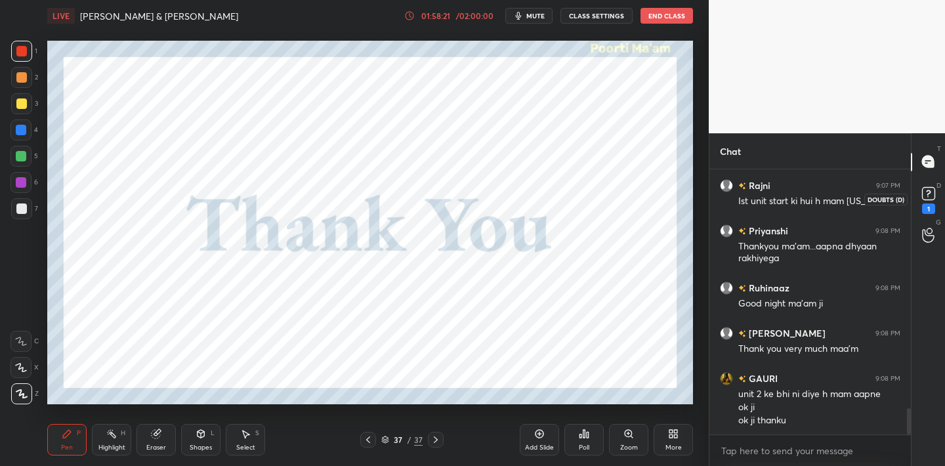
click at [922, 201] on icon at bounding box center [929, 194] width 20 height 20
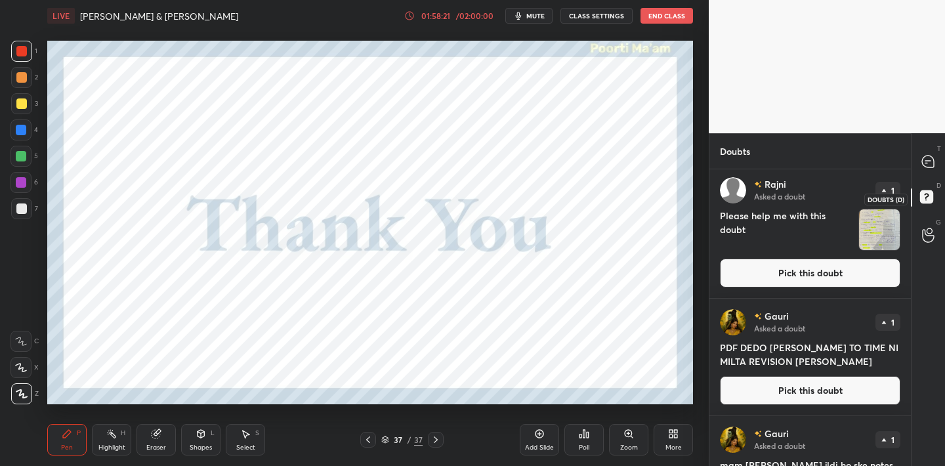
scroll to position [0, 0]
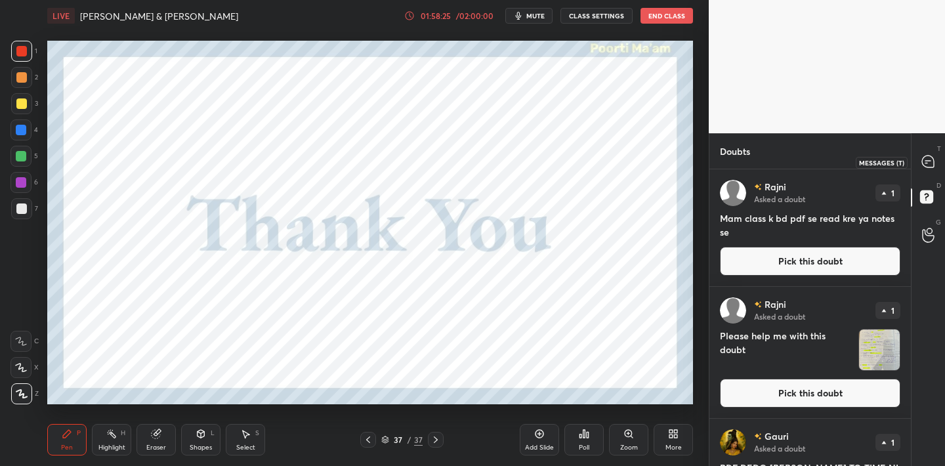
click at [929, 163] on icon at bounding box center [928, 162] width 12 height 12
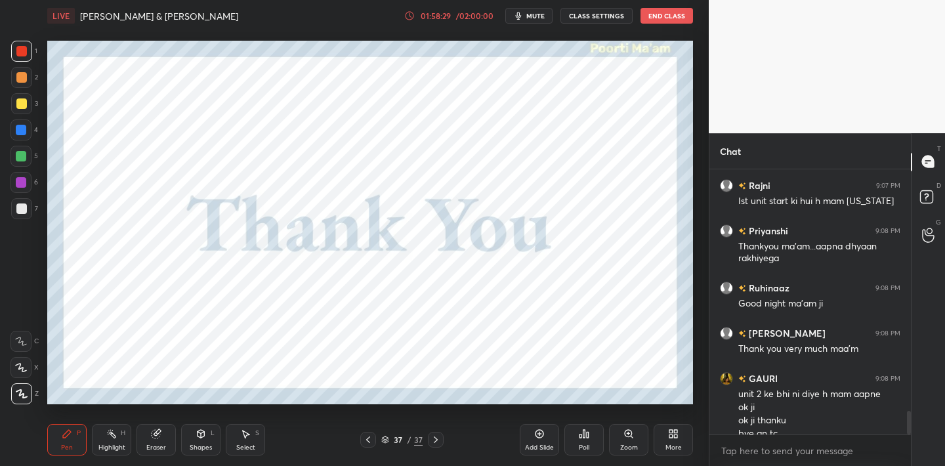
scroll to position [2716, 0]
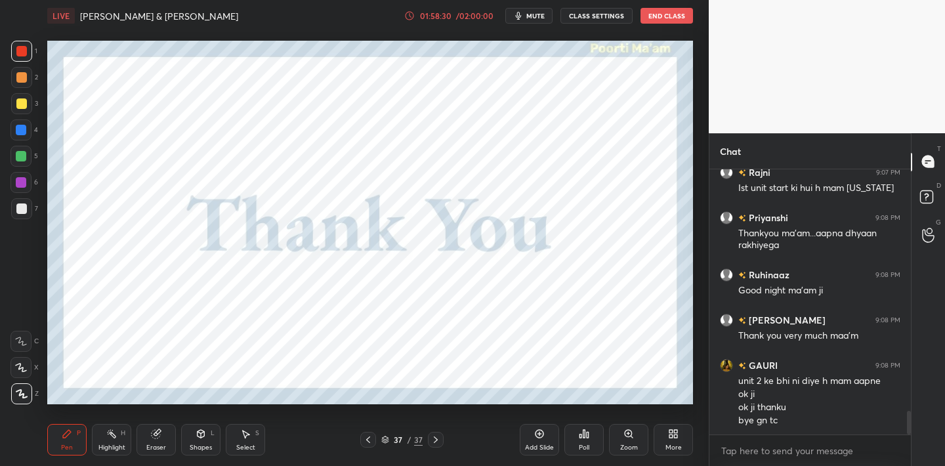
click at [661, 18] on button "End Class" at bounding box center [667, 16] width 53 height 16
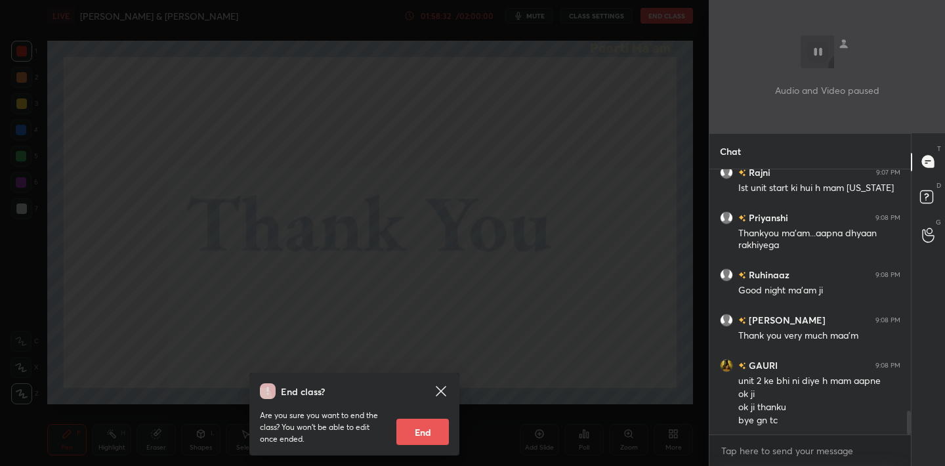
click at [417, 428] on button "End" at bounding box center [422, 432] width 53 height 26
type textarea "x"
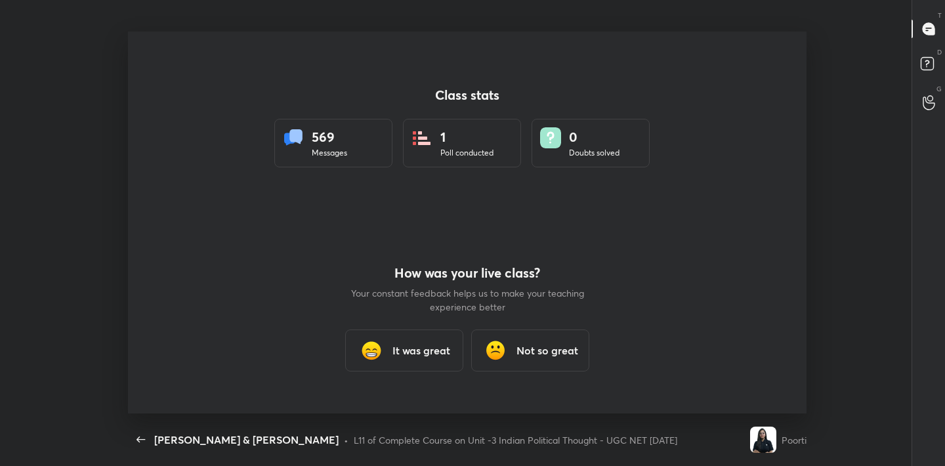
scroll to position [0, 0]
